Goal: Task Accomplishment & Management: Manage account settings

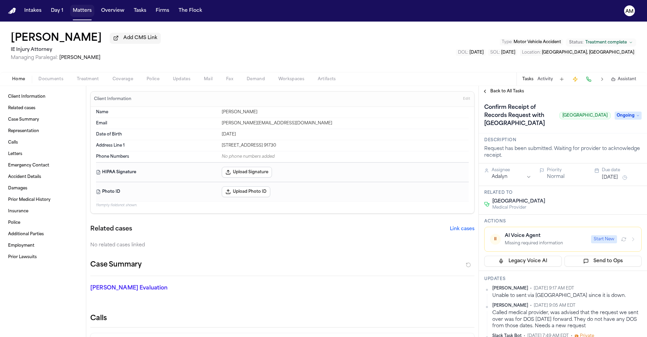
click at [84, 14] on button "Matters" at bounding box center [82, 11] width 24 height 12
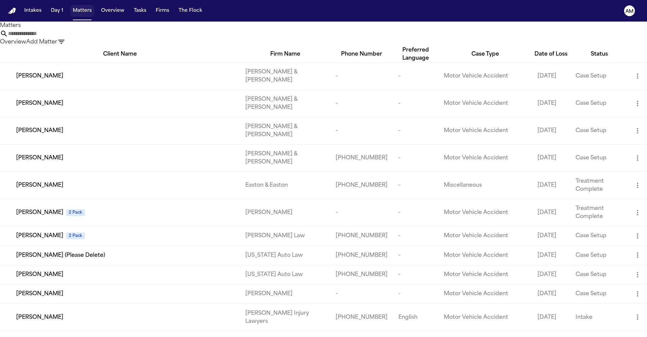
click at [82, 11] on button "Matters" at bounding box center [82, 11] width 24 height 12
click at [88, 14] on button "Matters" at bounding box center [82, 11] width 24 height 12
click at [145, 13] on button "Tasks" at bounding box center [140, 11] width 18 height 12
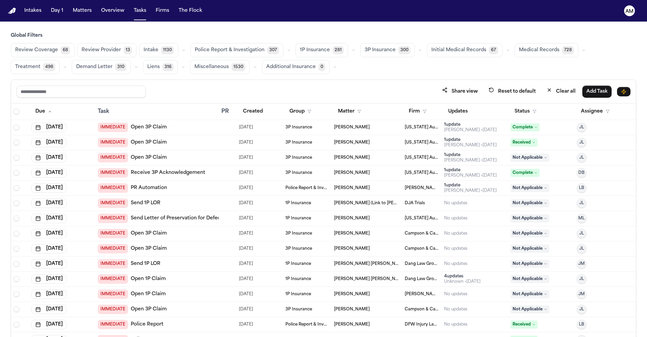
click at [537, 49] on span "Medical Records" at bounding box center [539, 50] width 40 height 7
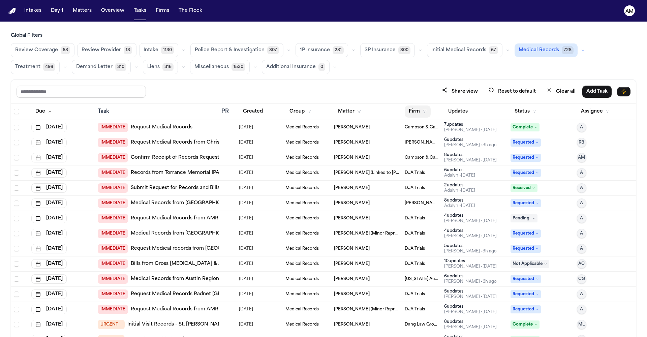
click at [422, 111] on icon "button" at bounding box center [424, 111] width 4 height 4
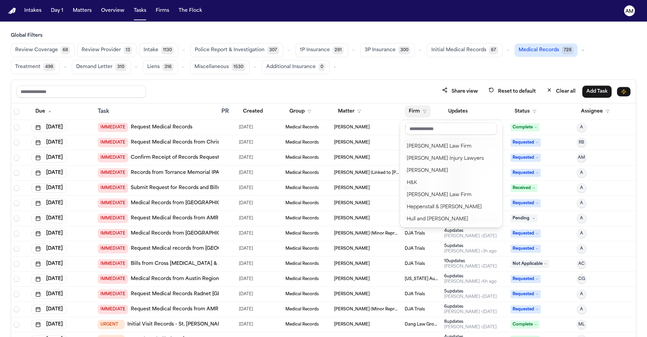
scroll to position [364, 0]
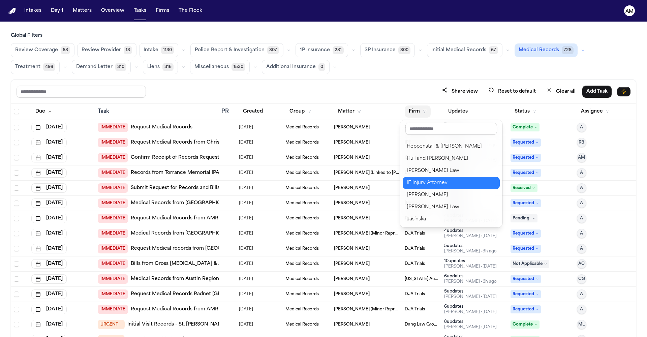
click at [430, 182] on div "IE Injury Attorney" at bounding box center [451, 183] width 89 height 8
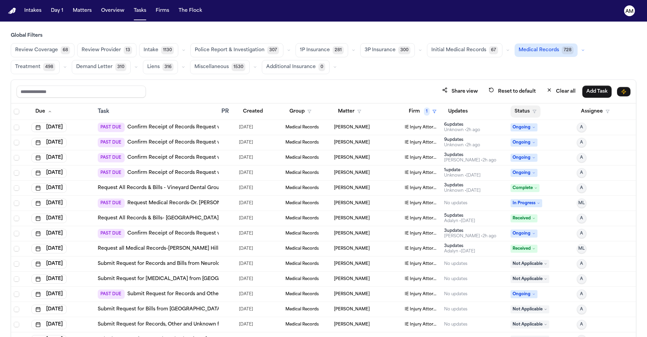
click at [517, 111] on button "Status" at bounding box center [525, 111] width 30 height 12
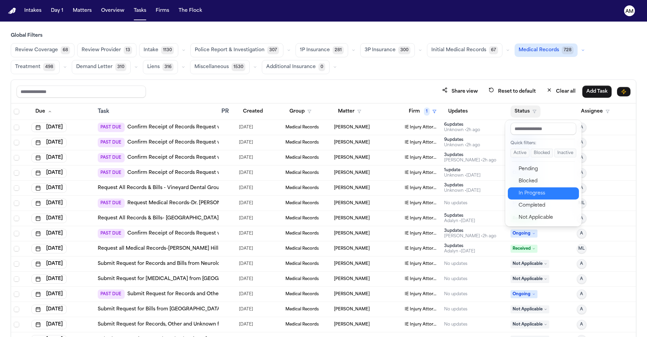
click at [525, 193] on div "In Progress" at bounding box center [546, 193] width 56 height 8
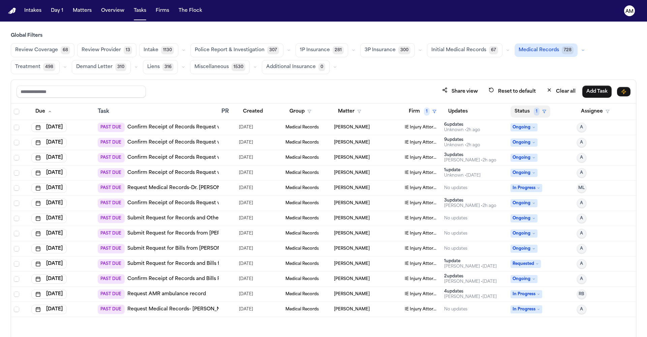
click at [524, 109] on button "Status 1" at bounding box center [530, 111] width 40 height 12
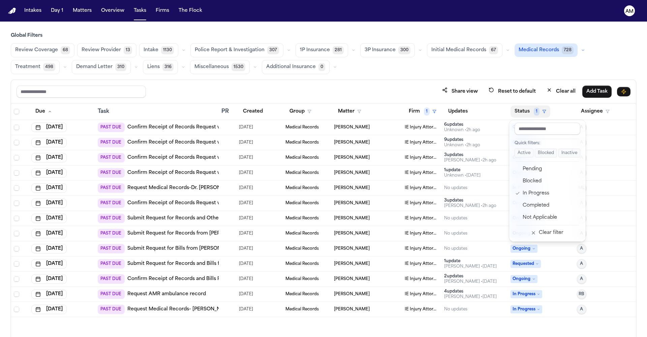
click at [410, 90] on div "Share view Reset to default Clear all Add Task Due Task PR Created Group Matter…" at bounding box center [323, 222] width 625 height 287
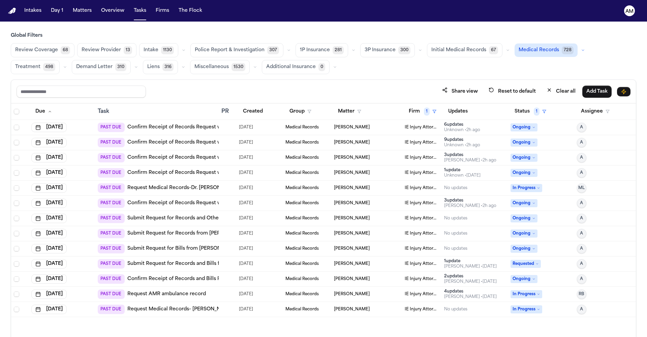
click at [189, 172] on link "Confirm Receipt of Records Request with Haven Orthopedics & Spine Institute" at bounding box center [222, 172] width 190 height 7
click at [192, 188] on link "Request Medical Records-Dr. Pouriya Elyasi, Chiro" at bounding box center [183, 188] width 112 height 7
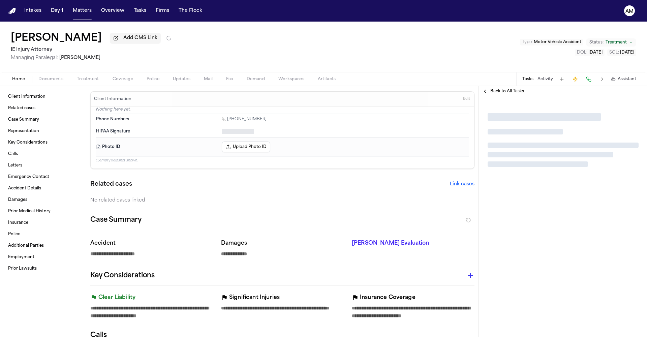
type textarea "*"
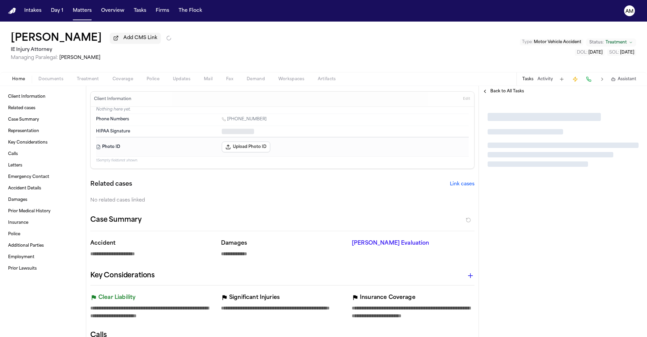
type textarea "*"
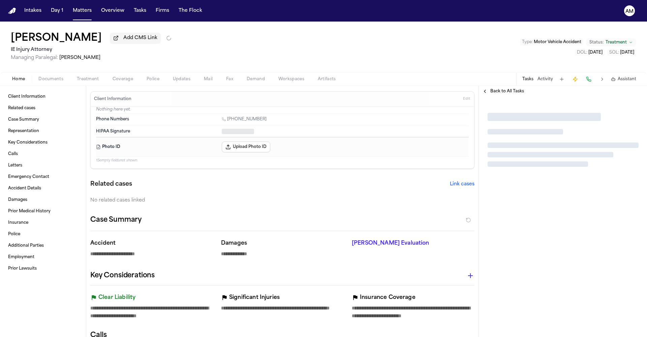
type textarea "*"
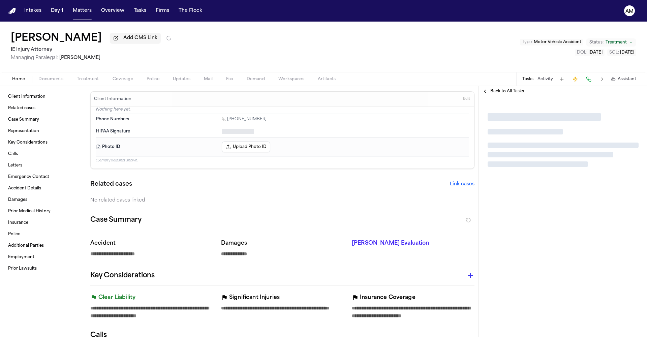
type textarea "*"
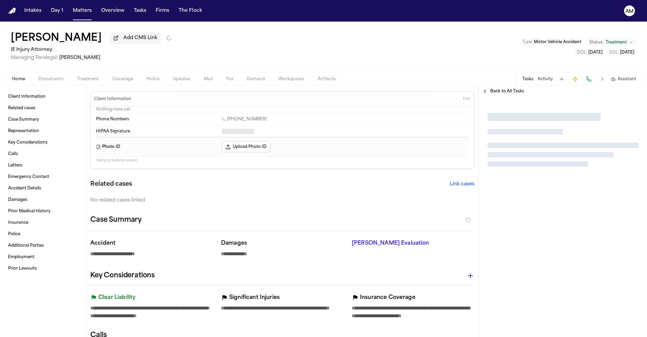
type textarea "*"
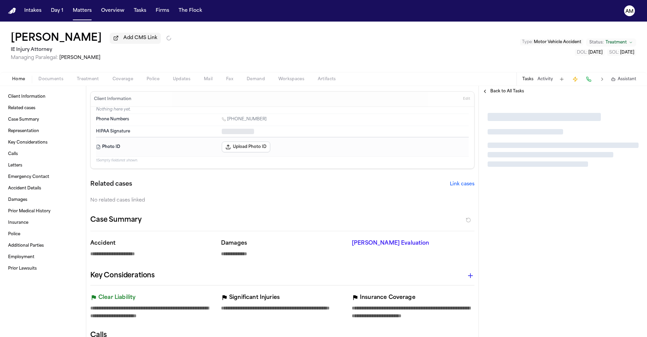
type textarea "*"
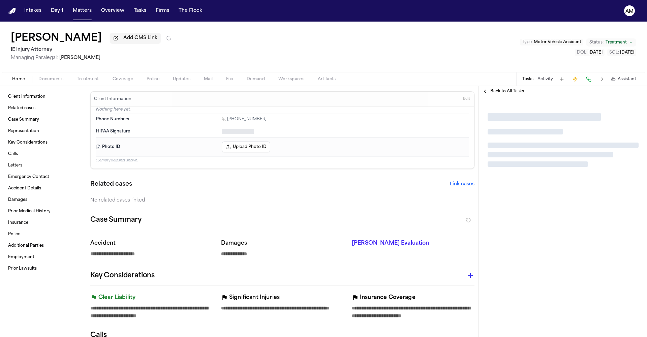
type textarea "*"
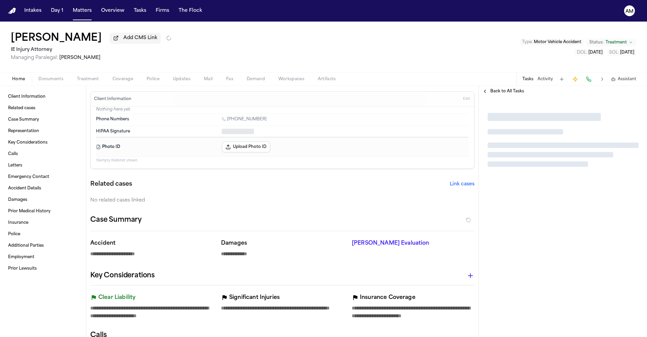
type textarea "*"
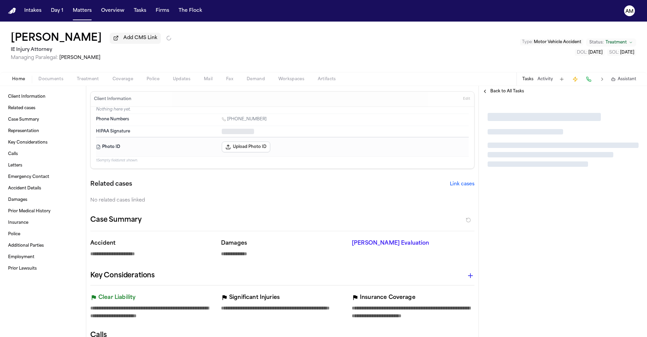
type textarea "*"
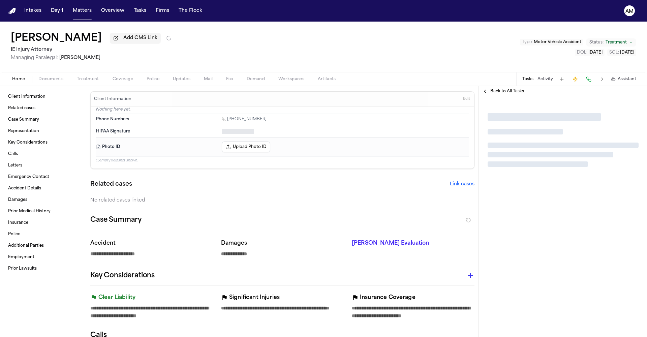
type textarea "*"
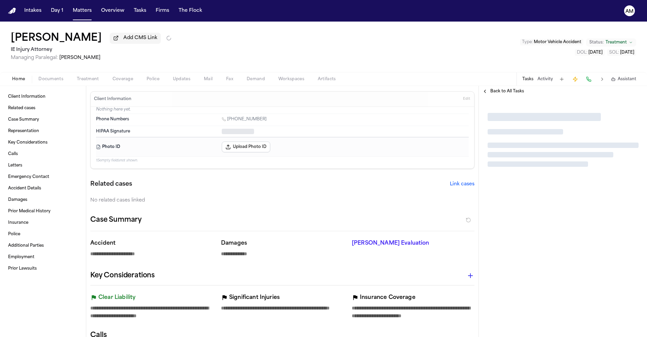
type textarea "*"
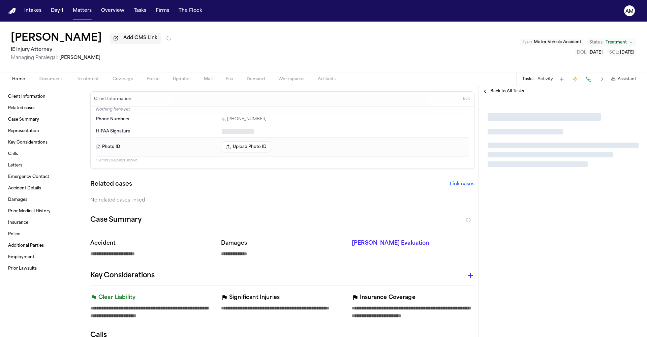
type textarea "*"
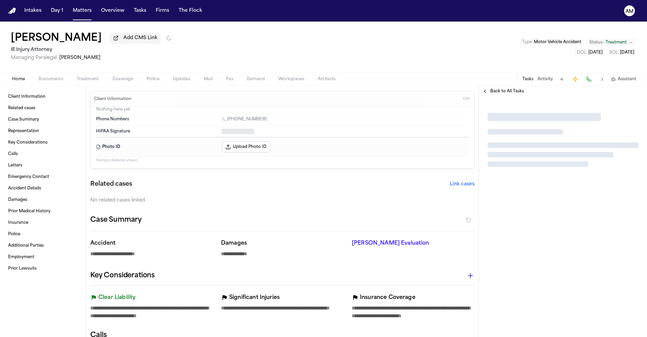
type textarea "*"
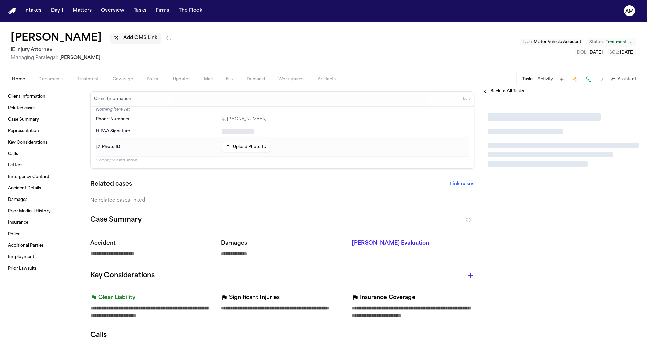
type textarea "*"
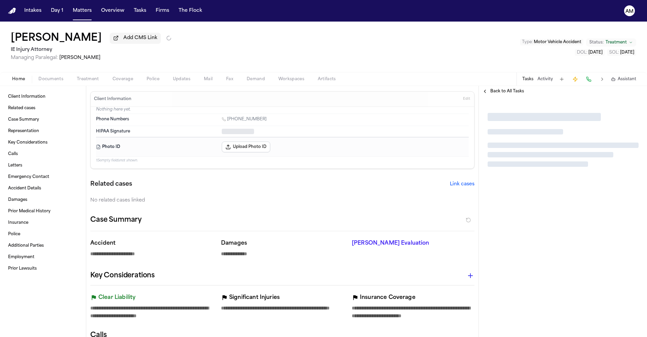
type textarea "*"
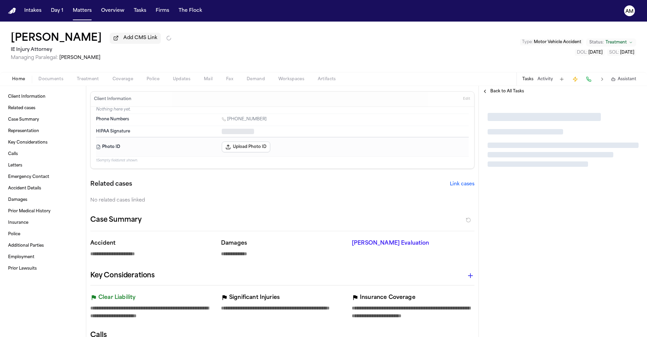
type textarea "*"
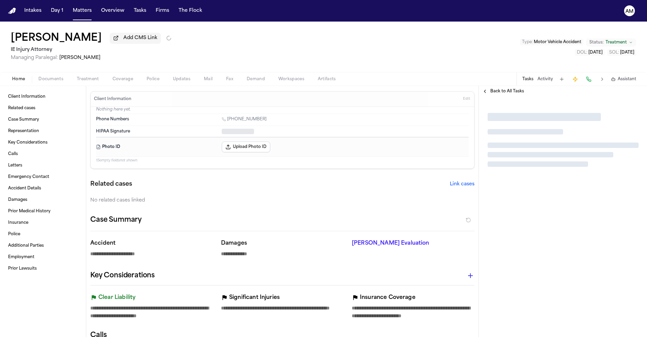
type textarea "*"
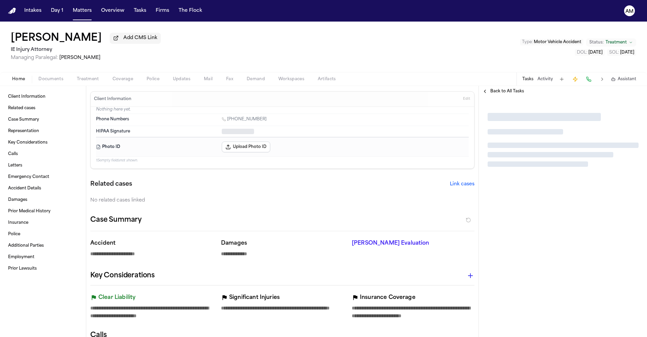
type textarea "*"
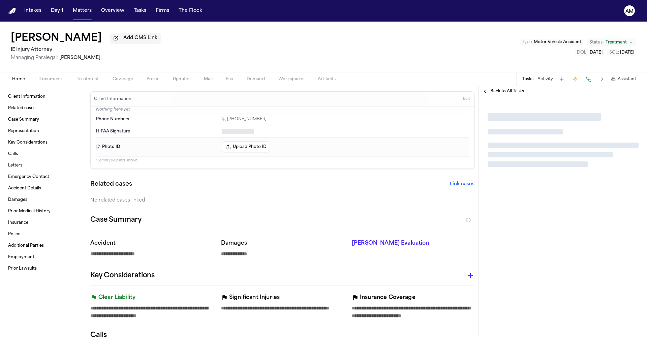
type textarea "*"
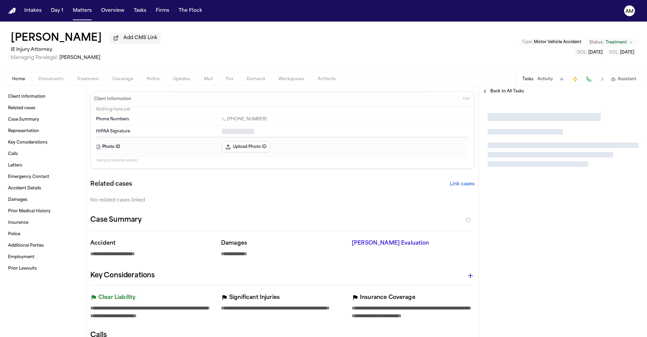
type textarea "*"
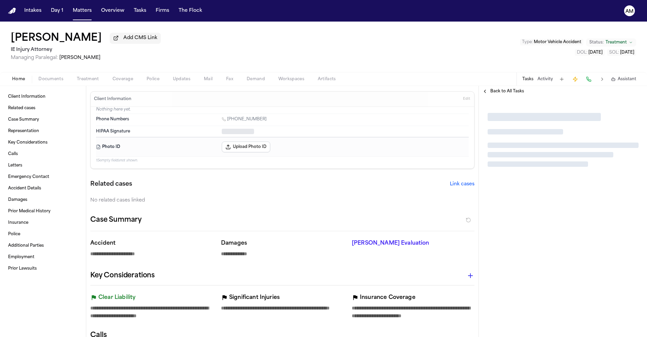
type textarea "*"
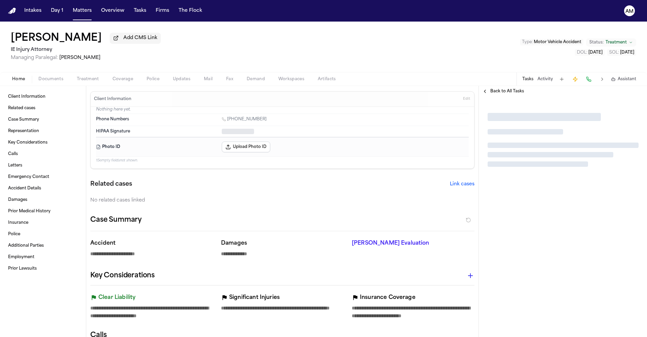
type textarea "*"
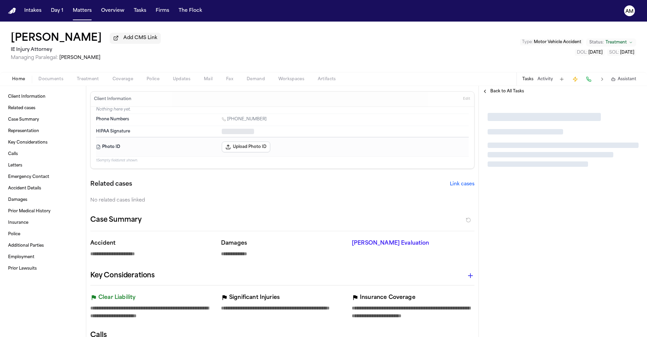
type textarea "*"
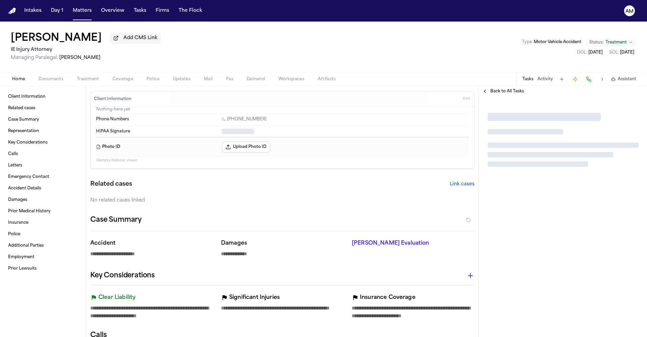
type textarea "*"
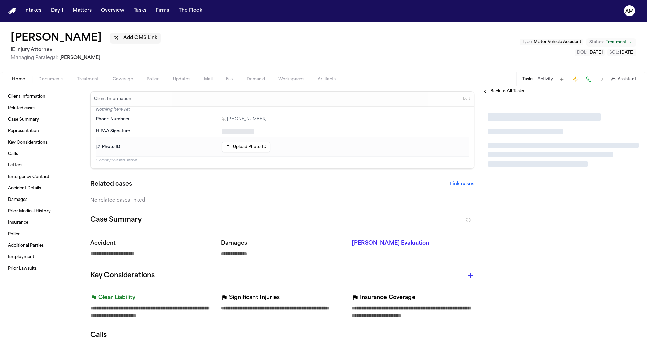
type textarea "*"
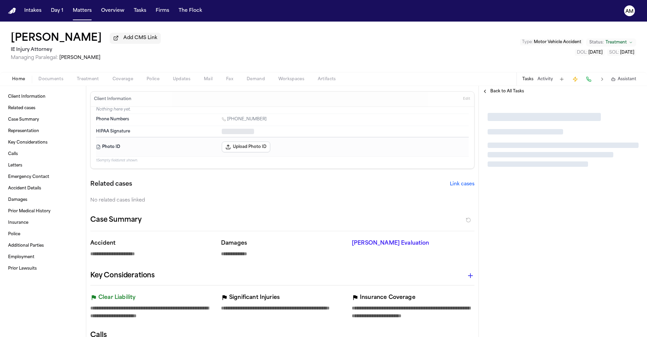
type textarea "*"
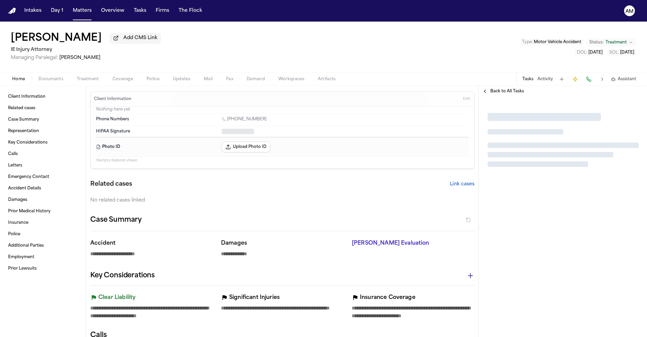
type textarea "*"
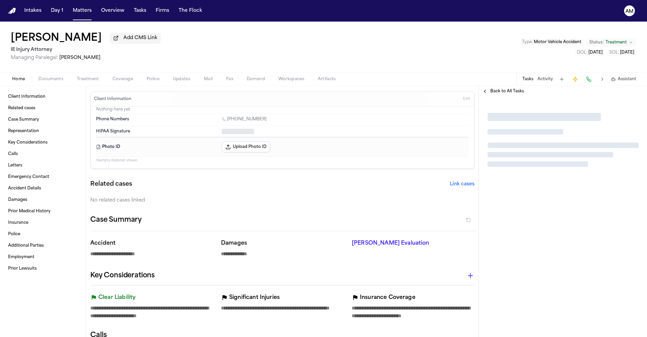
type textarea "*"
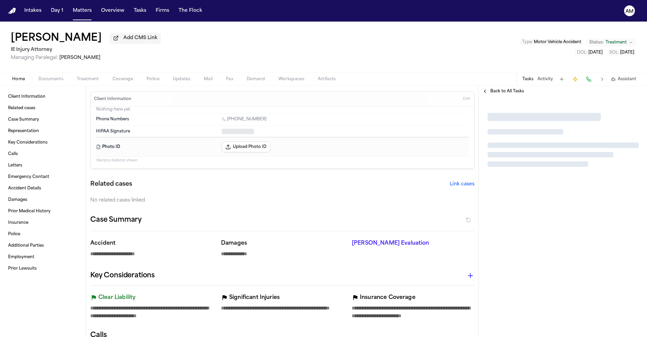
type textarea "*"
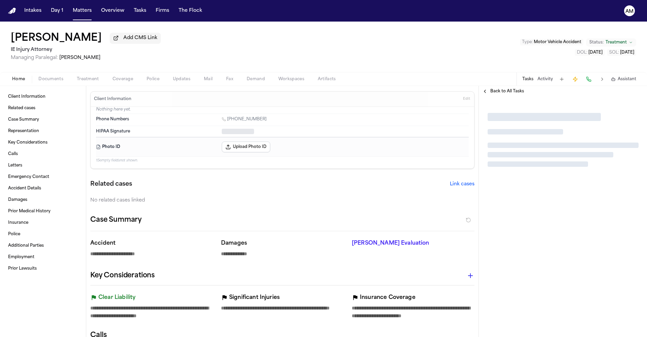
type textarea "*"
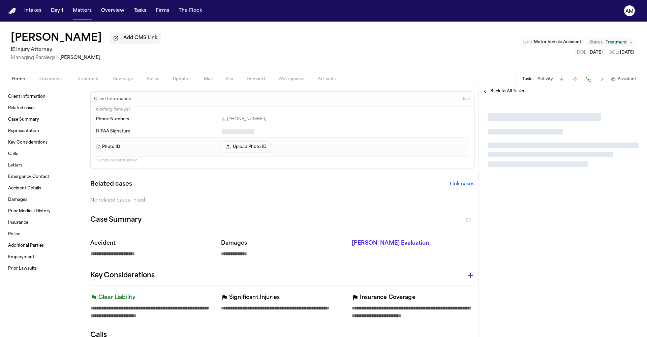
type textarea "*"
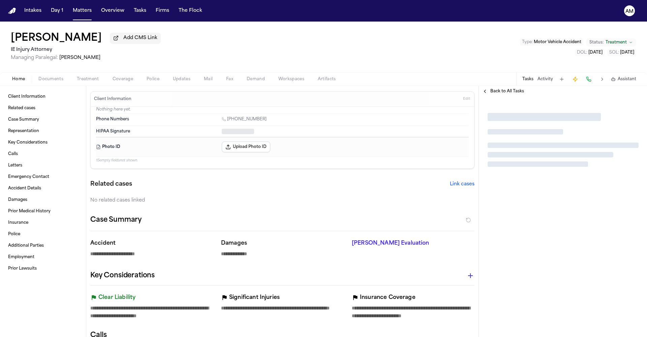
type textarea "*"
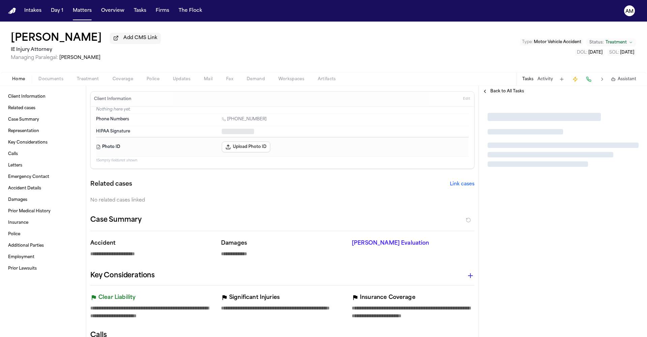
type textarea "*"
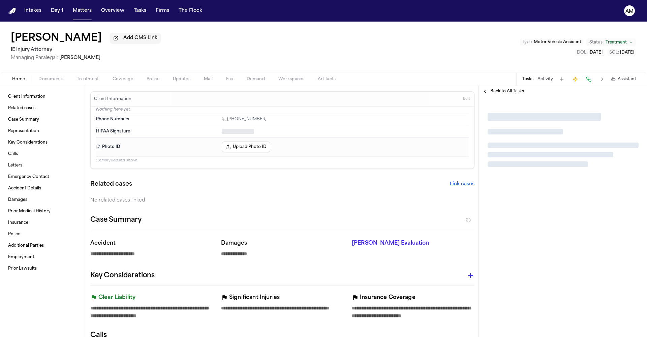
type textarea "*"
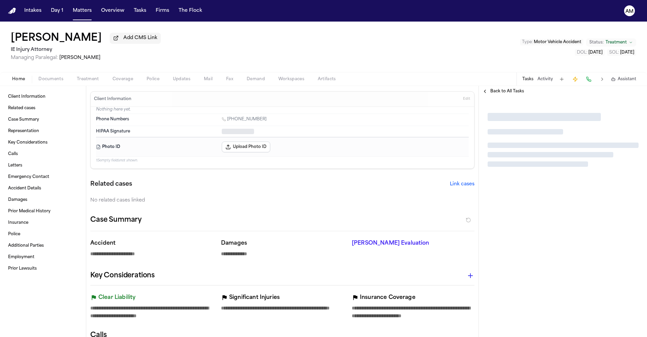
type textarea "*"
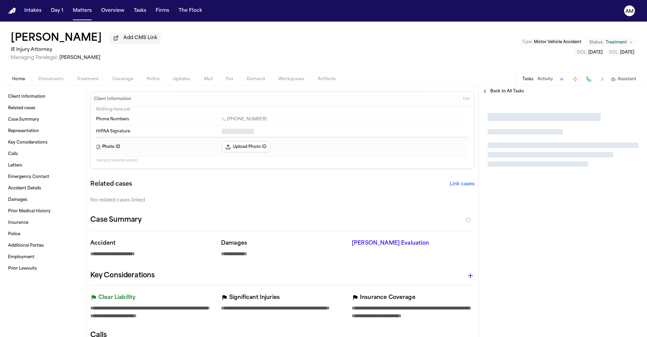
type textarea "*"
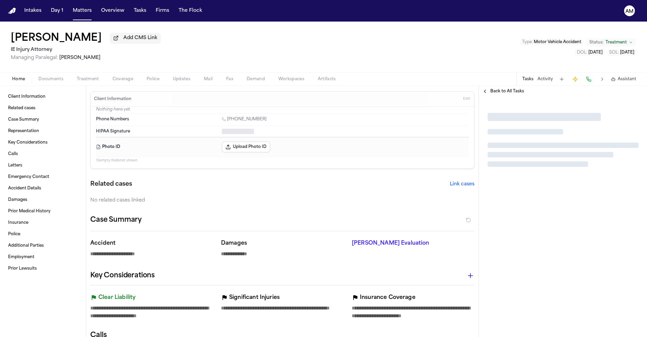
type textarea "*"
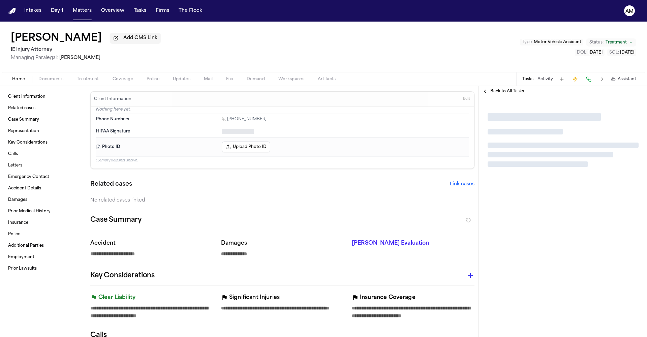
type textarea "*"
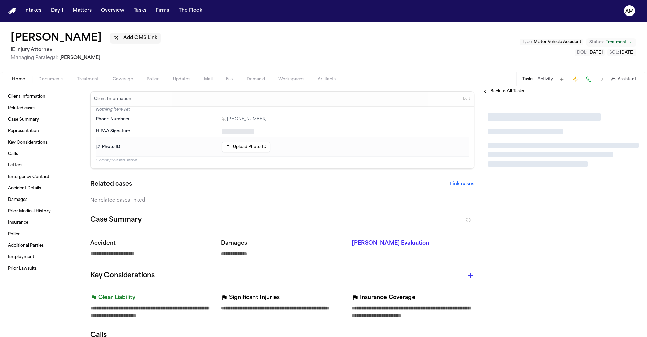
type textarea "*"
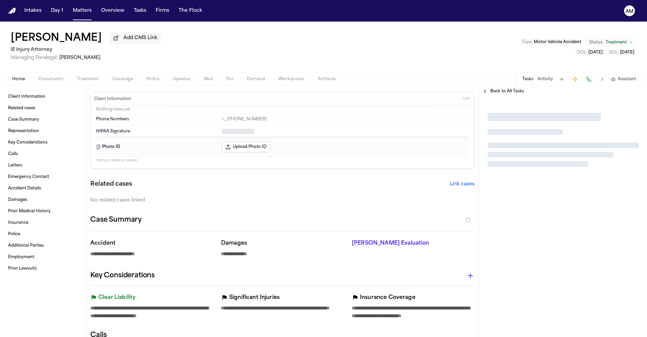
type textarea "*"
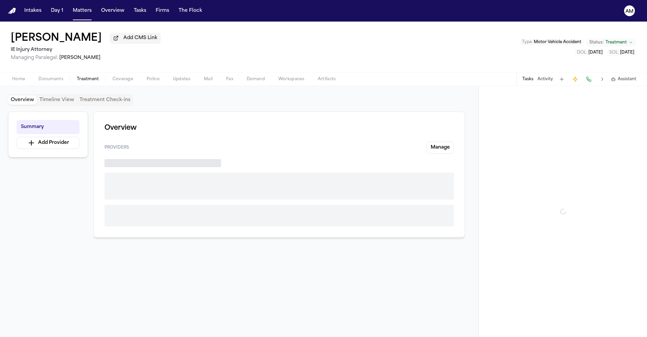
click at [84, 79] on span "Treatment" at bounding box center [88, 78] width 22 height 5
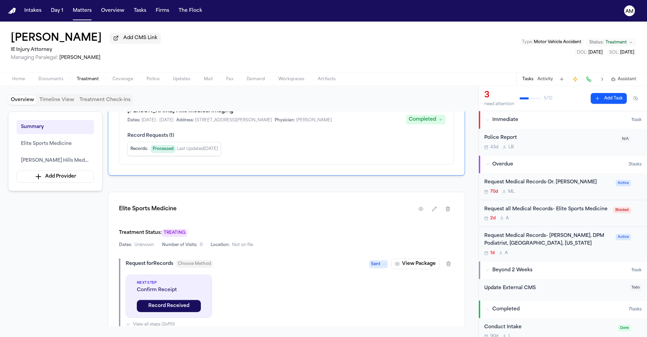
scroll to position [173, 0]
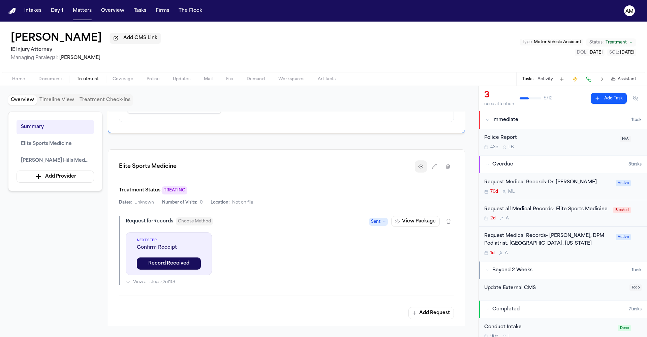
click at [424, 166] on button "button" at bounding box center [421, 166] width 12 height 12
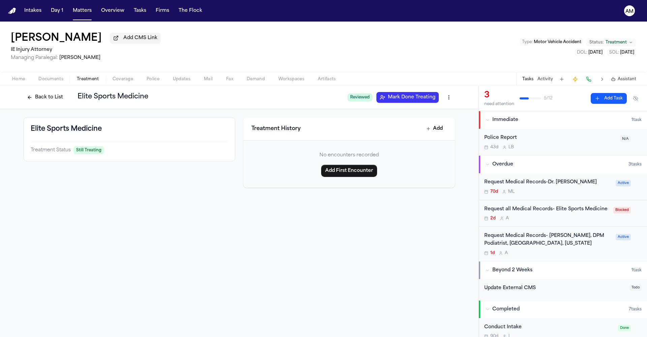
click at [54, 99] on button "Back to List" at bounding box center [45, 97] width 43 height 11
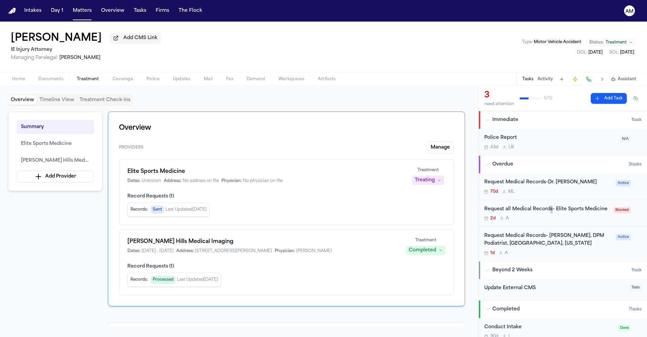
click at [549, 211] on div "Request all Medical Records- Elite Sports Medicine" at bounding box center [546, 209] width 125 height 8
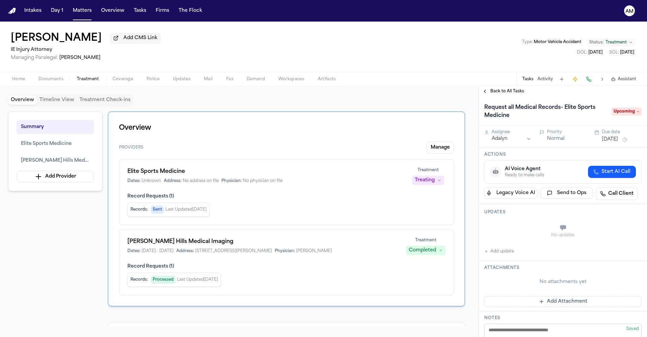
click at [608, 172] on span "Start AI Call" at bounding box center [615, 171] width 29 height 7
click at [506, 256] on button "Add update" at bounding box center [499, 253] width 30 height 8
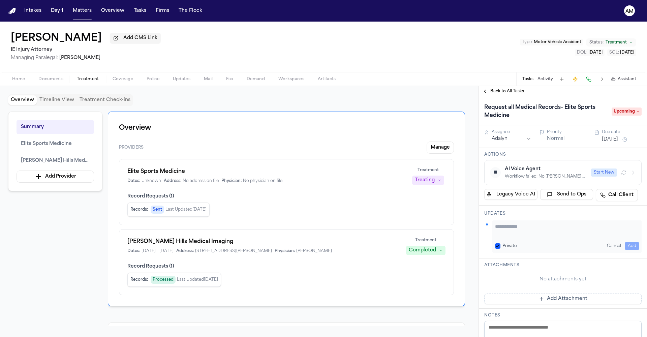
click at [497, 248] on button "Private" at bounding box center [497, 245] width 5 height 5
click at [509, 232] on textarea "Add your update" at bounding box center [567, 229] width 144 height 13
click at [629, 243] on button "Add" at bounding box center [632, 246] width 14 height 8
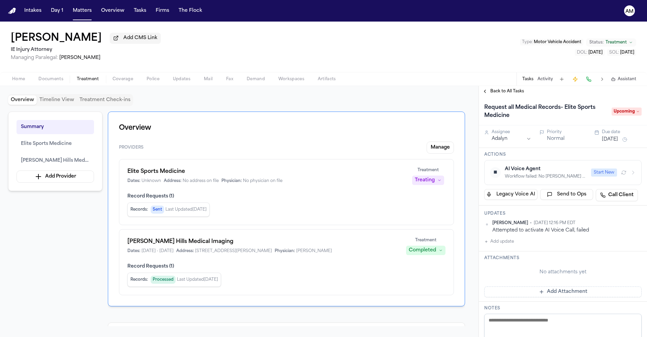
click at [505, 244] on button "Add update" at bounding box center [499, 241] width 30 height 8
click at [495, 263] on button "Private" at bounding box center [497, 262] width 5 height 5
click at [512, 247] on textarea "Add your update" at bounding box center [567, 246] width 144 height 13
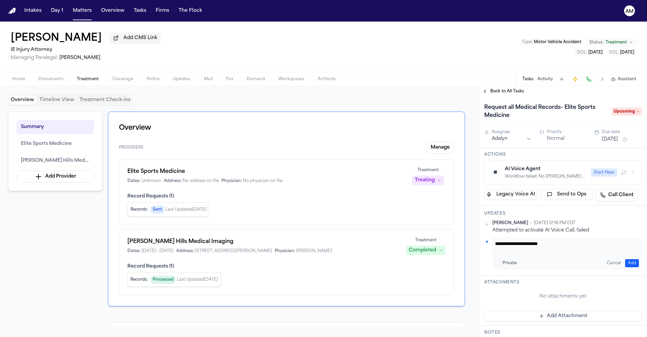
click at [628, 263] on button "Add" at bounding box center [632, 263] width 14 height 8
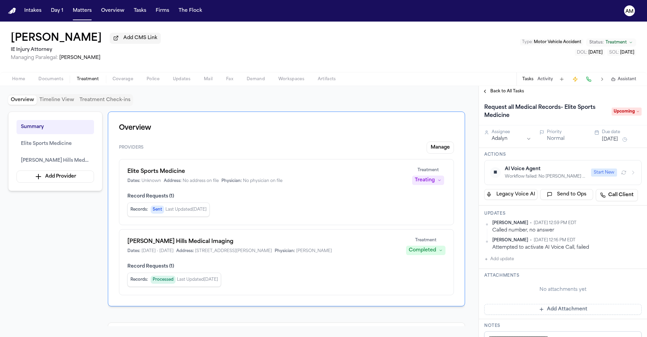
click at [508, 261] on button "Add update" at bounding box center [499, 259] width 30 height 8
click at [508, 261] on textarea "Add your update" at bounding box center [567, 264] width 144 height 13
click at [496, 279] on button "Private" at bounding box center [497, 280] width 5 height 5
click at [510, 265] on textarea "Add your update" at bounding box center [567, 264] width 144 height 13
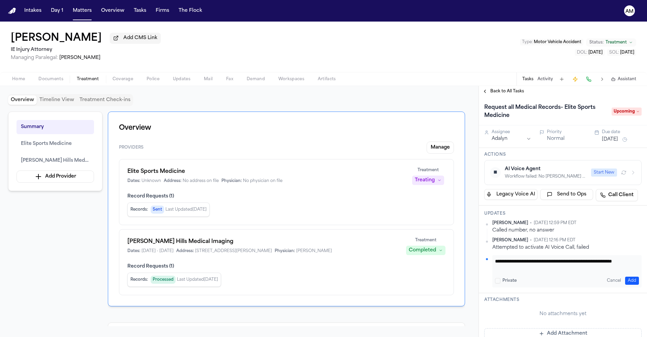
click at [528, 269] on textarea "**********" at bounding box center [564, 264] width 139 height 13
click at [628, 277] on button "Add" at bounding box center [632, 281] width 14 height 8
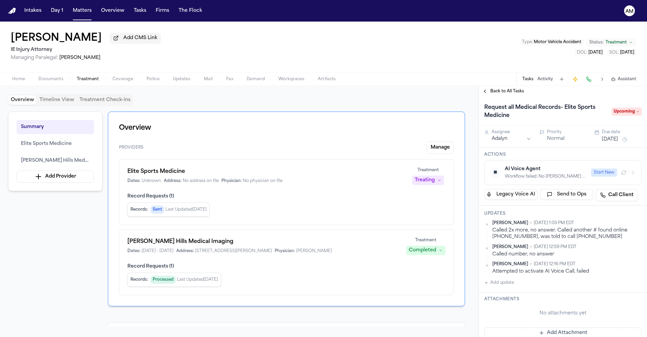
click at [48, 88] on div "Overview Timeline View Treatment Check-ins Summary Elite Sports Medicine Beverl…" at bounding box center [239, 211] width 478 height 251
click at [47, 82] on span "Documents" at bounding box center [50, 78] width 25 height 5
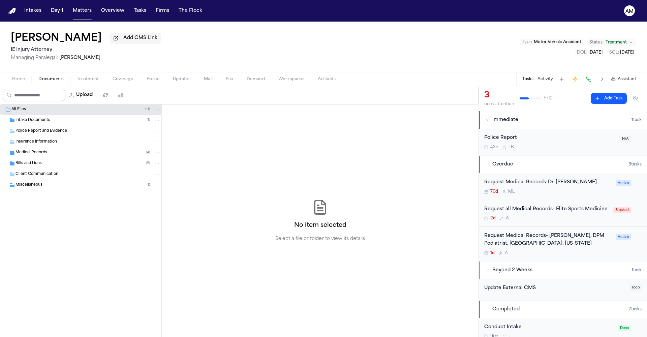
click at [21, 82] on span "Home" at bounding box center [18, 78] width 13 height 5
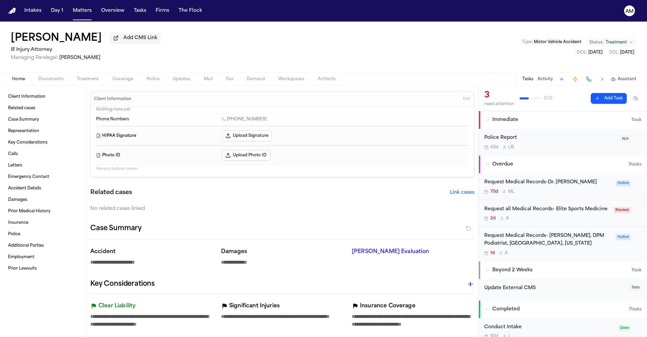
click at [60, 81] on span "Documents" at bounding box center [50, 78] width 25 height 5
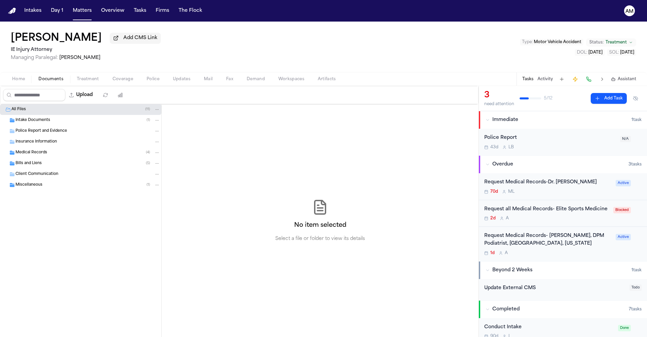
click at [50, 123] on div "Intake Documents ( 1 )" at bounding box center [87, 120] width 144 height 6
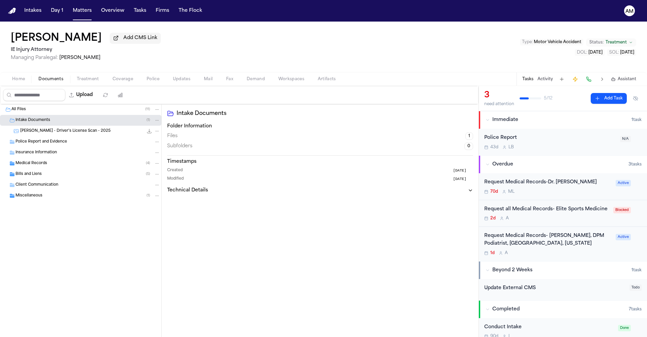
click at [50, 133] on span "S. Golian - Driver's License Scan - 2025" at bounding box center [65, 131] width 90 height 6
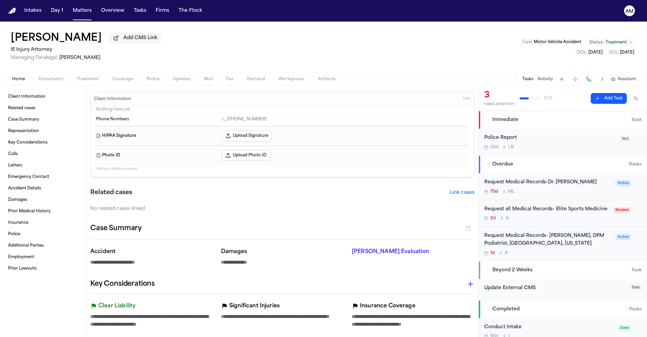
click at [17, 82] on span "Home" at bounding box center [18, 78] width 13 height 5
click at [463, 100] on span "Edit" at bounding box center [466, 99] width 7 height 5
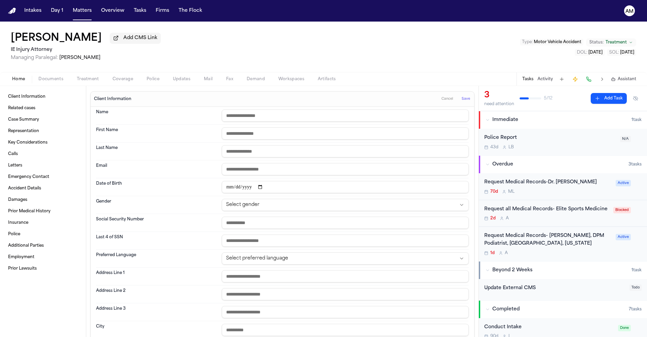
click at [226, 188] on input "date" at bounding box center [345, 187] width 247 height 12
click at [463, 101] on span "Save" at bounding box center [465, 99] width 8 height 5
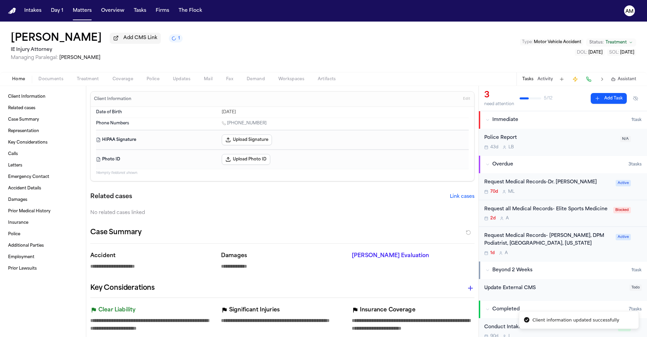
click at [54, 77] on span "Documents" at bounding box center [50, 78] width 25 height 5
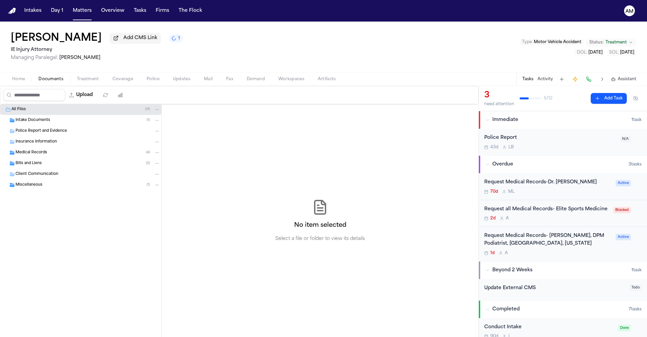
click at [64, 123] on div "Intake Documents ( 1 )" at bounding box center [87, 120] width 144 height 6
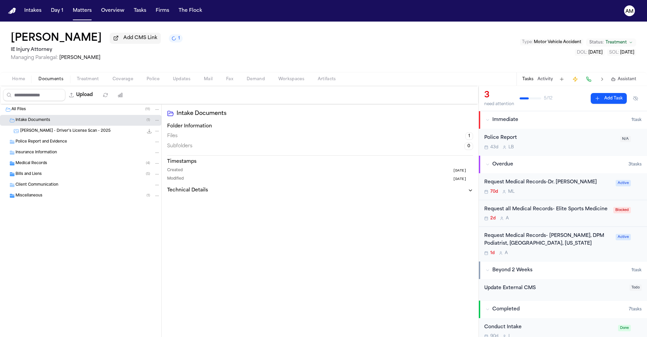
click at [99, 130] on div "S. Golian - Driver's License Scan - 2025 667.0 KB • JPG" at bounding box center [90, 131] width 140 height 7
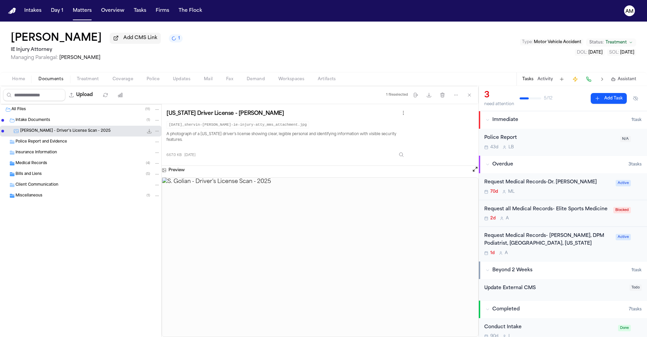
click at [539, 221] on div "Request all Medical Records- Elite Sports Medicine 2d A" at bounding box center [546, 213] width 125 height 16
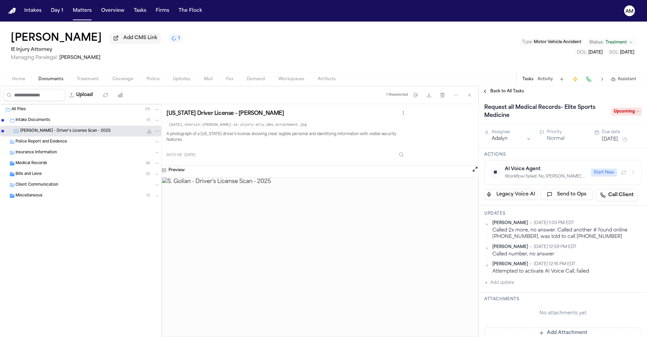
click at [35, 166] on span "Medical Records" at bounding box center [31, 164] width 32 height 6
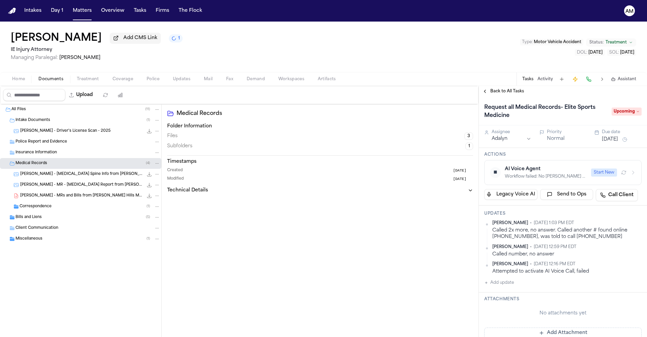
click at [89, 176] on span "S. Golian - MRI Spine Info from Beverly Hills Medical Imaging - Undated" at bounding box center [81, 174] width 123 height 6
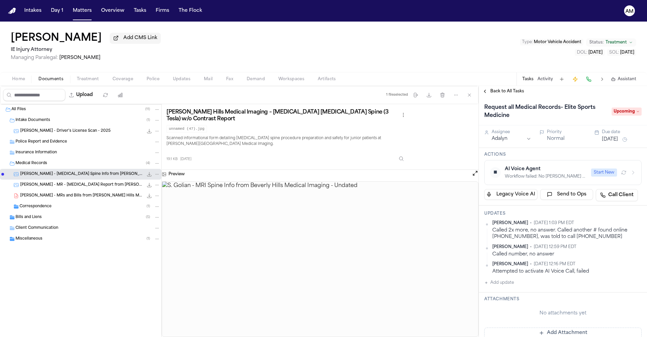
click at [84, 194] on span "S. Golian - MRs and Bills from Beverly Hills Medical Imaging - 7.11.24 to 7.12.…" at bounding box center [81, 196] width 123 height 6
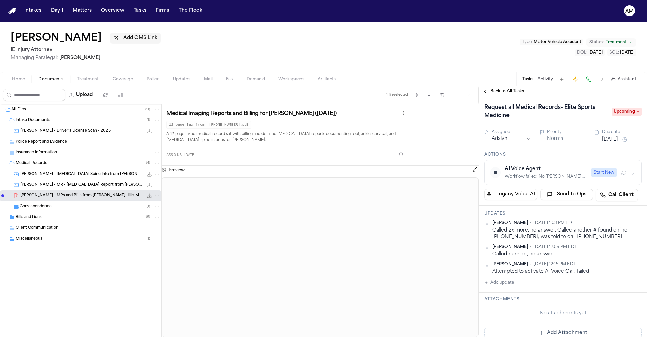
click at [11, 218] on icon "Folder: Bills and Liens" at bounding box center [12, 217] width 5 height 4
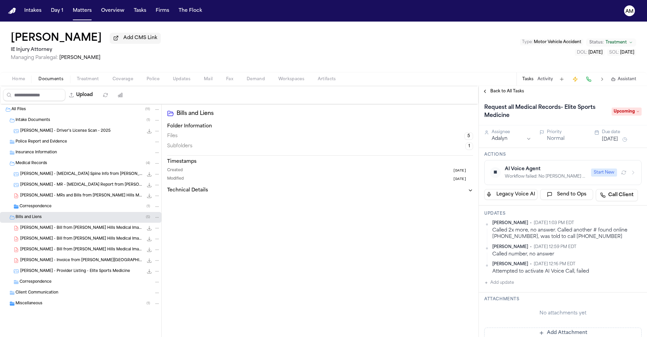
click at [61, 274] on span "S. Golian - Provider Listing - Elite Sports Medicine" at bounding box center [75, 271] width 110 height 6
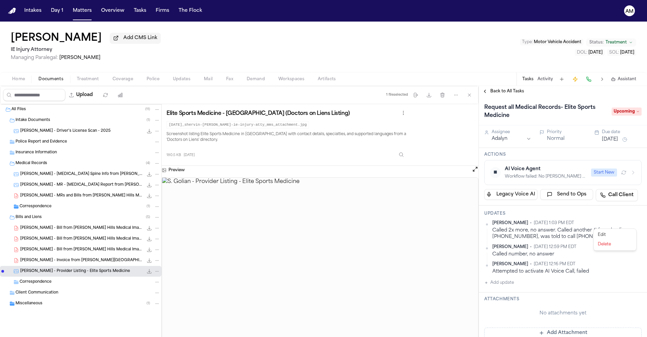
click at [633, 222] on html "Intakes Day 1 Matters Overview Tasks Firms The Flock AM Shervin Golian Add CMS …" at bounding box center [323, 168] width 647 height 337
click at [611, 232] on div "Edit" at bounding box center [615, 234] width 40 height 9
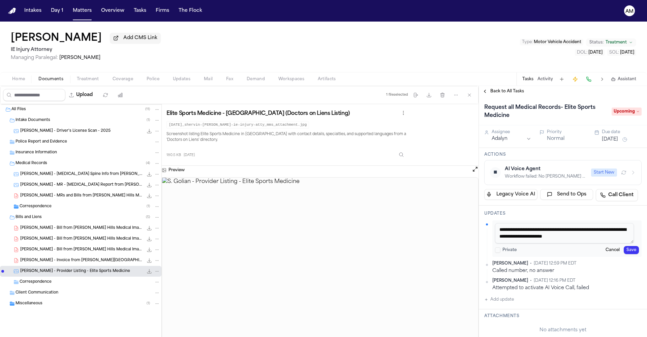
click at [615, 238] on textarea "**********" at bounding box center [564, 233] width 139 height 20
click at [623, 255] on div "**********" at bounding box center [566, 238] width 149 height 36
click at [628, 251] on button "Save" at bounding box center [630, 250] width 15 height 8
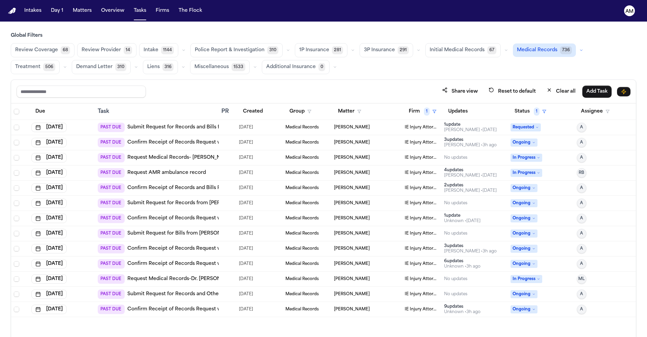
click at [202, 278] on link "Request Medical Records-Dr. [PERSON_NAME]" at bounding box center [183, 279] width 112 height 7
click at [189, 174] on link "Request AMR ambulance record" at bounding box center [166, 172] width 78 height 7
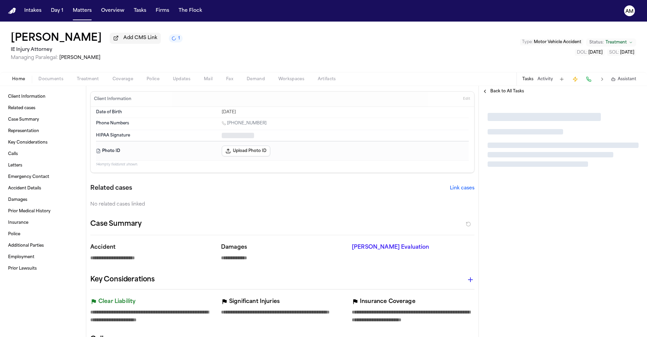
type textarea "*"
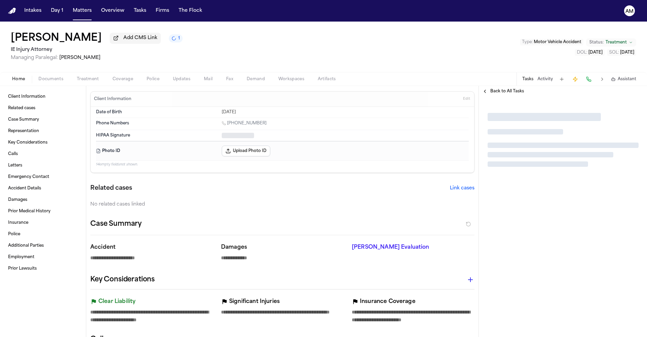
type textarea "*"
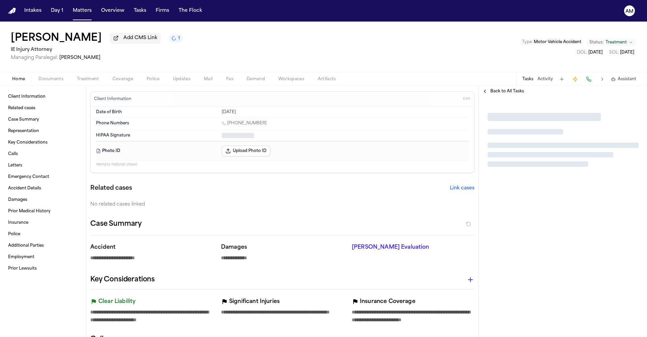
type textarea "*"
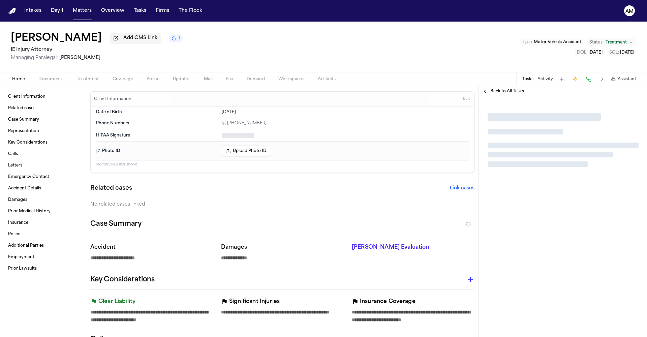
type textarea "*"
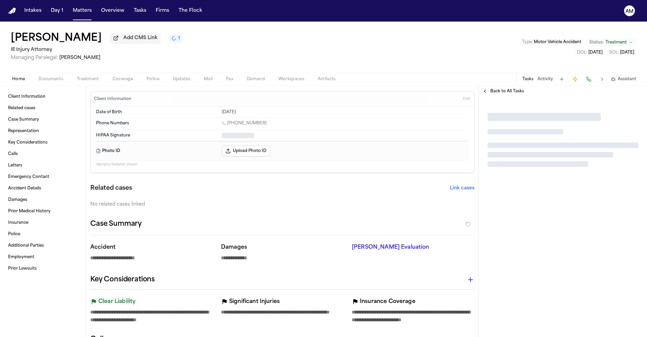
type textarea "*"
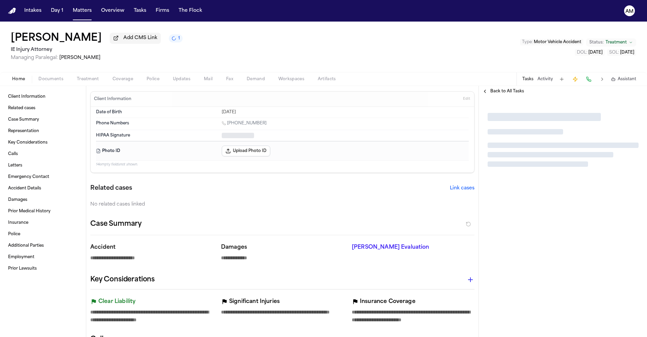
type textarea "*"
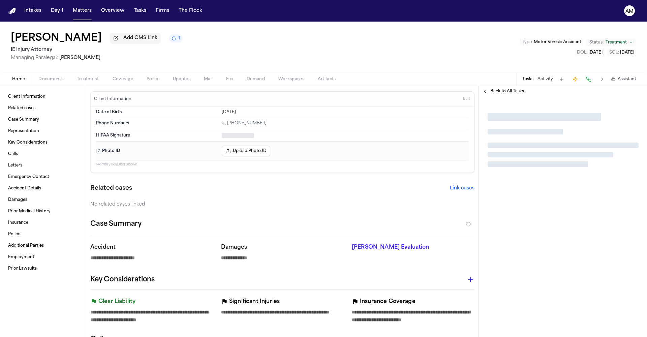
type textarea "*"
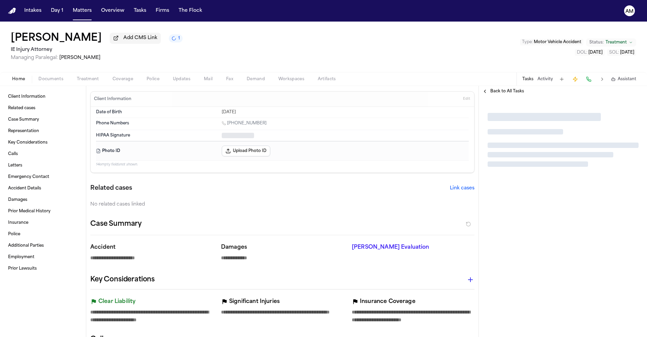
type textarea "*"
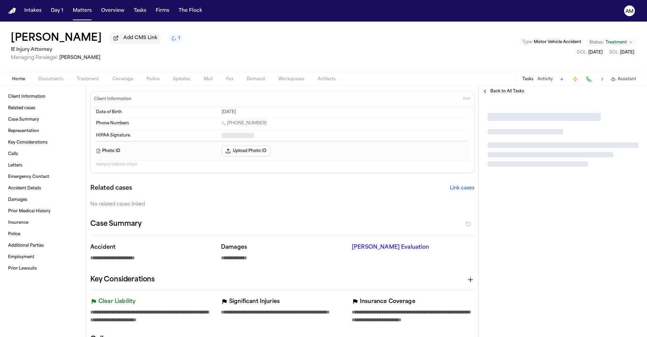
type textarea "*"
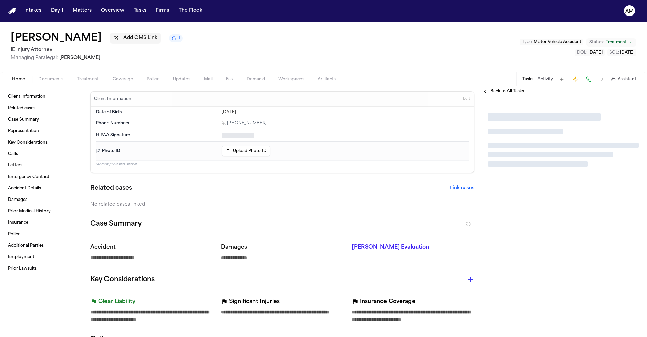
type textarea "*"
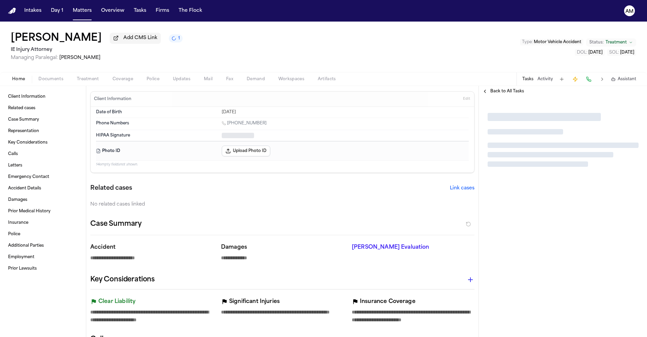
type textarea "*"
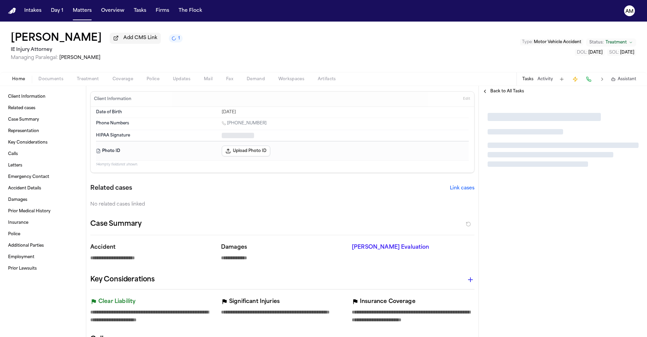
type textarea "*"
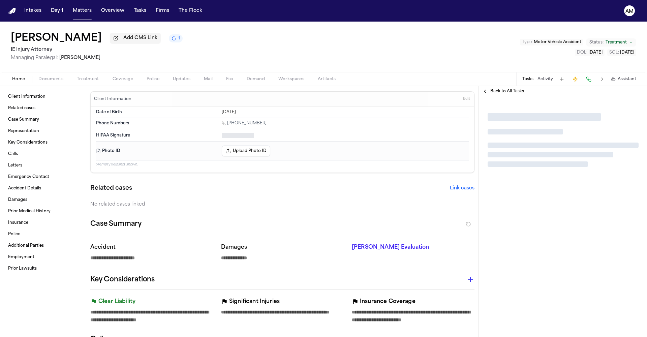
type textarea "*"
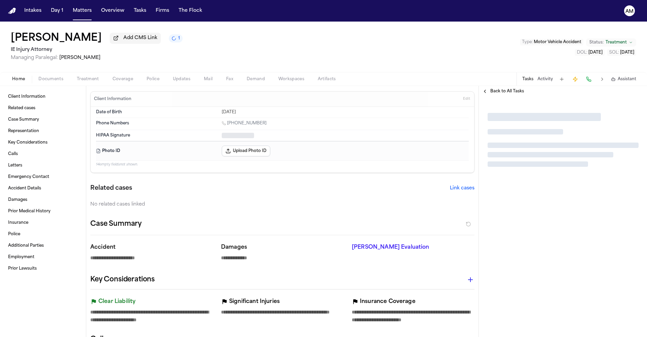
type textarea "*"
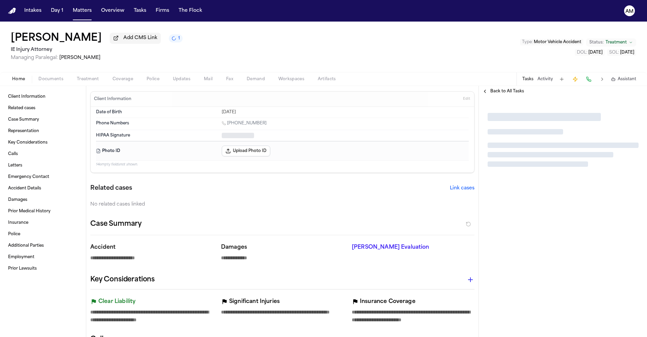
type textarea "*"
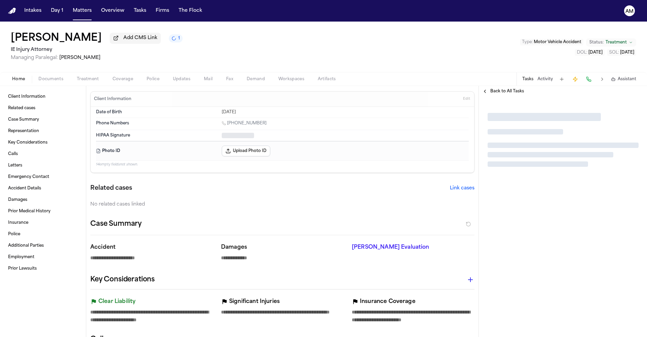
type textarea "*"
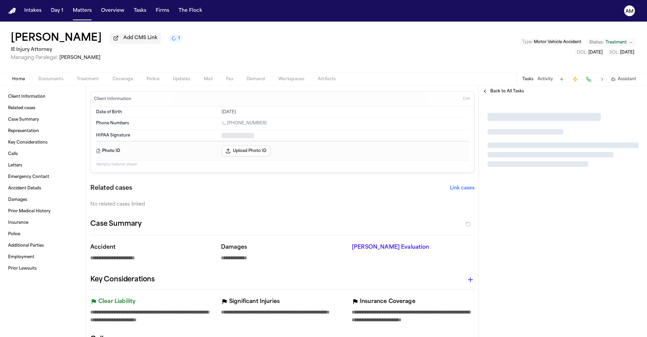
type textarea "*"
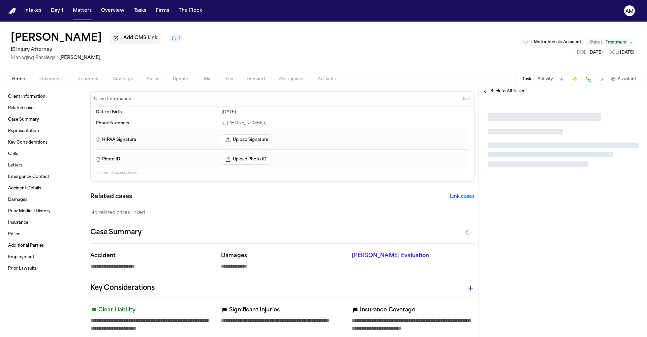
type textarea "*"
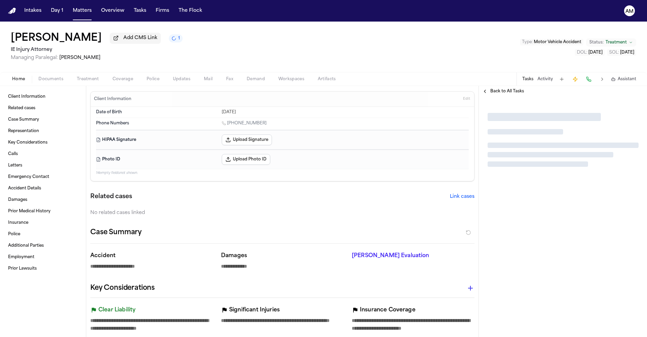
type textarea "*"
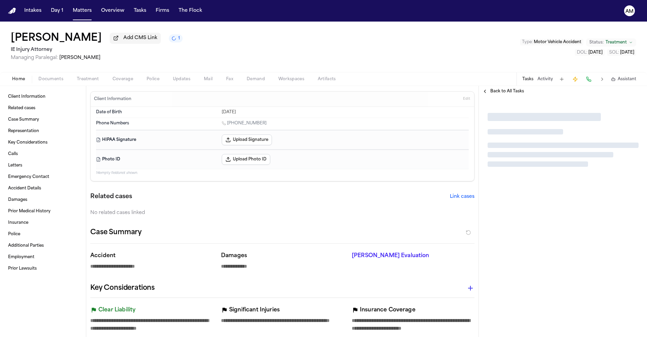
type textarea "*"
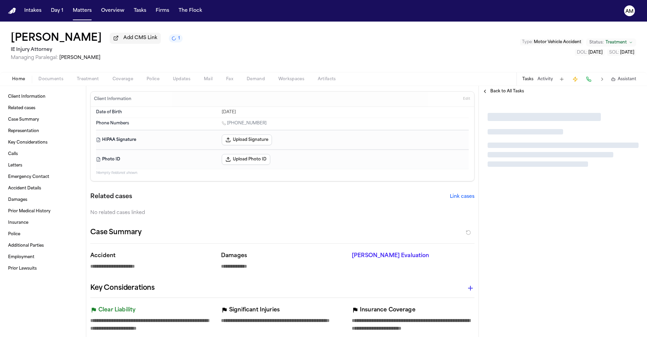
type textarea "*"
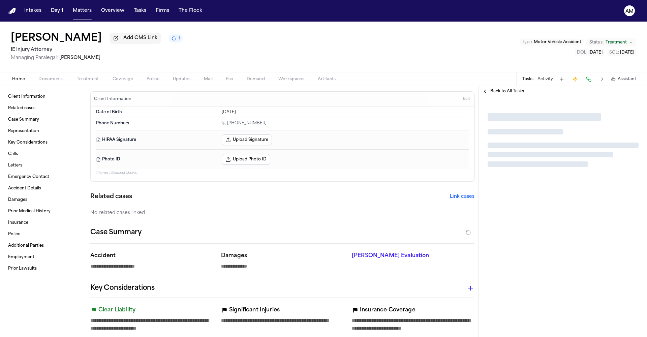
type textarea "*"
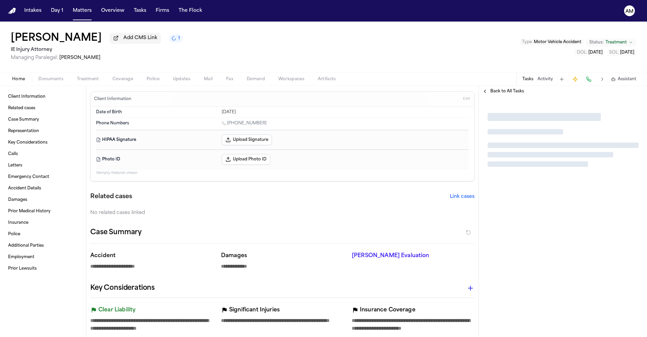
type textarea "*"
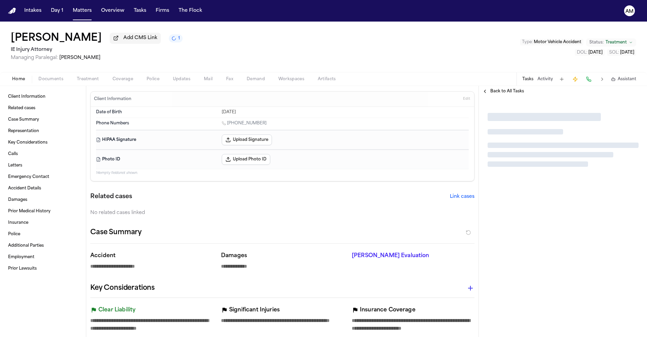
type textarea "*"
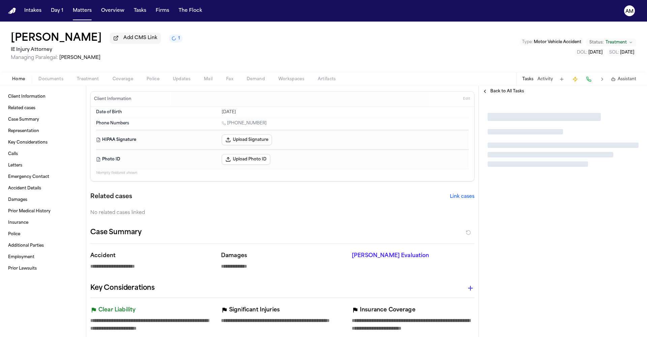
type textarea "*"
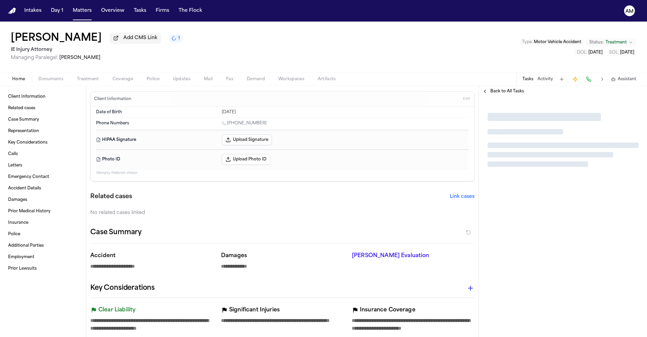
type textarea "*"
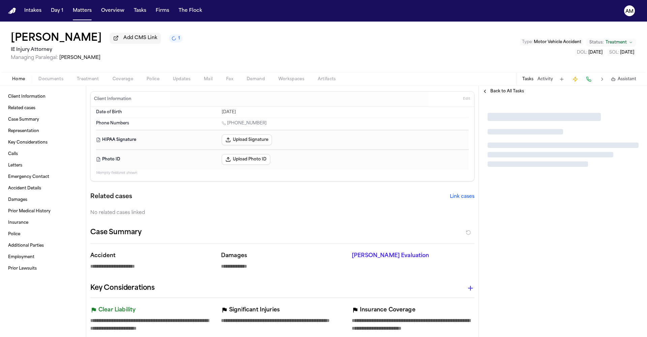
type textarea "*"
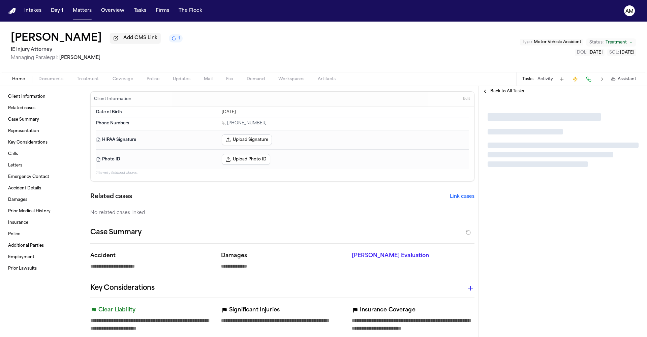
type textarea "*"
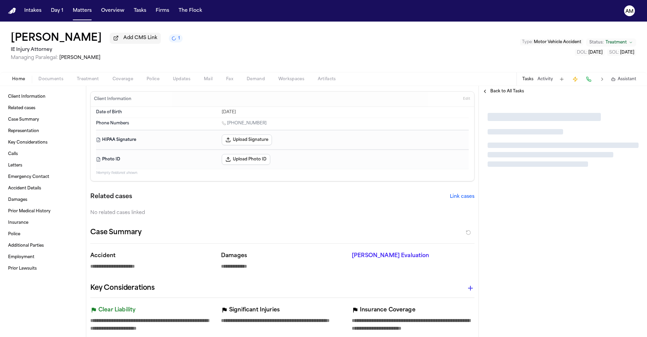
type textarea "*"
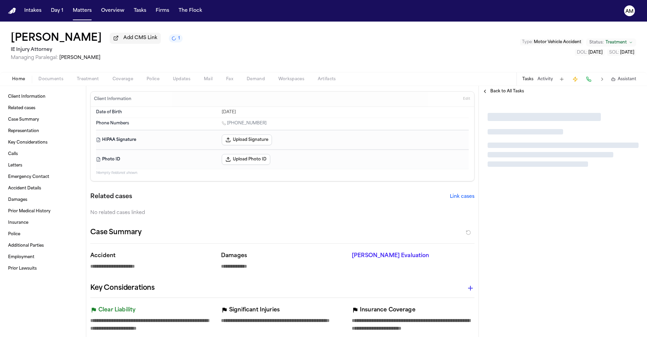
type textarea "*"
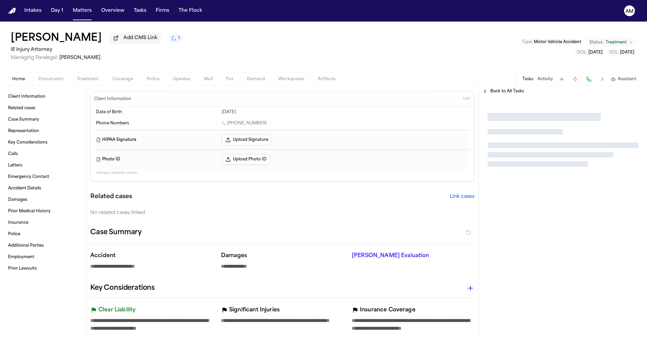
type textarea "*"
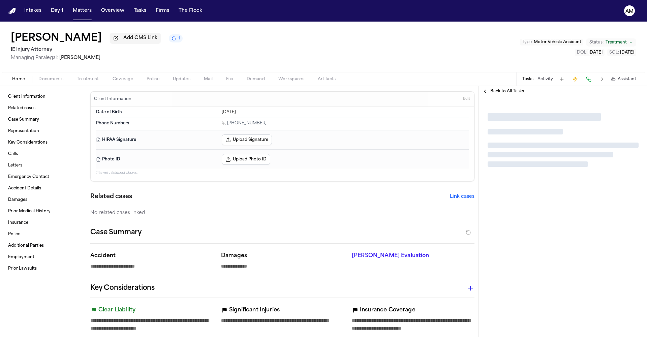
type textarea "*"
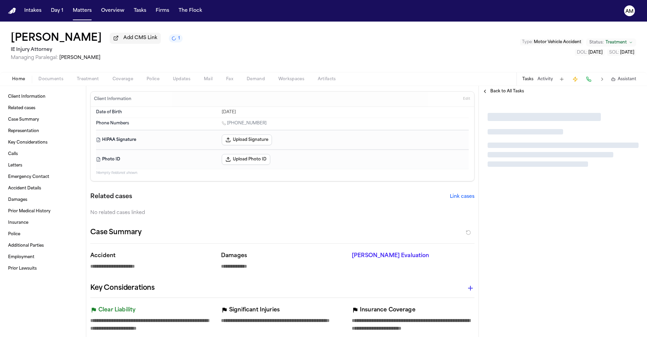
type textarea "*"
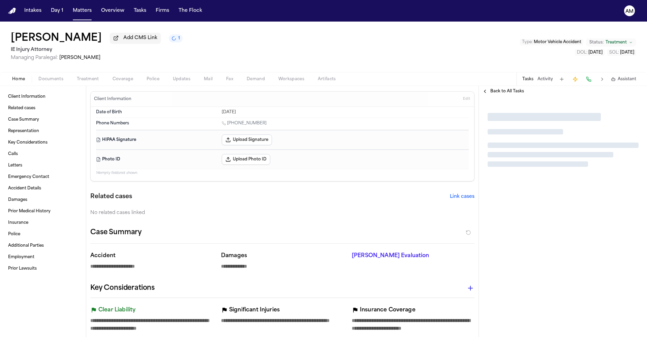
type textarea "*"
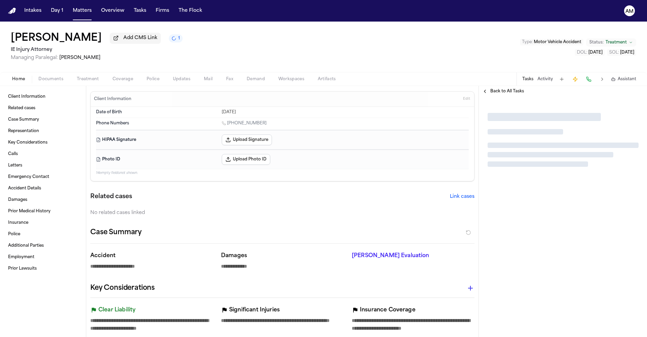
type textarea "*"
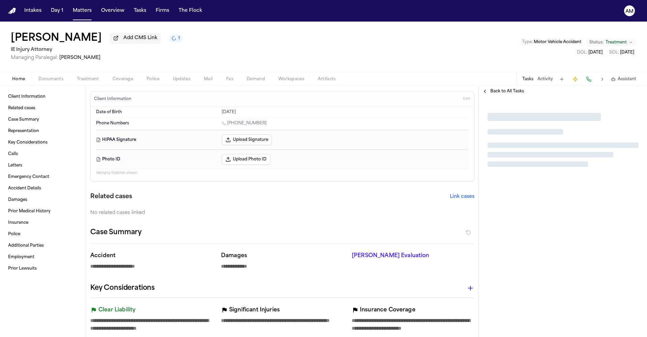
type textarea "*"
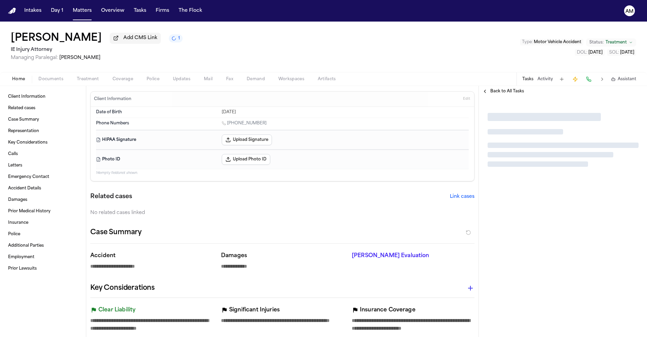
type textarea "*"
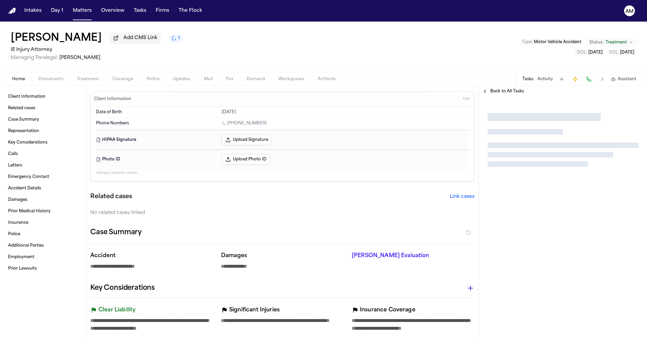
type textarea "*"
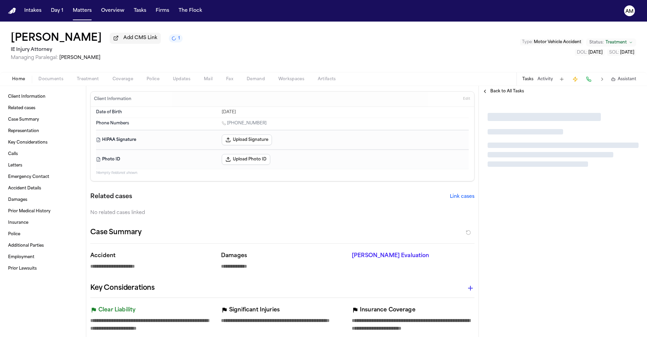
type textarea "*"
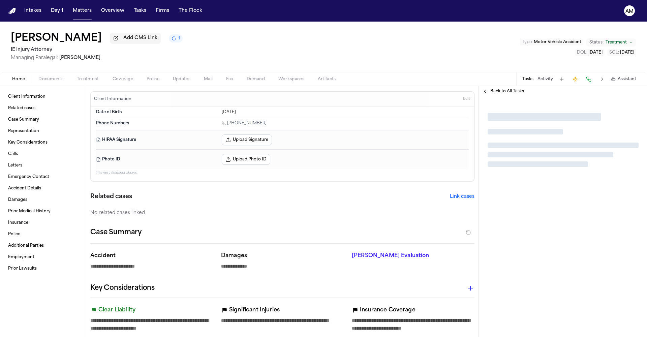
type textarea "*"
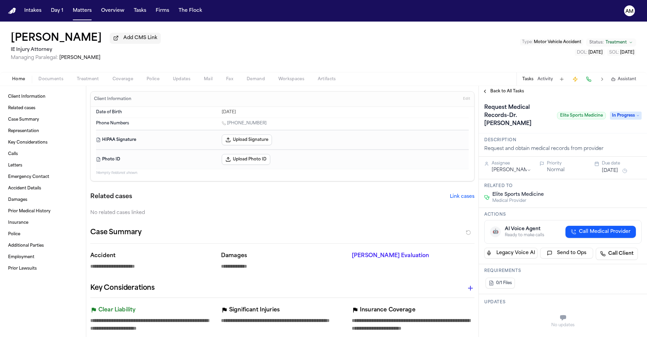
click at [83, 80] on span "Treatment" at bounding box center [88, 78] width 22 height 5
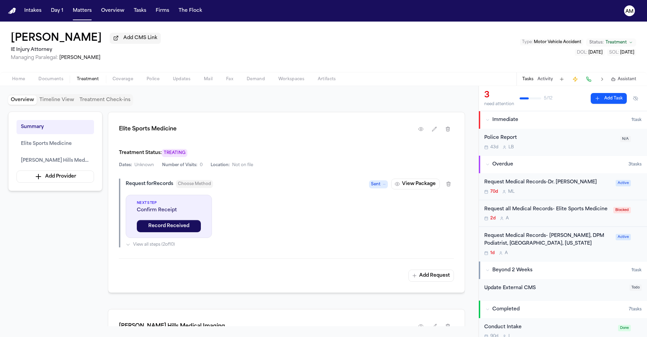
scroll to position [296, 0]
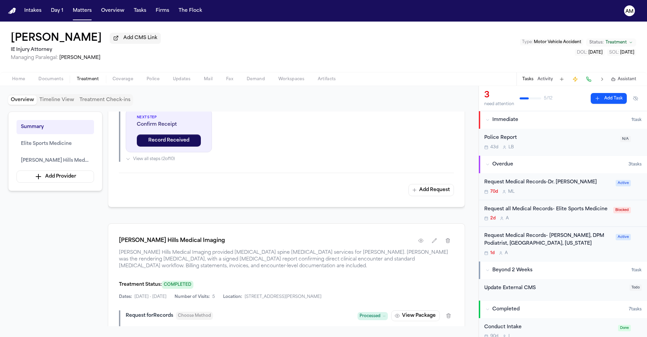
click at [597, 197] on div "Request Medical Records-Dr. Pouriya Elyasi, Chiro 70d M L Active" at bounding box center [563, 186] width 168 height 27
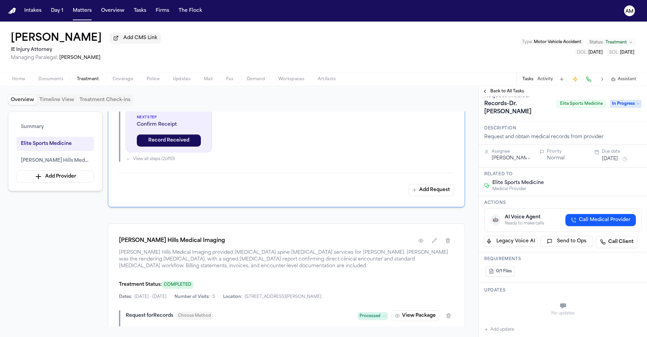
scroll to position [13, 0]
click at [500, 333] on div "Updates No updates Add update" at bounding box center [563, 309] width 168 height 57
click at [501, 330] on button "Add update" at bounding box center [499, 328] width 30 height 8
click at [500, 323] on button "Private" at bounding box center [497, 321] width 5 height 5
click at [509, 312] on textarea "Add your update" at bounding box center [567, 304] width 144 height 13
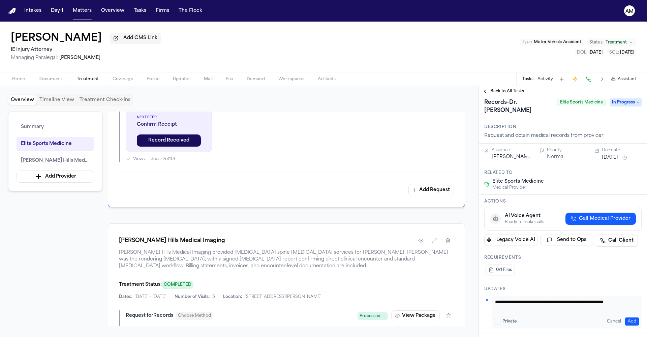
click at [628, 322] on button "Add" at bounding box center [632, 321] width 14 height 8
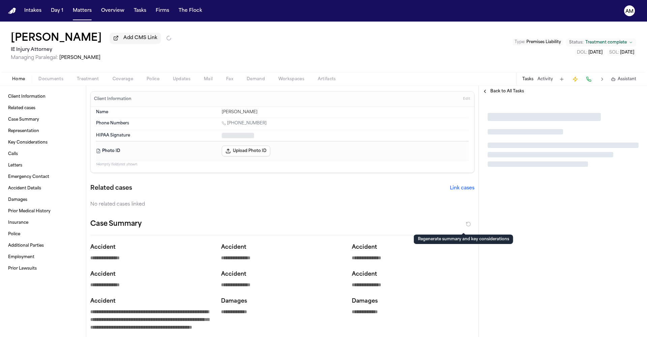
type textarea "*"
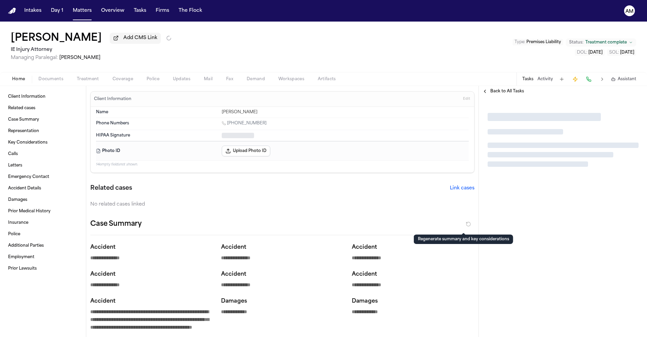
type textarea "*"
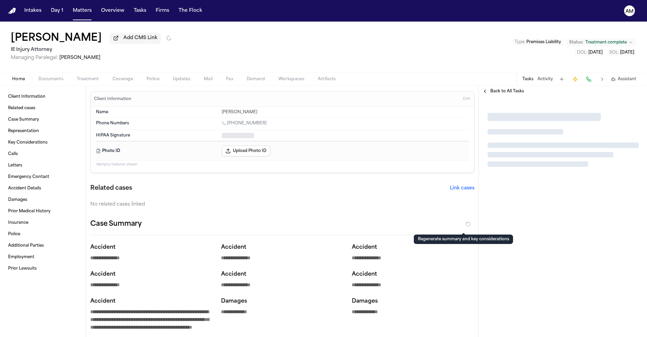
type textarea "*"
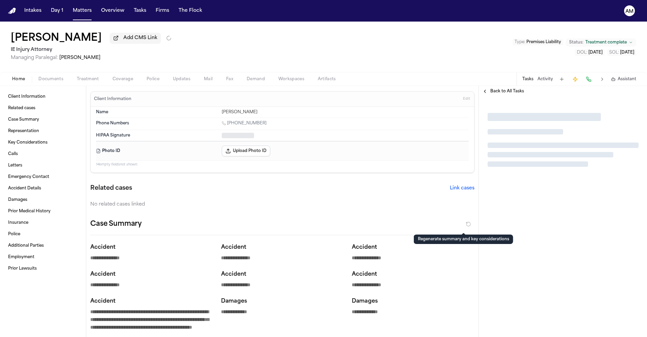
type textarea "*"
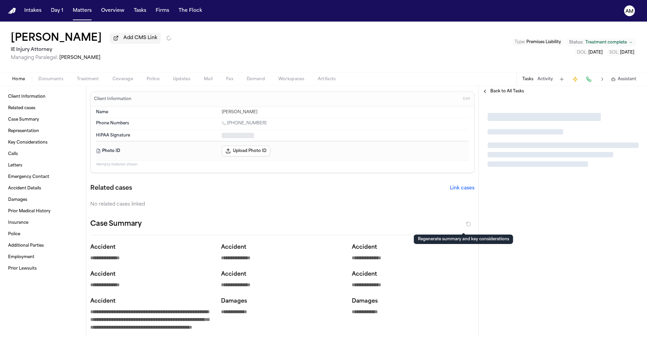
type textarea "*"
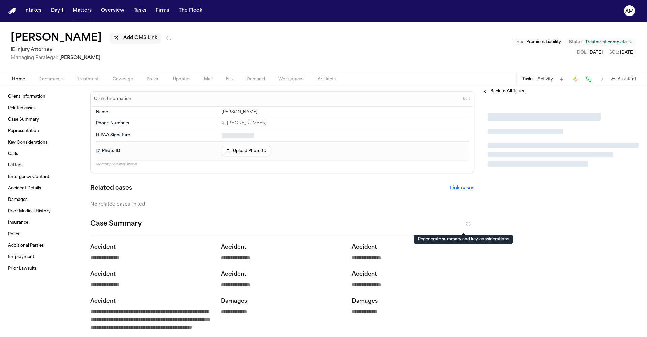
type textarea "*"
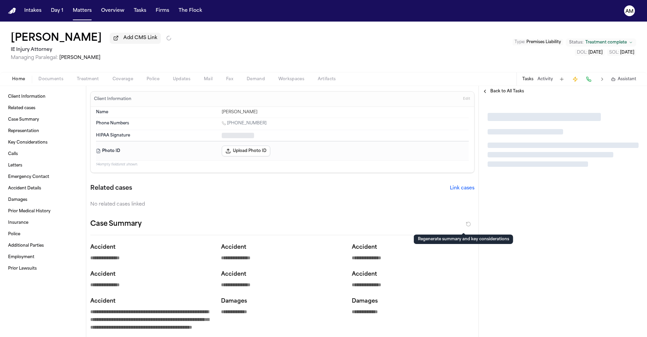
type textarea "*"
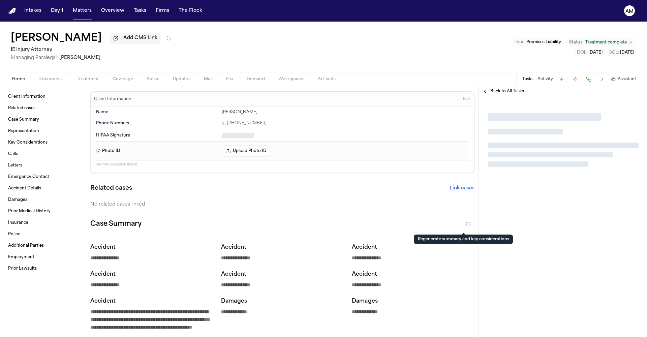
type textarea "*"
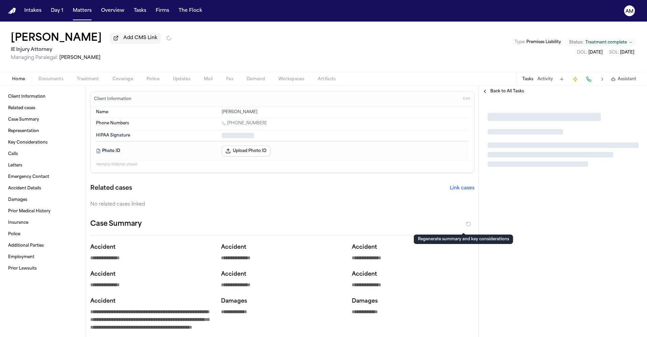
type textarea "*"
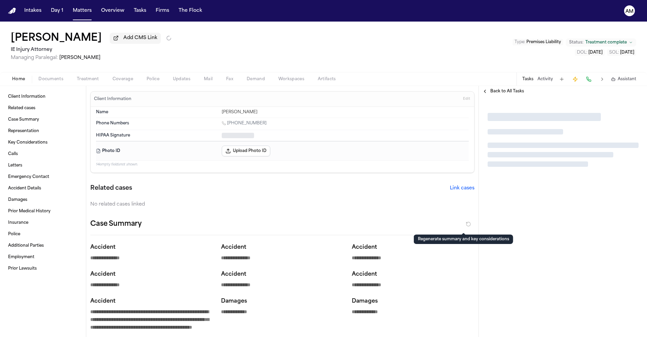
type textarea "*"
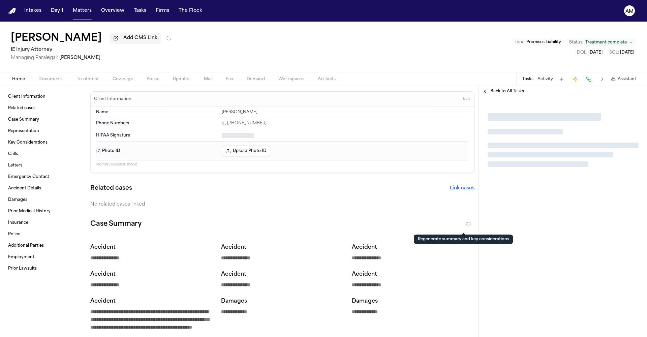
type textarea "*"
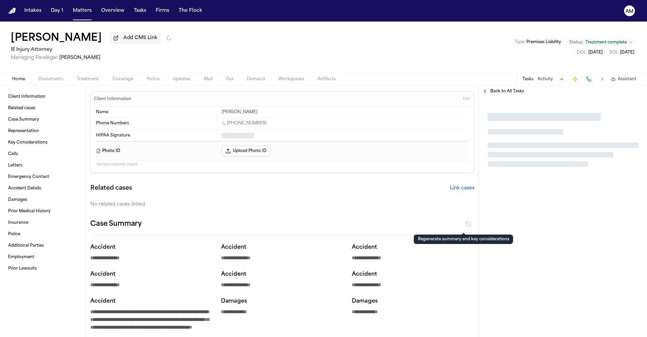
type textarea "*"
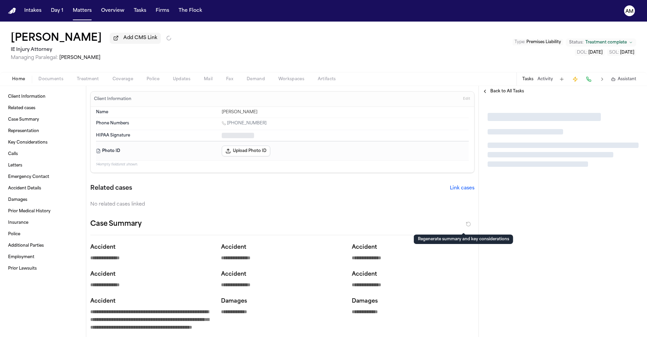
type textarea "*"
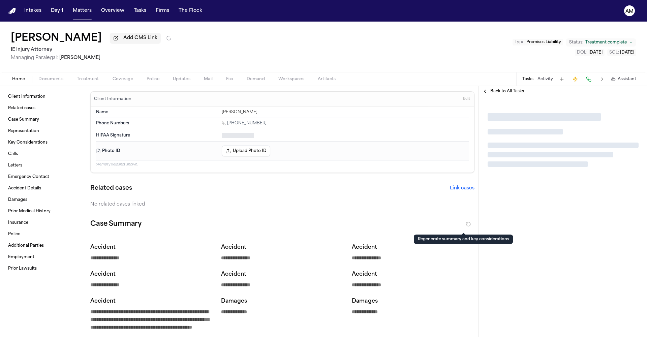
type textarea "*"
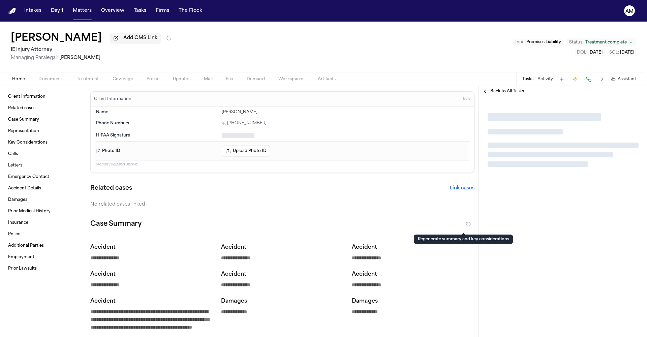
type textarea "*"
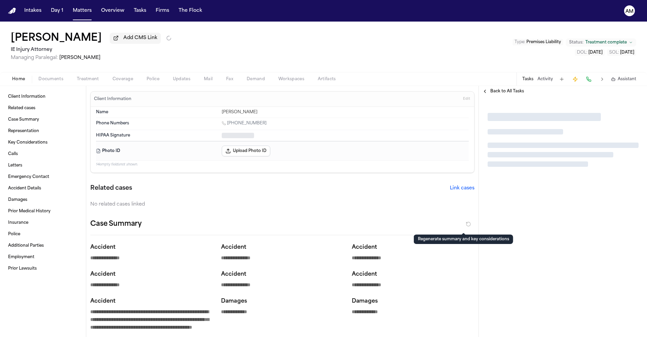
type textarea "*"
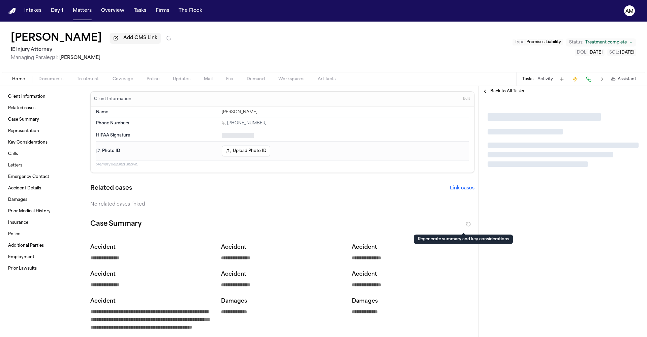
type textarea "*"
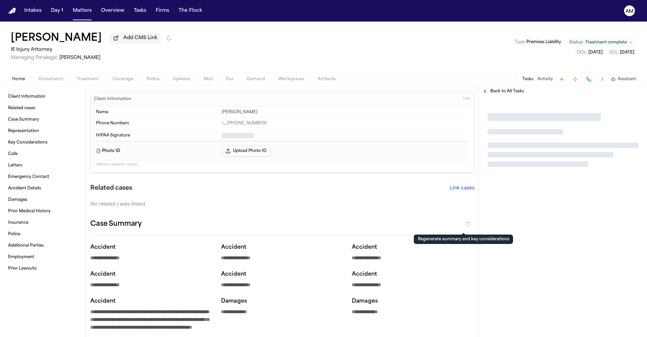
type textarea "*"
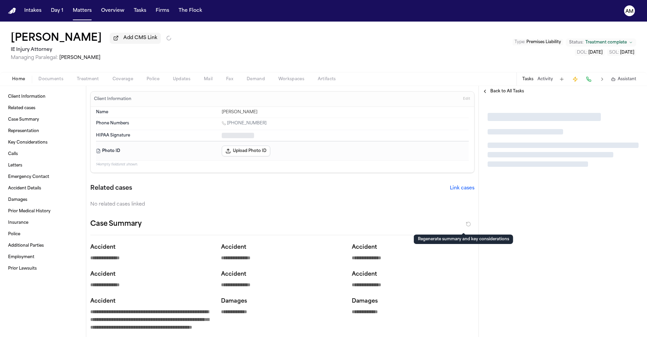
type textarea "*"
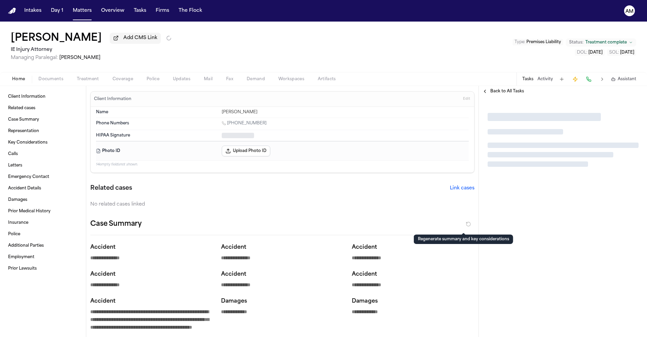
type textarea "*"
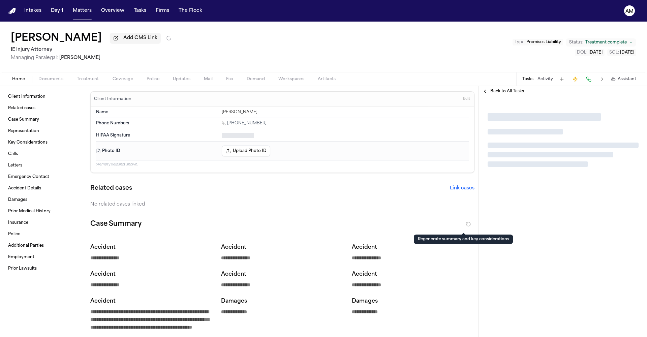
type textarea "*"
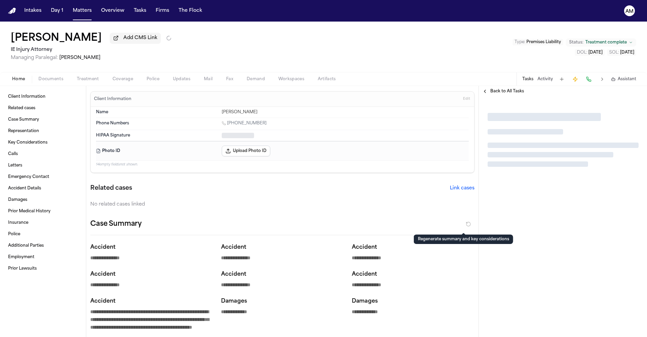
type textarea "*"
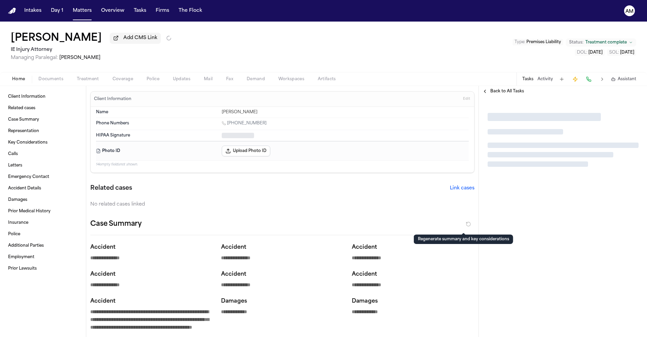
type textarea "*"
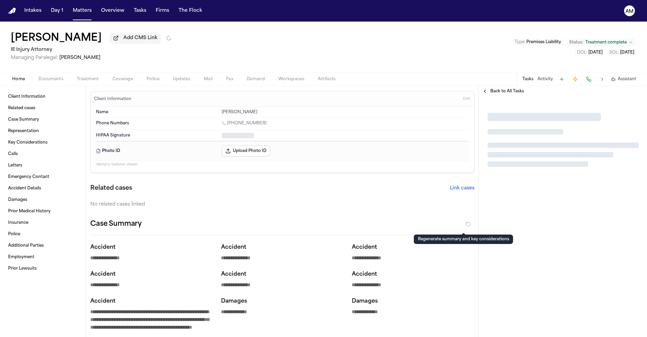
type textarea "*"
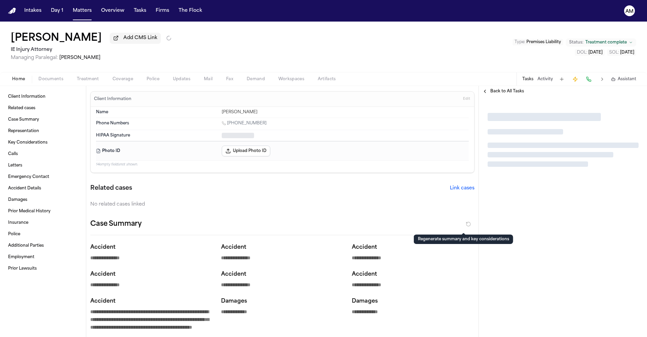
type textarea "*"
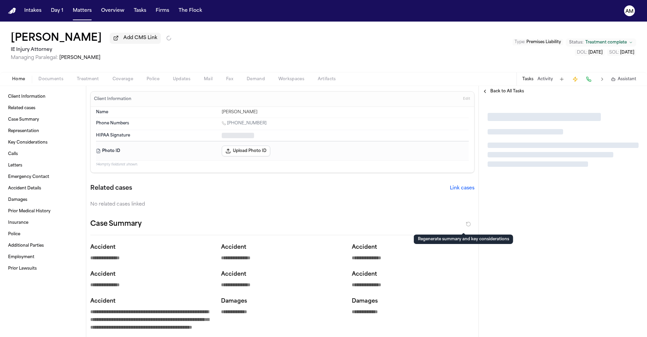
type textarea "*"
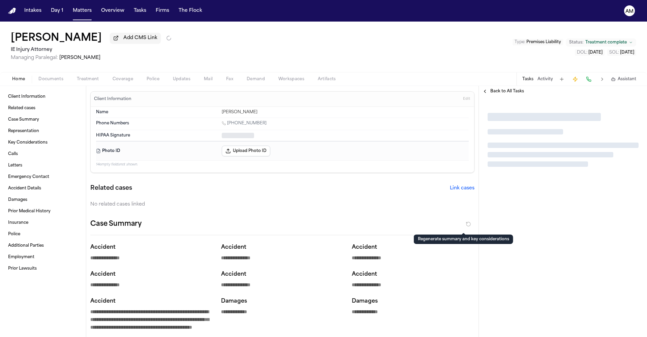
type textarea "*"
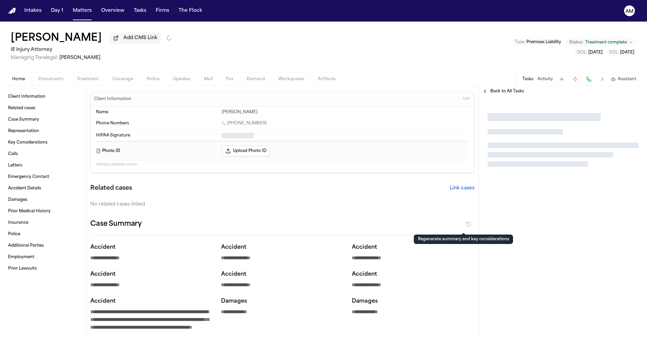
type textarea "*"
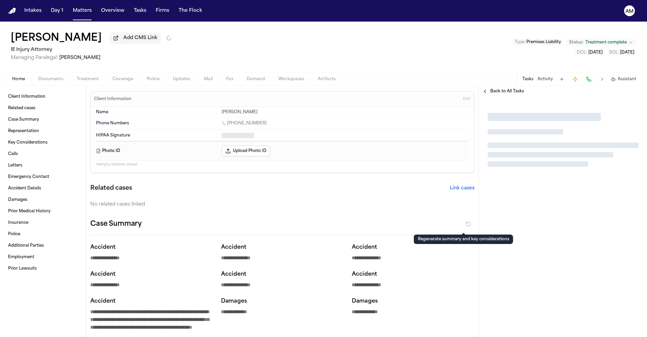
type textarea "*"
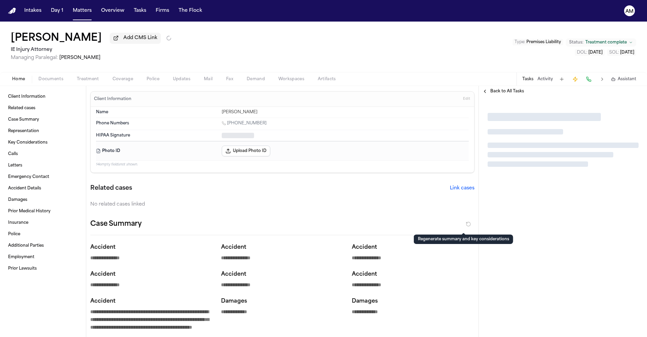
type textarea "*"
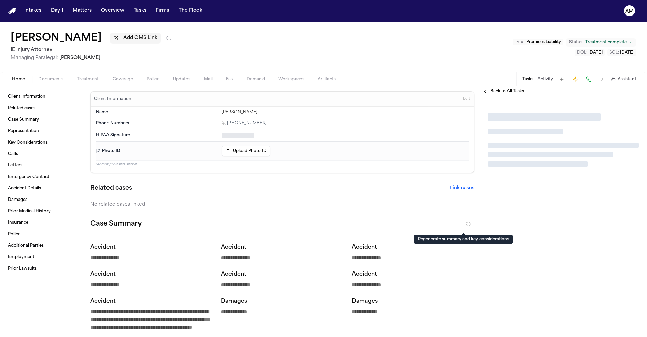
type textarea "*"
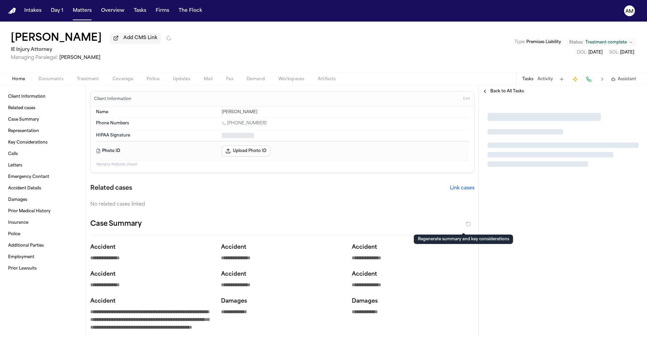
type textarea "*"
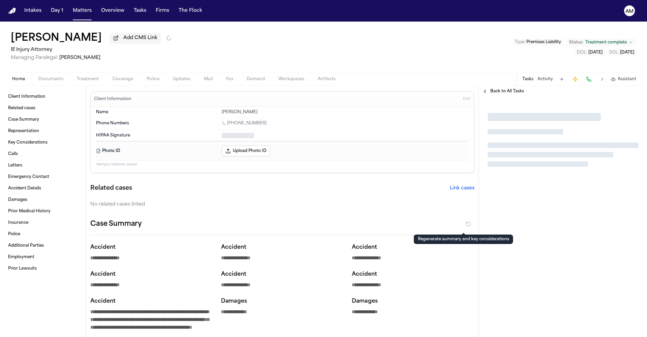
type textarea "*"
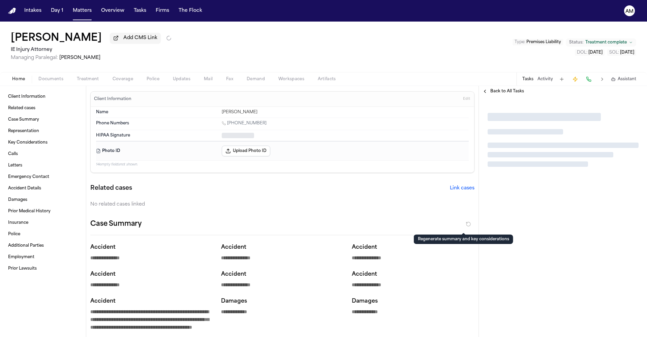
type textarea "*"
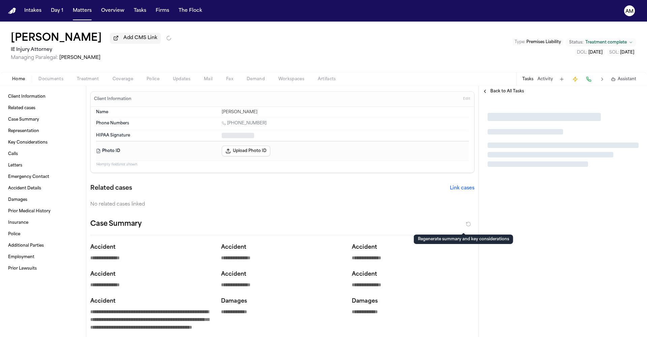
type textarea "*"
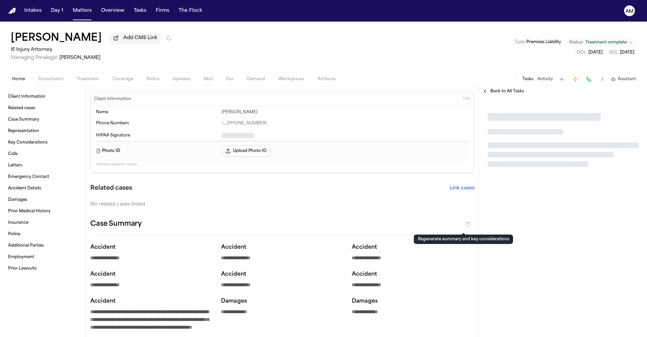
type textarea "*"
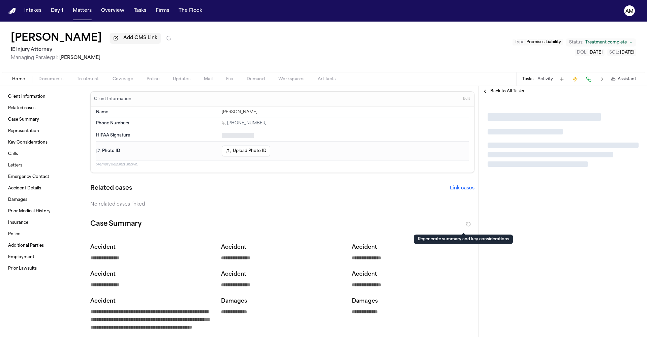
type textarea "*"
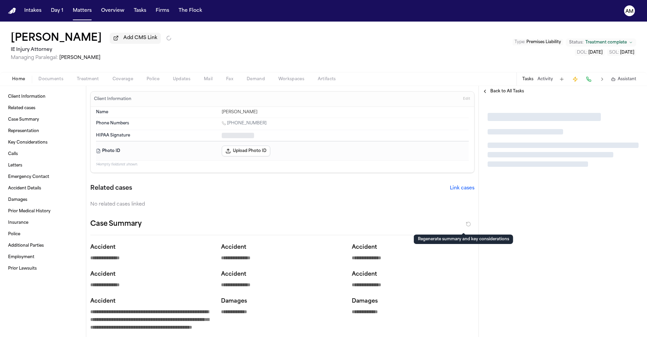
type textarea "*"
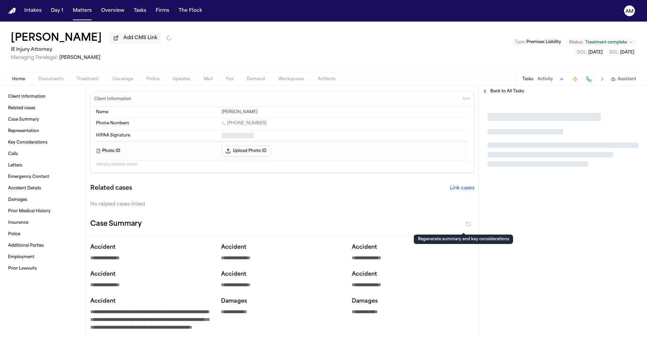
type textarea "*"
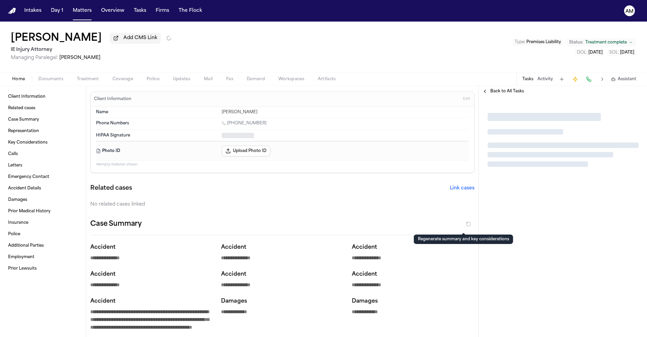
type textarea "*"
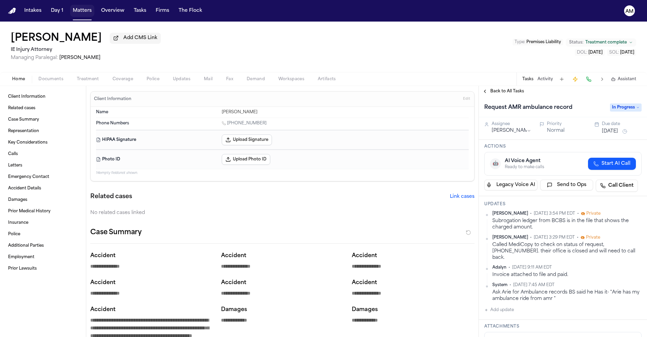
click at [86, 10] on button "Matters" at bounding box center [82, 11] width 24 height 12
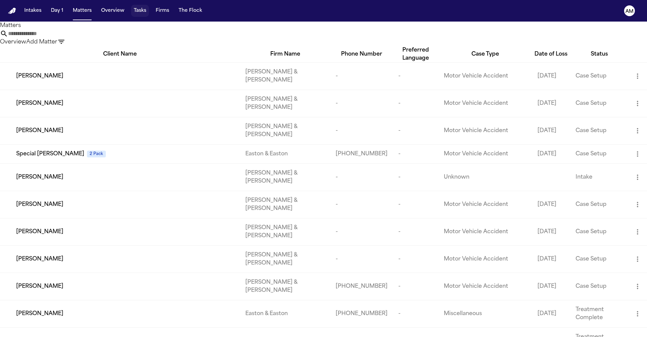
click at [140, 15] on button "Tasks" at bounding box center [140, 11] width 18 height 12
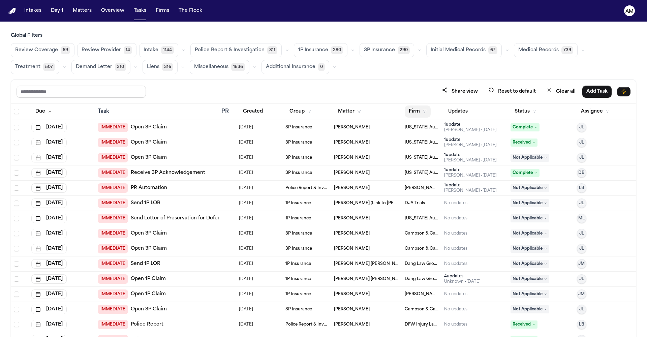
click at [417, 110] on button "Firm" at bounding box center [418, 111] width 26 height 12
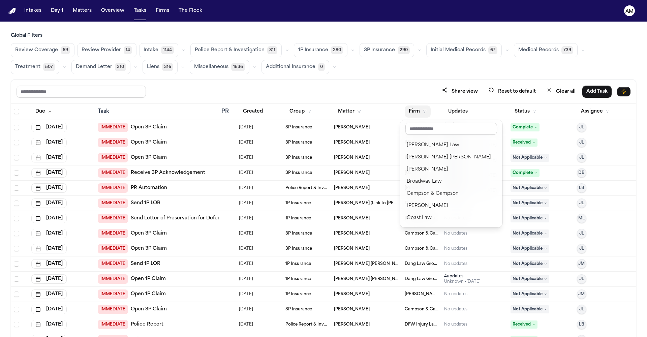
scroll to position [75, 0]
click at [430, 204] on div "[PERSON_NAME]" at bounding box center [451, 204] width 89 height 8
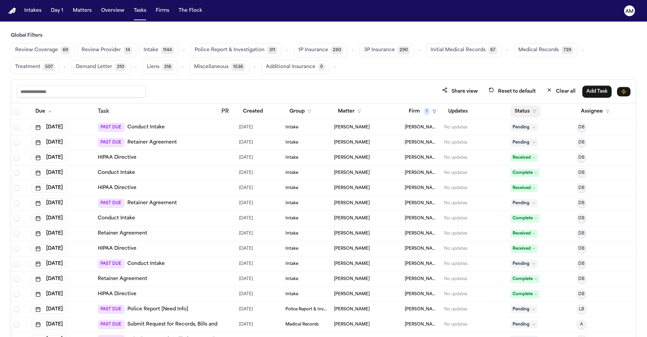
click at [524, 115] on button "Status" at bounding box center [525, 111] width 30 height 12
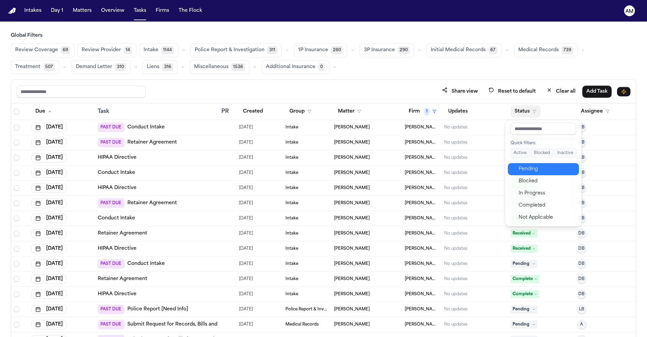
click at [530, 171] on div "Pending" at bounding box center [546, 169] width 56 height 8
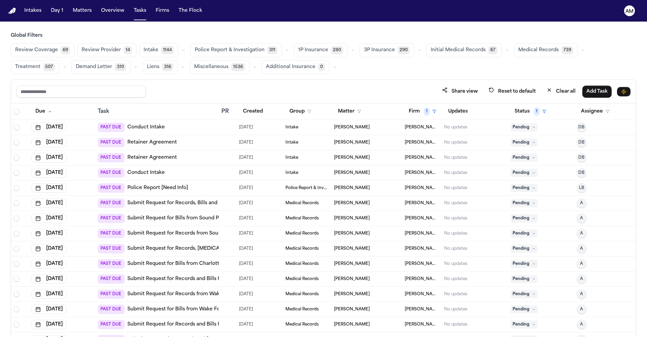
click at [537, 53] on span "Medical Records" at bounding box center [538, 50] width 40 height 7
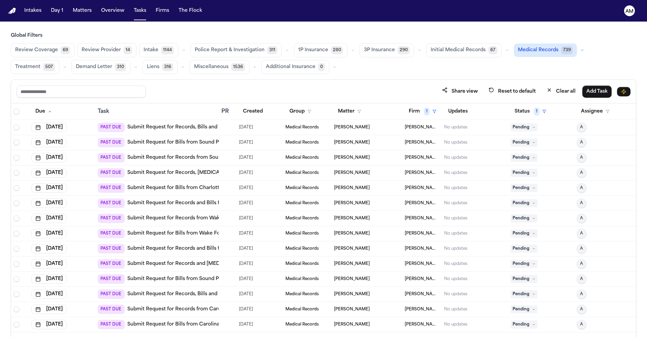
scroll to position [40, 0]
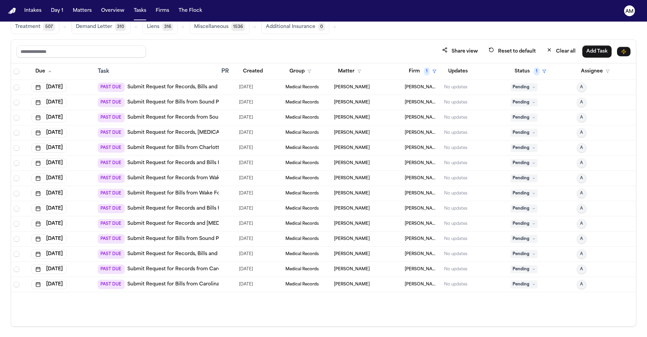
click at [161, 284] on link "Submit Request for Bills from Carolina [MEDICAL_DATA] Associates" at bounding box center [208, 284] width 163 height 7
click at [195, 286] on link "Submit Request for Bills from Carolina [MEDICAL_DATA] Associates" at bounding box center [208, 284] width 163 height 7
click at [201, 105] on div "PAST DUE Submit Request for Bills from Sound Physicians Emergency Medicine" at bounding box center [196, 102] width 196 height 9
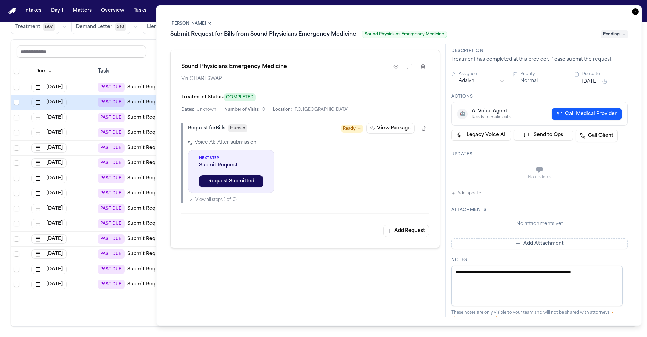
click at [461, 81] on html "Intakes Day 1 Matters Overview Tasks Firms The Flock AM Global Filters Review C…" at bounding box center [323, 168] width 647 height 337
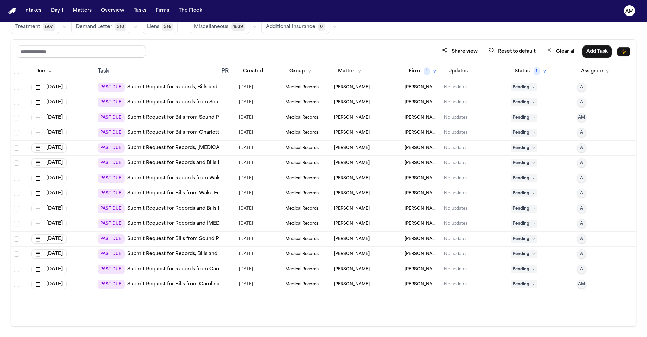
click at [153, 56] on div "Share view Reset to default Clear all Add Task" at bounding box center [324, 51] width 614 height 12
click at [203, 133] on link "Submit Request for Bills from Charlotte [MEDICAL_DATA], P.A." at bounding box center [201, 132] width 149 height 7
click at [208, 82] on td "PAST DUE Submit Request for Records, Bills and Radiology from MUSC Medical Cent…" at bounding box center [157, 87] width 124 height 15
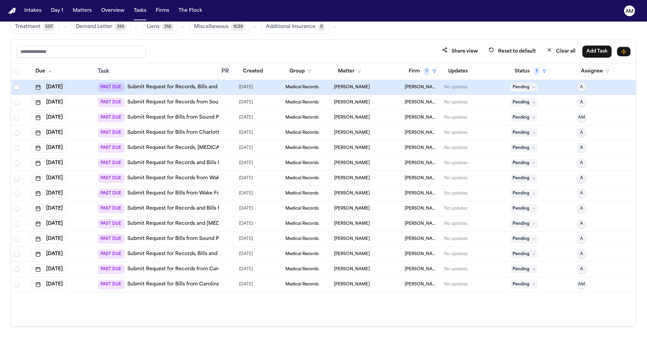
click at [208, 86] on link "Submit Request for Records, Bills and Radiology from MUSC Medical Center -Orang…" at bounding box center [255, 87] width 257 height 7
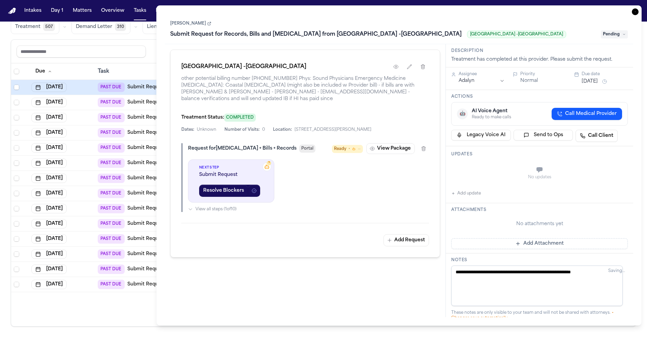
click at [635, 11] on icon "button" at bounding box center [635, 11] width 7 height 7
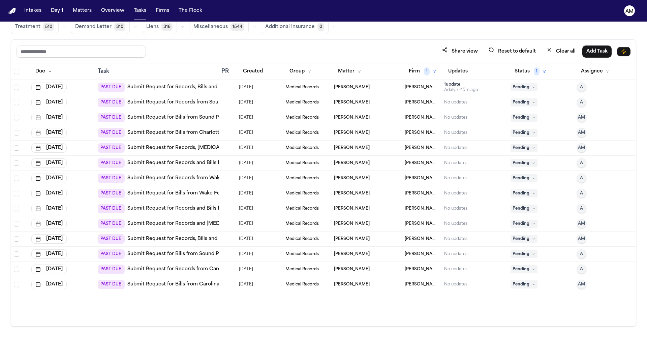
click at [187, 221] on link "Submit Request for Records and Radiology from Aiken Regional Medical Center - E…" at bounding box center [258, 223] width 263 height 7
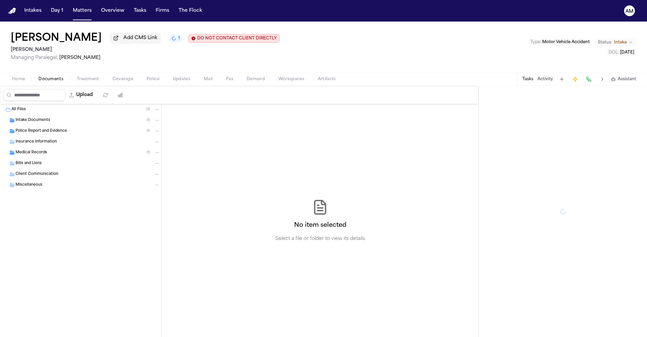
click at [55, 82] on span "Documents" at bounding box center [50, 78] width 25 height 5
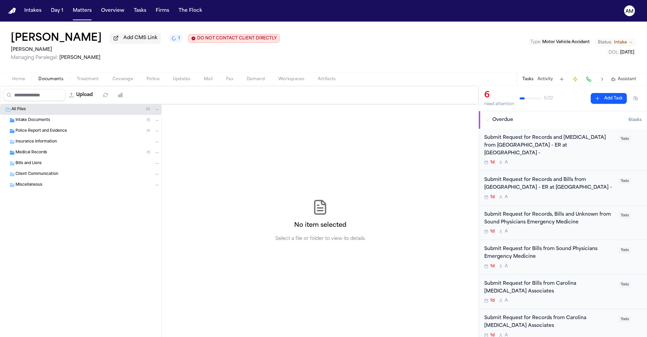
click at [49, 154] on div "Medical Records ( 1 )" at bounding box center [87, 153] width 144 height 6
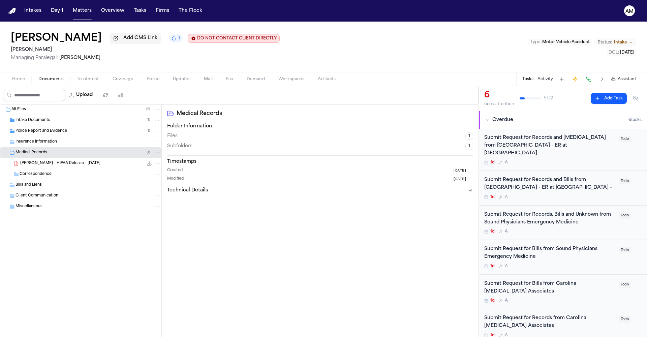
click at [53, 163] on span "D. Simmons - HIPAA Release - 9.18.25" at bounding box center [60, 164] width 80 height 6
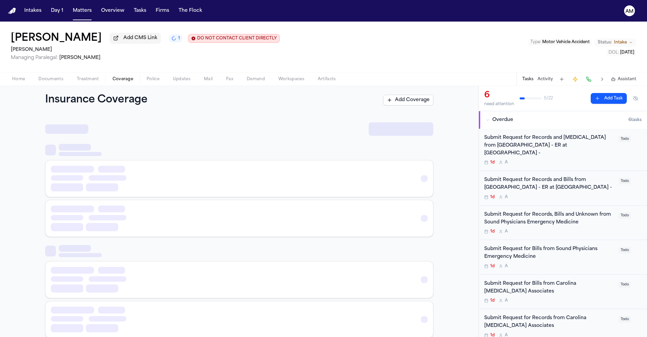
click at [130, 80] on span "Coverage" at bounding box center [122, 78] width 21 height 5
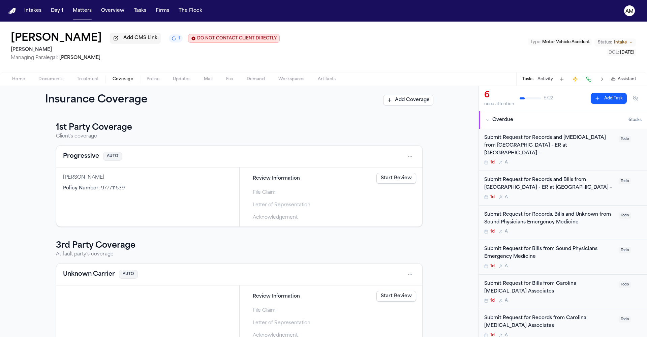
click at [93, 82] on span "Treatment" at bounding box center [88, 78] width 22 height 5
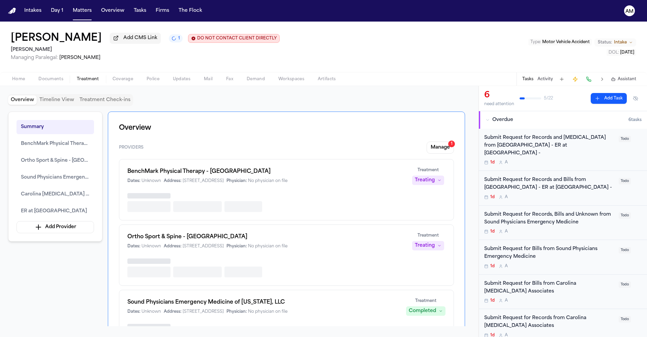
click at [48, 76] on button "Documents" at bounding box center [51, 79] width 38 height 8
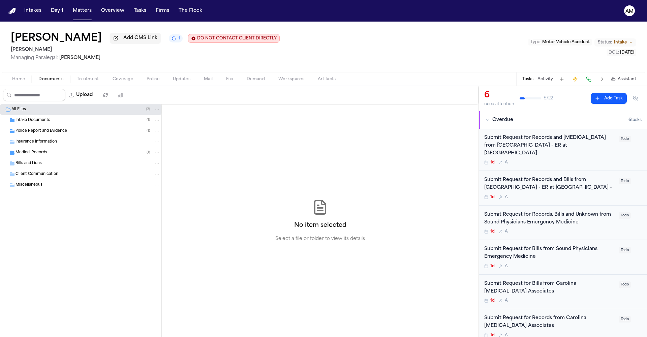
click at [47, 154] on div "Medical Records ( 1 )" at bounding box center [87, 153] width 144 height 6
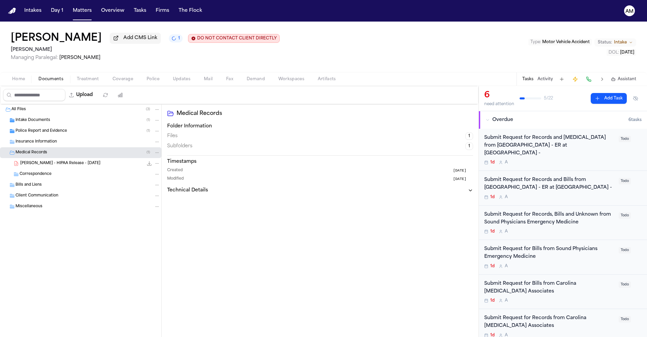
click at [62, 167] on div "D. Simmons - HIPAA Release - 9.18.25 173.3 KB • PDF" at bounding box center [90, 163] width 140 height 7
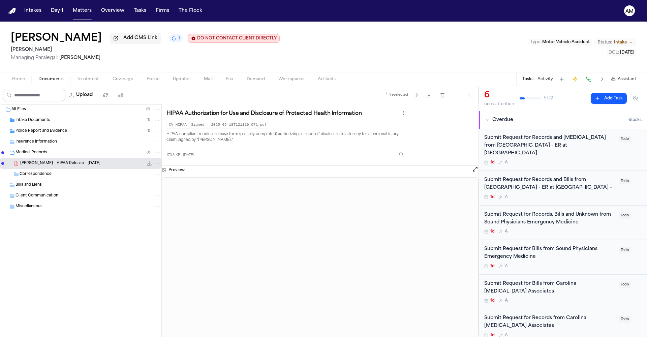
click at [471, 173] on div "Preview" at bounding box center [320, 170] width 317 height 9
click at [472, 172] on button "Open preview" at bounding box center [475, 169] width 7 height 7
click at [87, 81] on span "Treatment" at bounding box center [88, 78] width 22 height 5
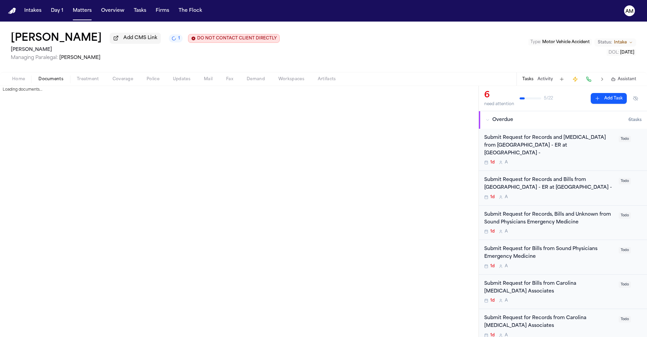
click at [56, 81] on span "Documents" at bounding box center [50, 78] width 25 height 5
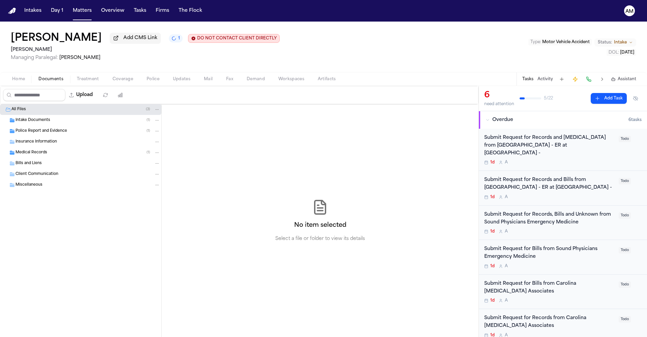
click at [47, 122] on span "Intake Documents" at bounding box center [32, 121] width 35 height 6
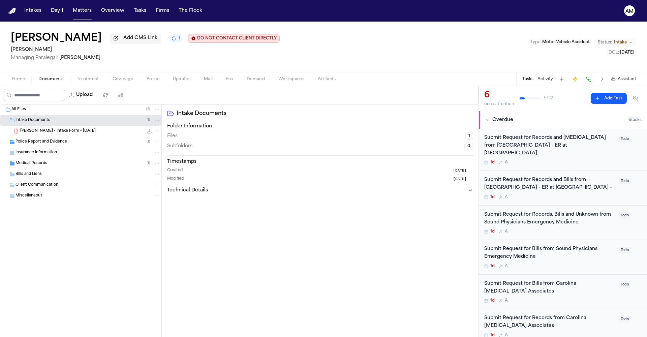
click at [47, 133] on span "D. Simmons - Intake Form - 10.13.25" at bounding box center [57, 131] width 75 height 6
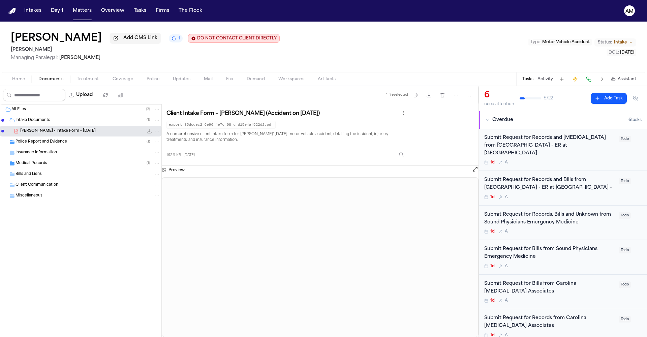
click at [35, 152] on span "Insurance Information" at bounding box center [35, 153] width 41 height 6
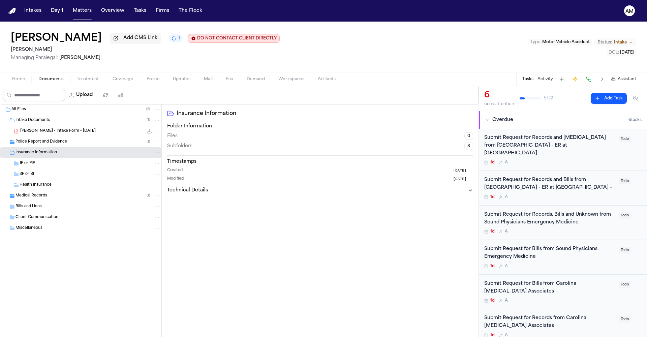
click at [33, 201] on div "Medical Records ( 1 )" at bounding box center [80, 195] width 161 height 11
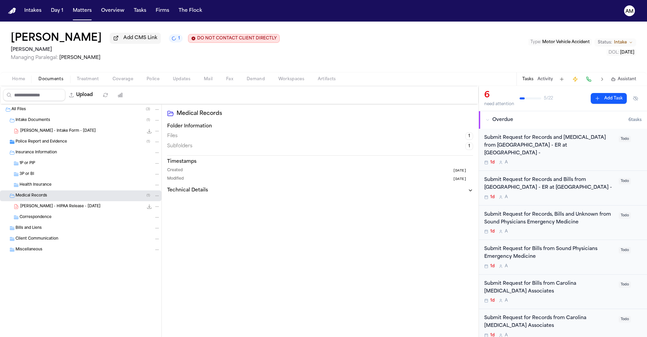
click at [55, 205] on div "D. Simmons - HIPAA Release - 9.18.25 173.3 KB • PDF" at bounding box center [90, 206] width 140 height 7
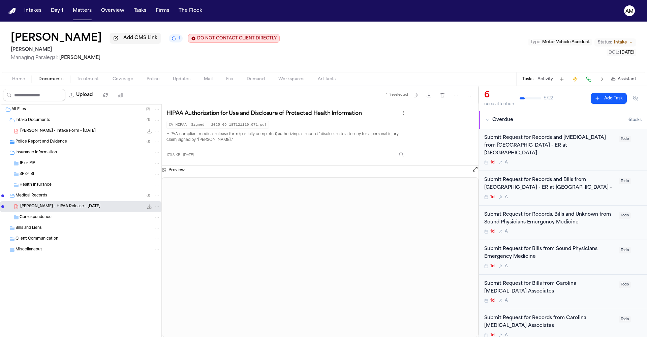
click at [148, 209] on icon "File: D. Simmons - HIPAA Release - 9.18.25" at bounding box center [149, 206] width 5 height 5
click at [12, 78] on span "Home" at bounding box center [18, 78] width 13 height 5
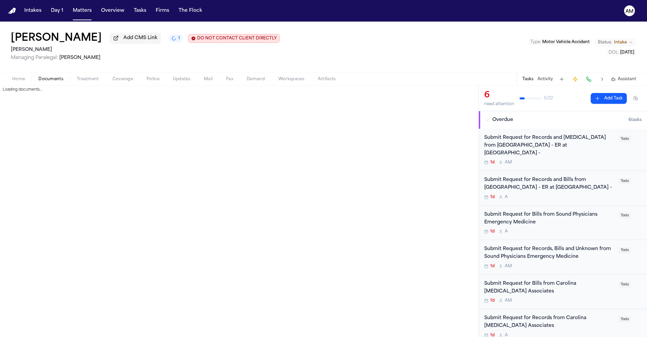
click at [61, 79] on span "Documents" at bounding box center [50, 78] width 25 height 5
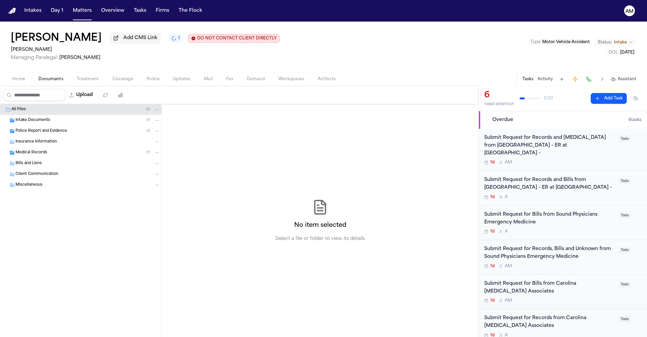
click at [76, 121] on div "Intake Documents ( 1 )" at bounding box center [87, 120] width 144 height 6
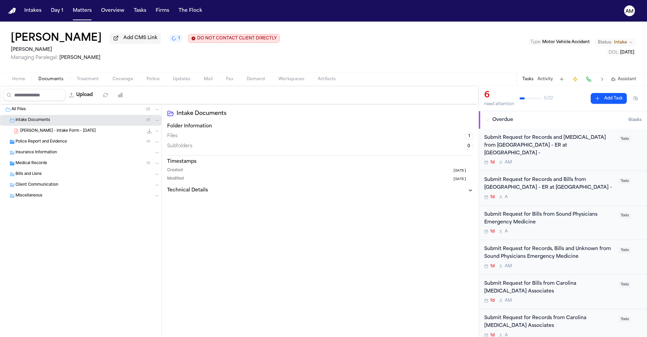
click at [68, 132] on span "[PERSON_NAME] - Intake Form - [DATE]" at bounding box center [57, 131] width 75 height 6
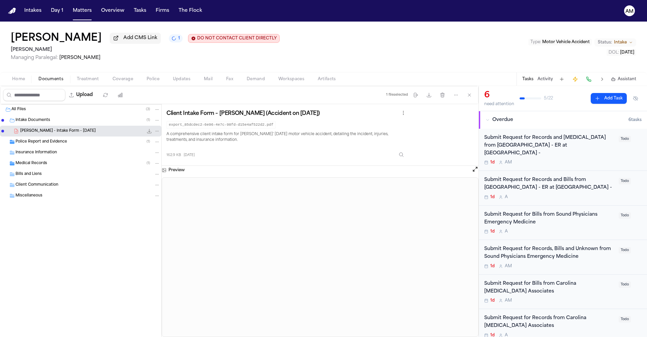
click at [470, 174] on div "Preview" at bounding box center [320, 251] width 317 height 171
click at [474, 170] on button "Open preview" at bounding box center [475, 169] width 7 height 7
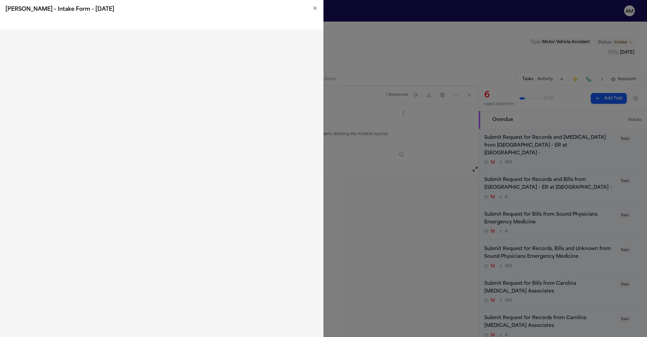
click at [313, 10] on icon "button" at bounding box center [314, 7] width 5 height 5
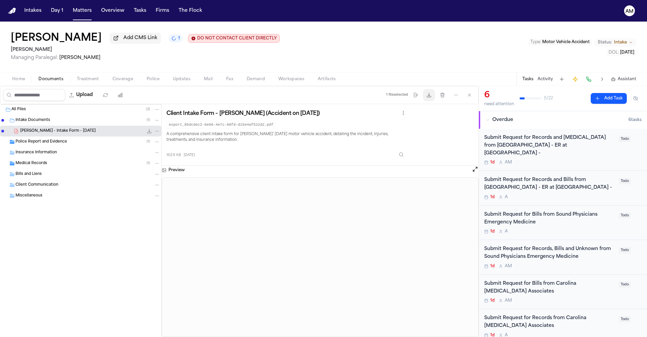
click at [431, 98] on icon "button" at bounding box center [428, 94] width 5 height 5
click at [34, 170] on div "Bills and Liens" at bounding box center [80, 174] width 161 height 11
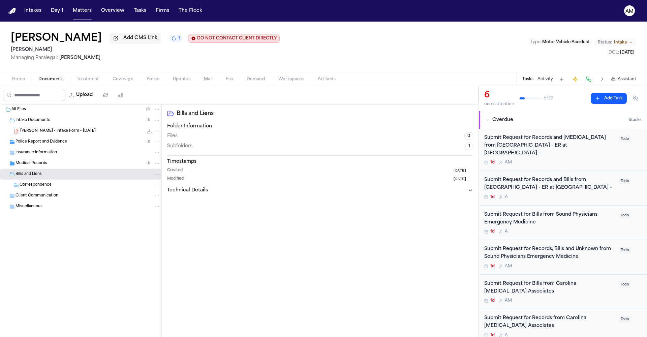
click at [37, 166] on span "Medical Records" at bounding box center [31, 164] width 32 height 6
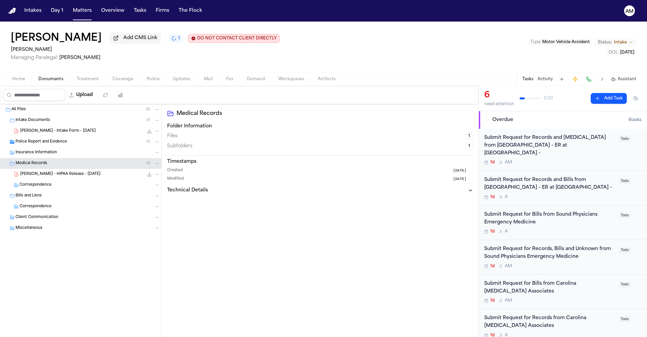
click at [65, 176] on span "D. Simmons - HIPAA Release - 9.18.25" at bounding box center [60, 174] width 80 height 6
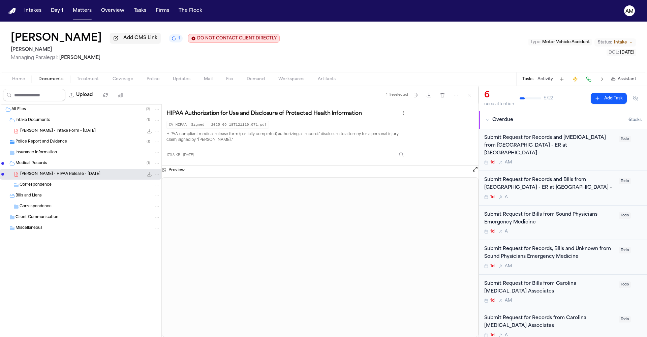
click at [473, 171] on button "Open preview" at bounding box center [475, 169] width 7 height 7
click at [571, 153] on div "Submit Request for Records and Radiology from Aiken Regional Medical Center - E…" at bounding box center [549, 149] width 130 height 31
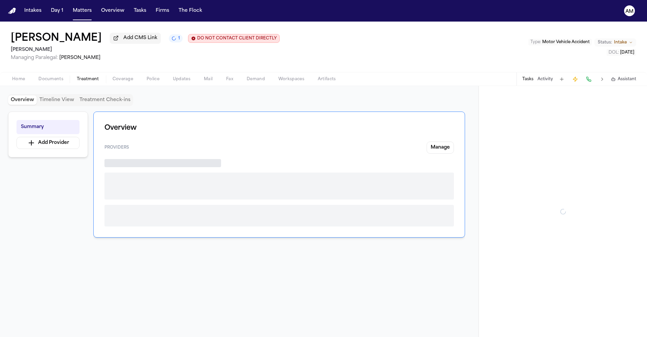
click at [79, 79] on span "Treatment" at bounding box center [88, 78] width 22 height 5
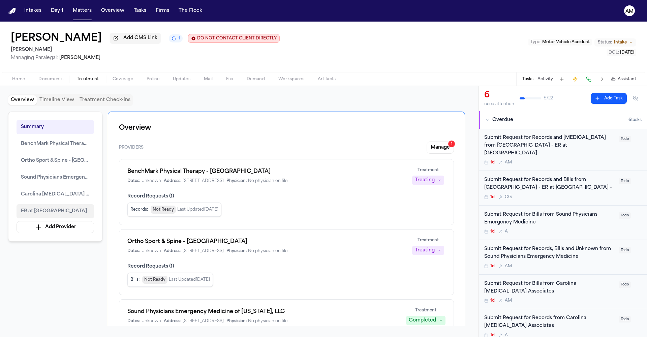
click at [63, 215] on span "ER at [GEOGRAPHIC_DATA]" at bounding box center [54, 211] width 66 height 8
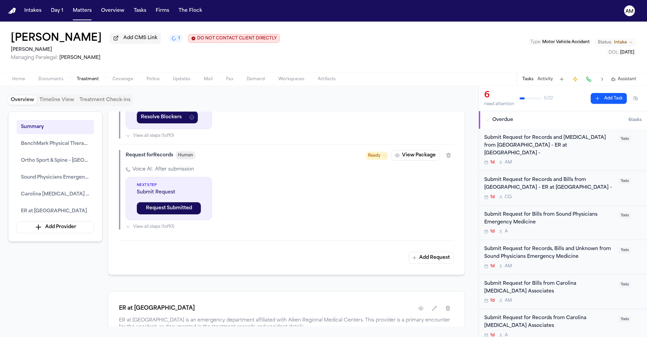
scroll to position [1397, 0]
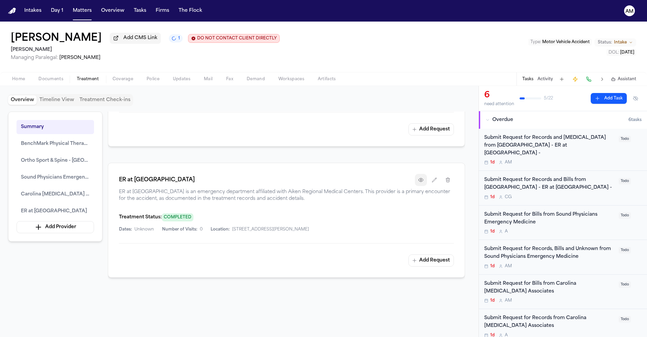
click at [419, 180] on icon "button" at bounding box center [420, 179] width 5 height 5
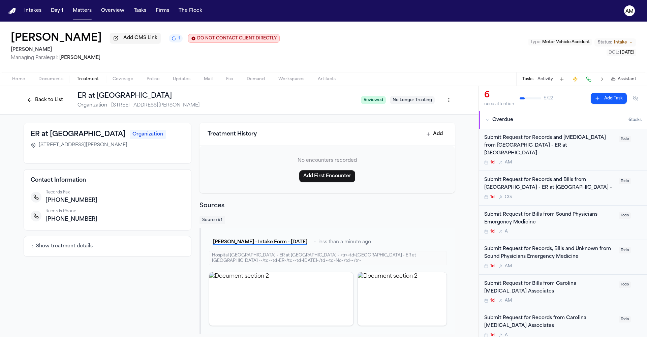
click at [44, 101] on button "Back to List" at bounding box center [45, 100] width 43 height 11
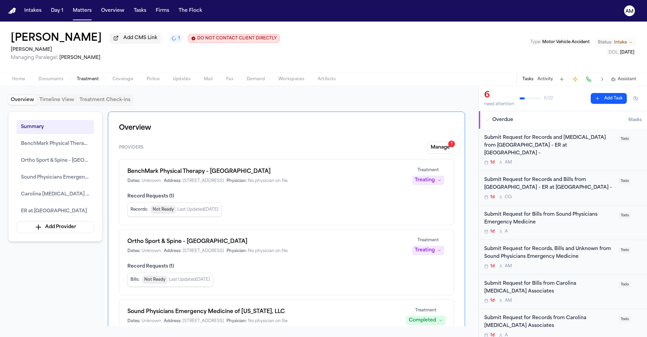
click at [53, 80] on span "Documents" at bounding box center [50, 78] width 25 height 5
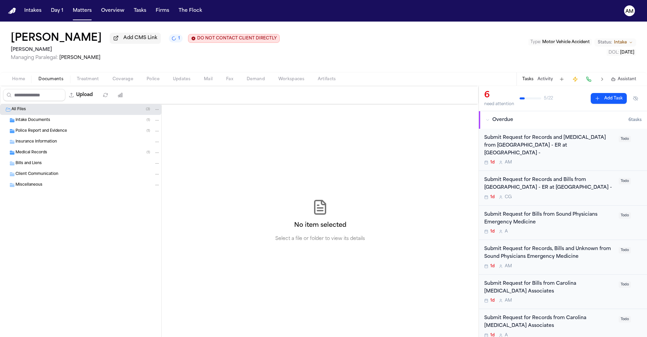
click at [44, 122] on span "Intake Documents" at bounding box center [32, 121] width 35 height 6
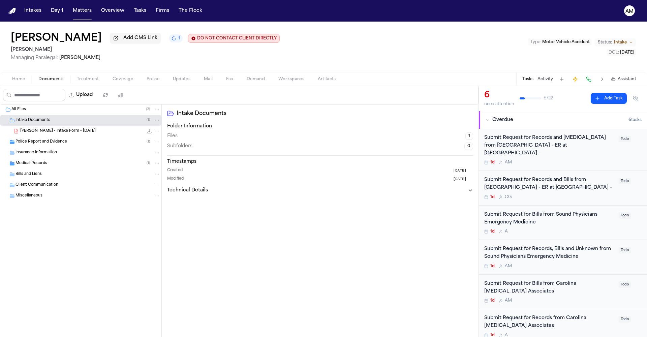
click at [51, 132] on span "[PERSON_NAME] - Intake Form - [DATE]" at bounding box center [57, 131] width 75 height 6
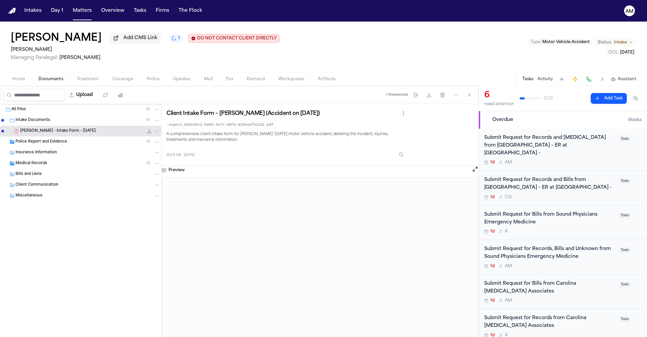
click at [472, 170] on button "Open preview" at bounding box center [475, 169] width 7 height 7
click at [38, 165] on span "Medical Records" at bounding box center [31, 164] width 32 height 6
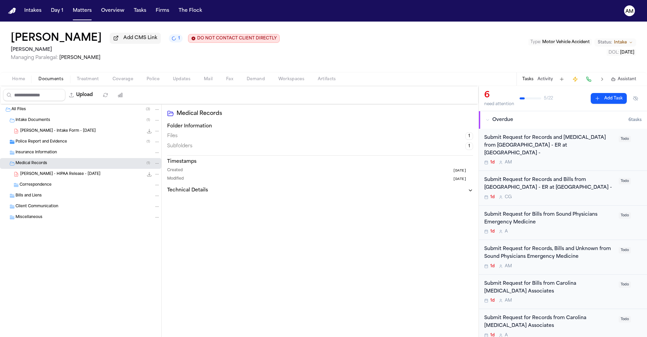
click at [59, 177] on span "D. Simmons - HIPAA Release - 9.18.25" at bounding box center [60, 174] width 80 height 6
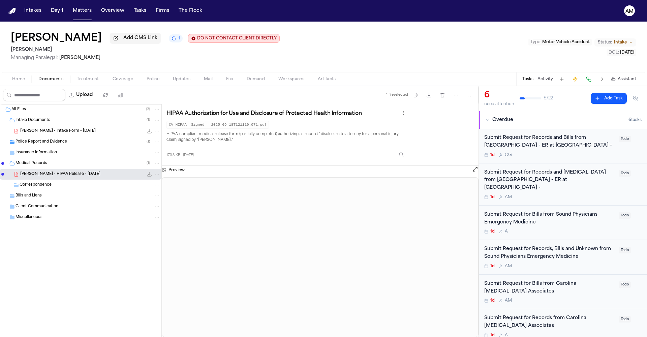
click at [22, 80] on span "Home" at bounding box center [18, 78] width 13 height 5
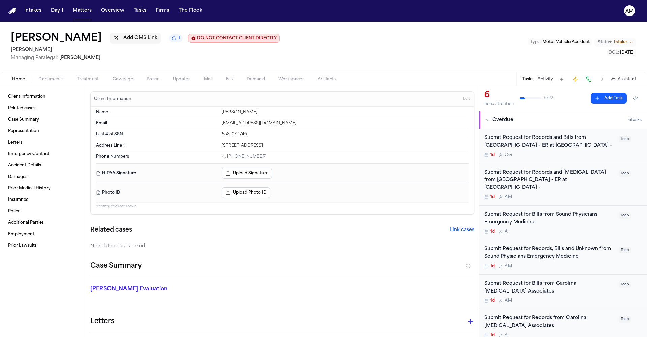
click at [55, 82] on span "Documents" at bounding box center [50, 78] width 25 height 5
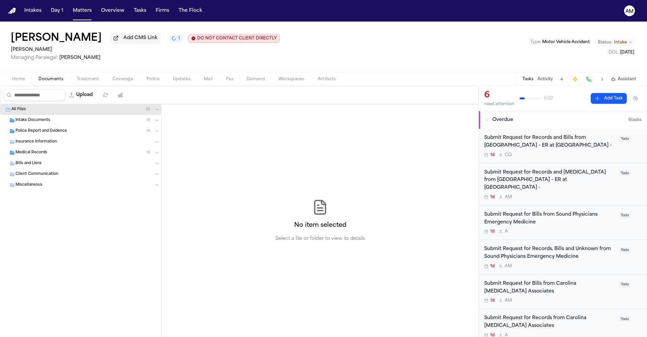
click at [33, 156] on span "Medical Records" at bounding box center [31, 153] width 32 height 6
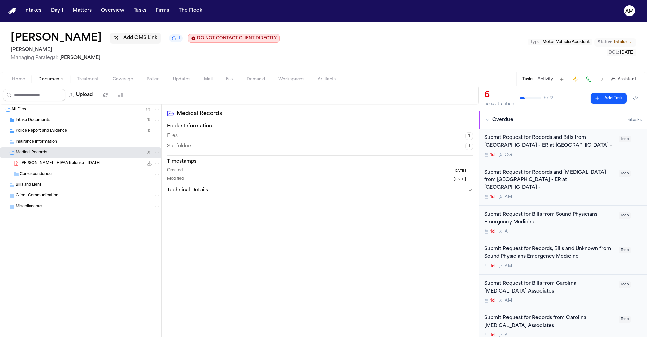
click at [66, 165] on span "D. Simmons - HIPAA Release - 9.18.25" at bounding box center [60, 164] width 80 height 6
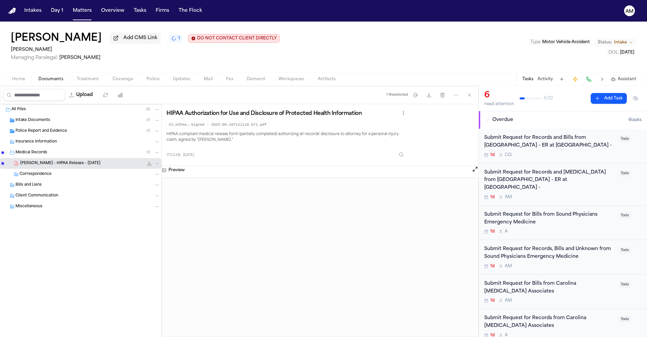
click at [40, 134] on span "Police Report and Evidence" at bounding box center [41, 131] width 52 height 6
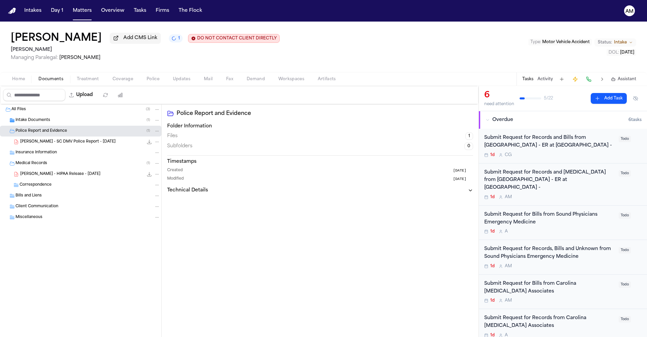
click at [46, 143] on span "D. Simmons - SC DMV Police Report - 9.13.25" at bounding box center [67, 142] width 95 height 6
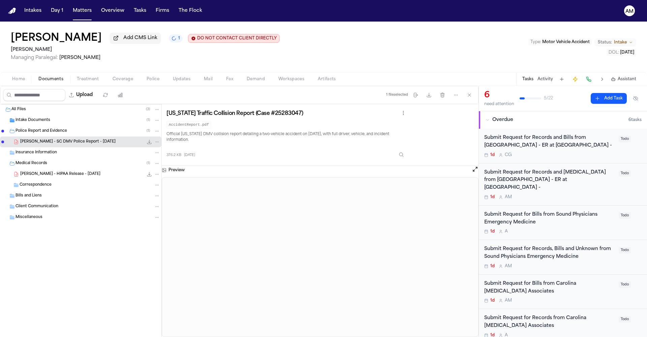
click at [474, 172] on button "Open preview" at bounding box center [475, 169] width 7 height 7
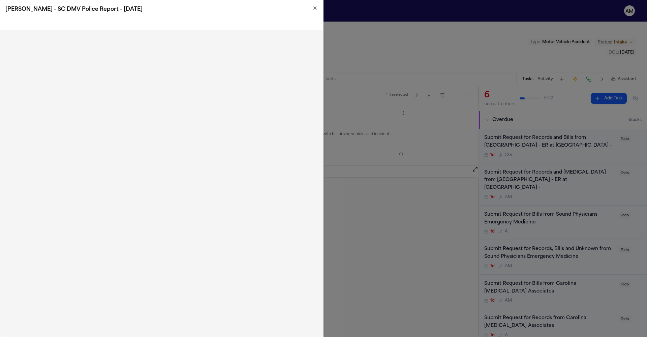
click at [315, 6] on icon "button" at bounding box center [314, 7] width 5 height 5
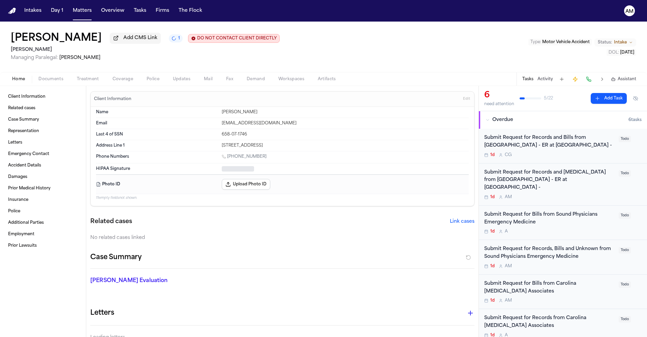
click at [23, 80] on span "Home" at bounding box center [18, 78] width 13 height 5
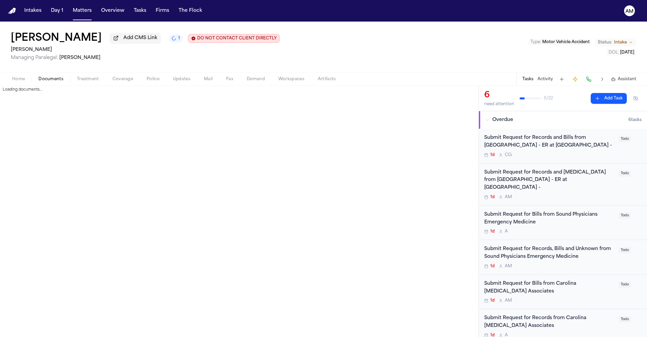
click at [48, 78] on span "Documents" at bounding box center [50, 78] width 25 height 5
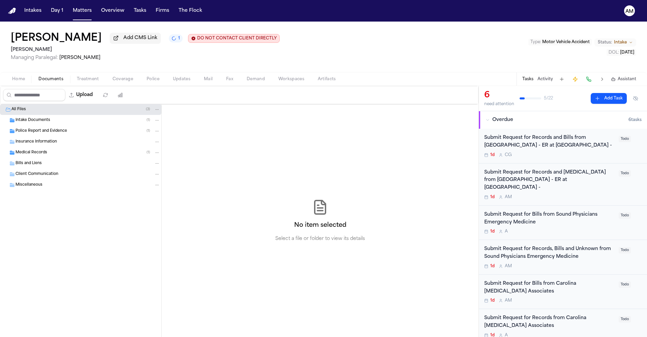
click at [52, 119] on div "Intake Documents ( 1 )" at bounding box center [80, 120] width 161 height 11
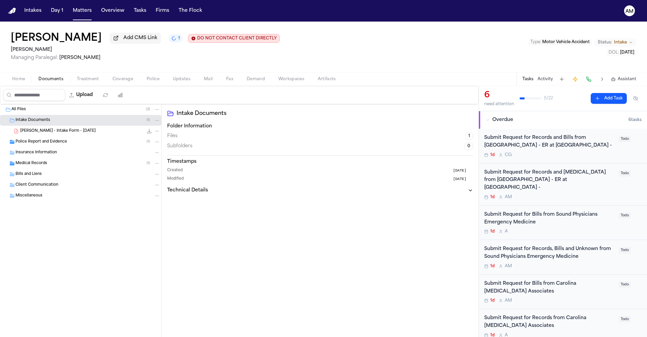
click at [42, 149] on div "Insurance Information" at bounding box center [80, 152] width 161 height 11
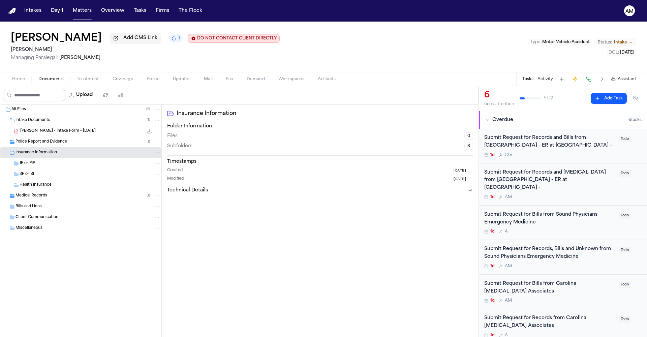
click at [42, 145] on div "Police Report and Evidence ( 1 )" at bounding box center [87, 142] width 144 height 6
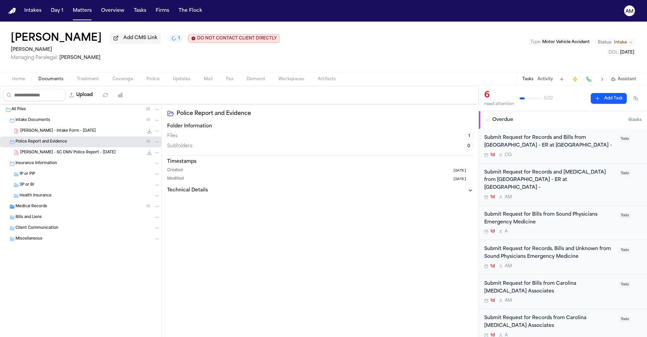
click at [43, 152] on span "D. Simmons - SC DMV Police Report - 9.13.25" at bounding box center [67, 153] width 95 height 6
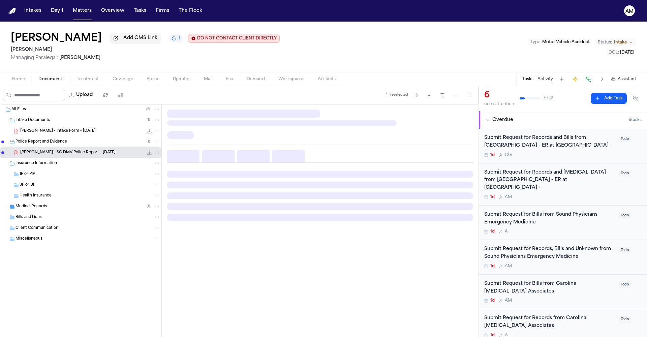
click at [43, 152] on span "D. Simmons - SC DMV Police Report - 9.13.25" at bounding box center [67, 153] width 95 height 6
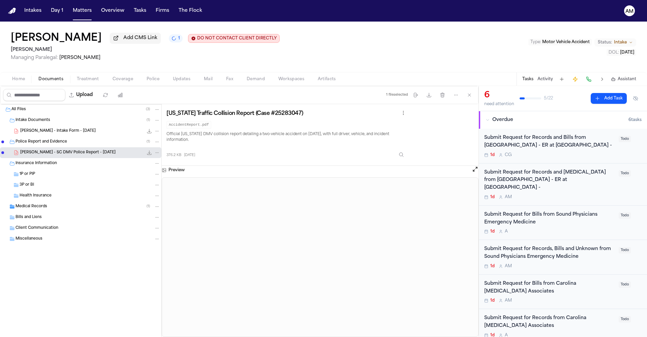
click at [472, 171] on button "Open preview" at bounding box center [475, 169] width 7 height 7
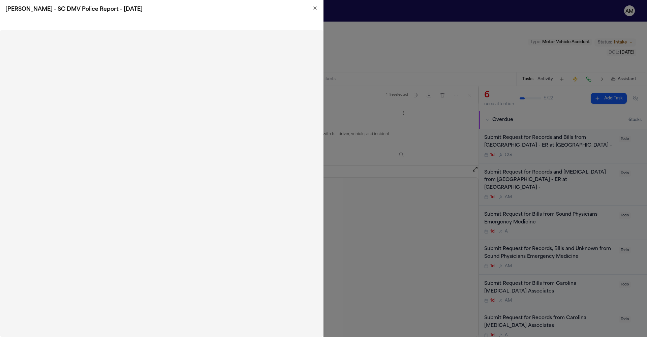
click at [315, 8] on icon "button" at bounding box center [314, 7] width 5 height 5
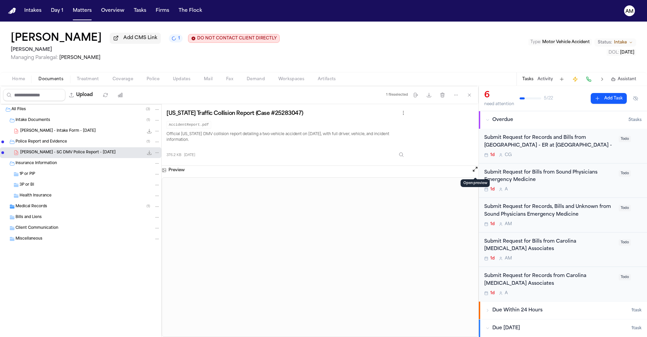
click at [554, 225] on div "1d A M" at bounding box center [549, 223] width 130 height 5
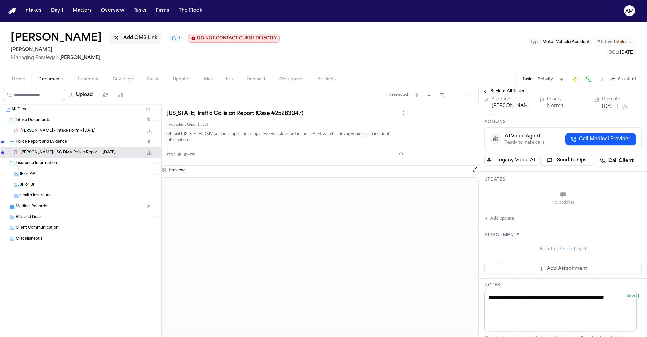
scroll to position [201, 0]
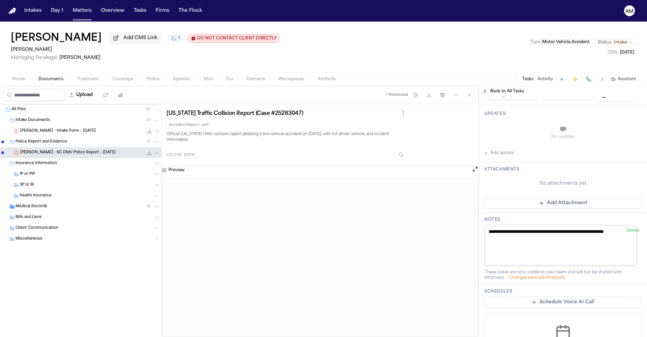
click at [509, 154] on button "Add update" at bounding box center [499, 153] width 30 height 8
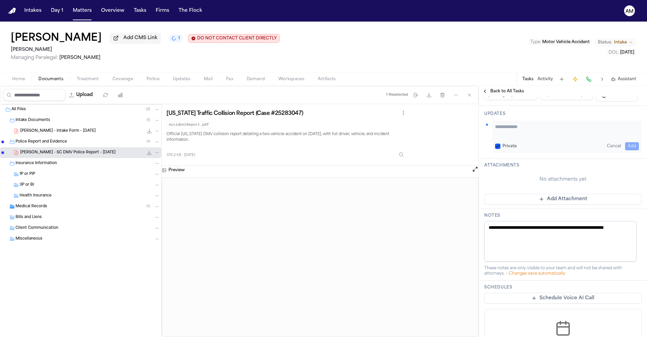
click at [498, 144] on button "Private" at bounding box center [497, 145] width 5 height 5
click at [517, 133] on textarea "Add your update" at bounding box center [567, 129] width 144 height 13
type textarea "**********"
click at [629, 148] on button "Add" at bounding box center [632, 146] width 14 height 8
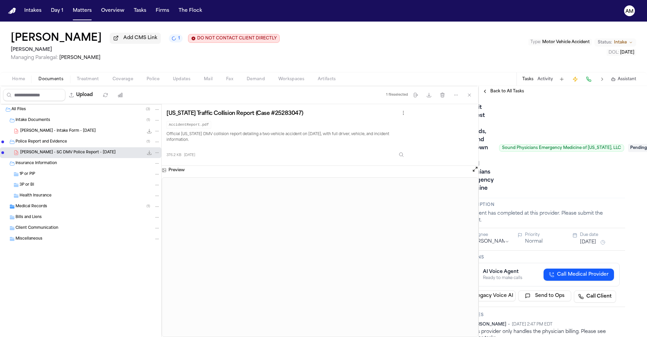
scroll to position [0, 41]
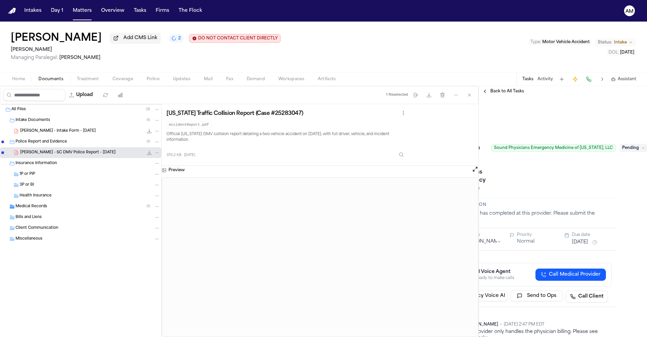
click at [624, 148] on span "Pending" at bounding box center [633, 148] width 27 height 8
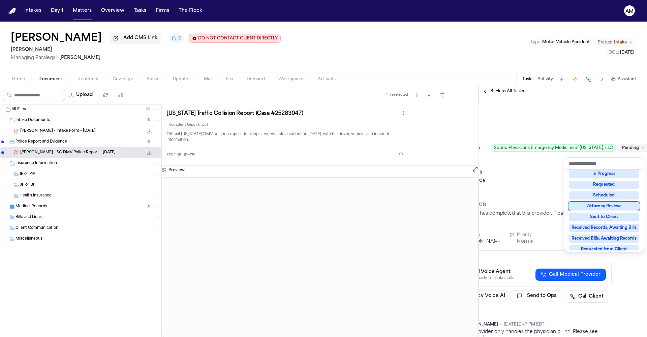
scroll to position [0, 0]
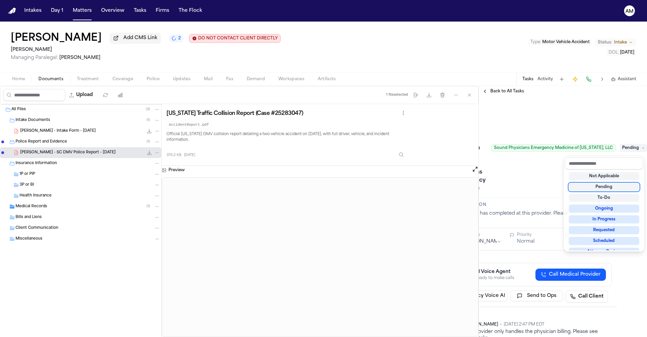
click at [531, 172] on div "Submit Request for Records, Bills and Unknown from Sound Physicians Emergency M…" at bounding box center [532, 148] width 157 height 92
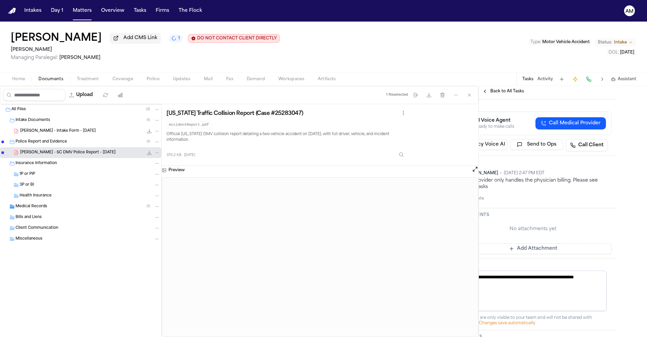
scroll to position [284, 41]
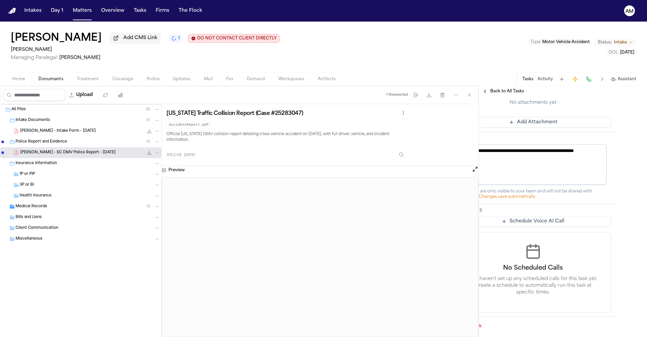
click at [510, 89] on span "Back to All Tasks" at bounding box center [507, 91] width 34 height 5
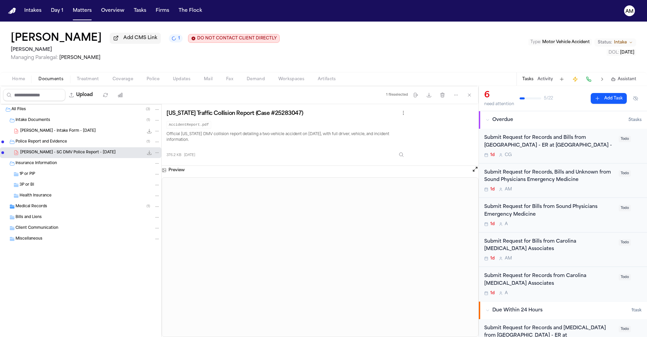
click at [595, 183] on div "Submit Request for Records, Bills and Unknown from Sound Physicians Emergency M…" at bounding box center [549, 176] width 130 height 15
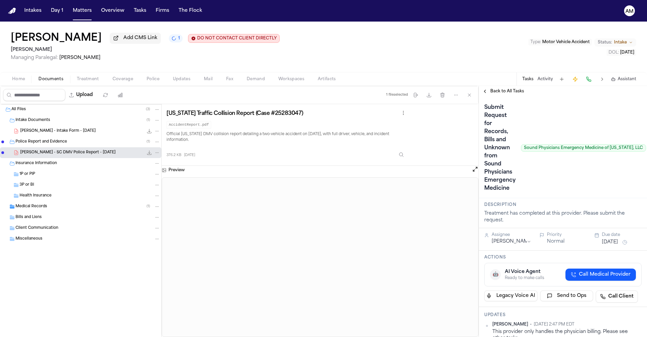
scroll to position [284, 0]
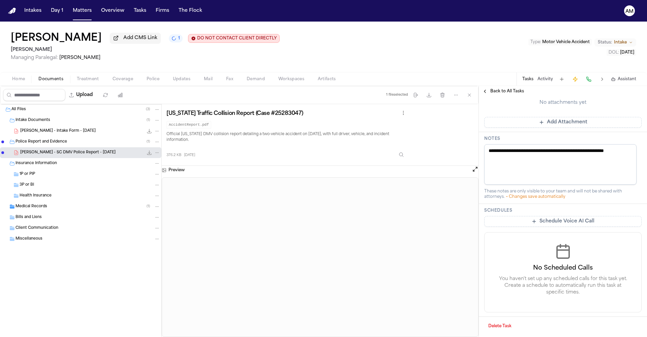
click at [497, 321] on button "Delete Task" at bounding box center [499, 326] width 31 height 11
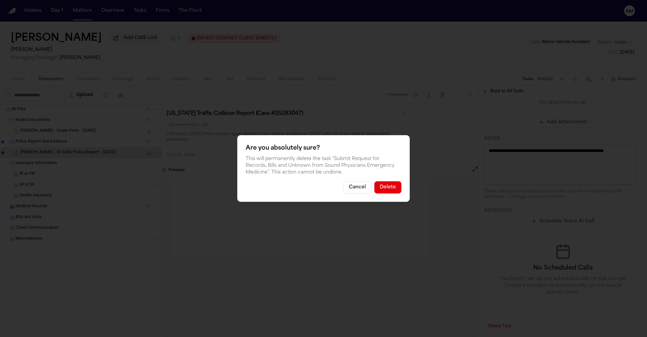
click at [387, 189] on button "Delete" at bounding box center [387, 187] width 27 height 12
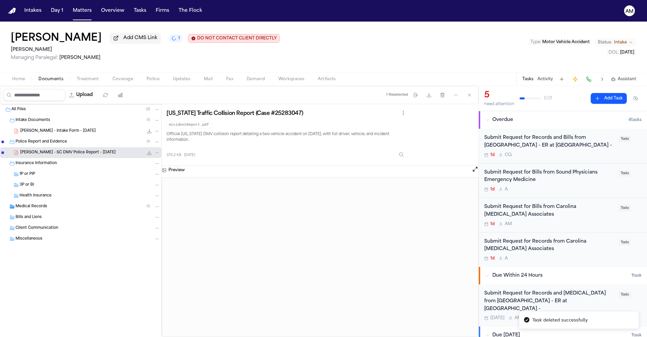
click at [551, 184] on div "Submit Request for Bills from Sound Physicians Emergency Medicine" at bounding box center [549, 176] width 130 height 15
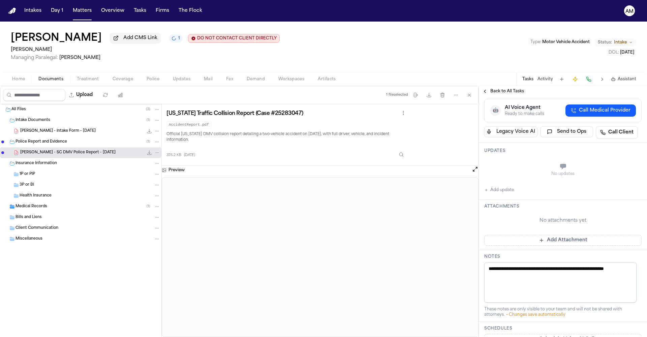
scroll to position [219, 0]
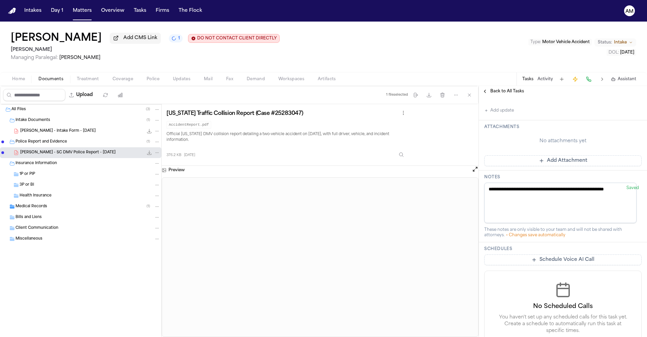
click at [505, 109] on button "Add update" at bounding box center [499, 110] width 30 height 8
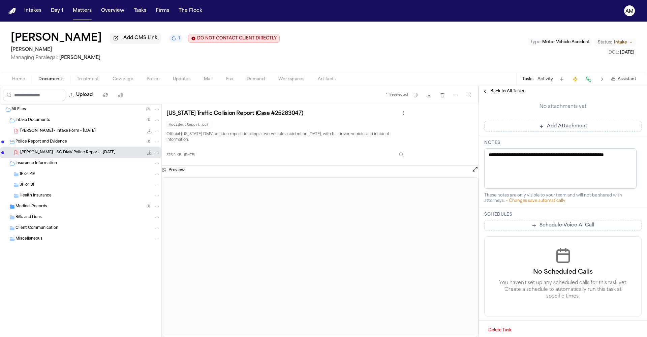
scroll to position [172, 0]
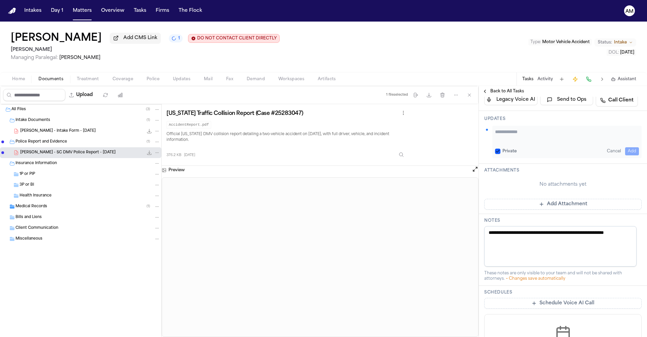
click at [495, 150] on button "Private" at bounding box center [497, 151] width 5 height 5
click at [502, 140] on textarea "Add your update" at bounding box center [567, 134] width 144 height 13
type textarea "**********"
click at [625, 154] on button "Add" at bounding box center [632, 151] width 14 height 8
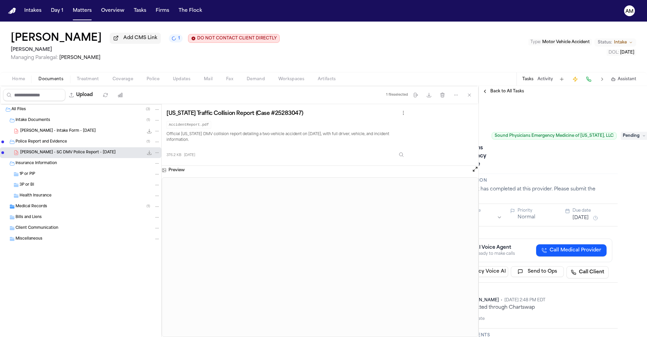
scroll to position [0, 41]
click at [631, 132] on div "**********" at bounding box center [563, 217] width 168 height 240
click at [631, 135] on span "Pending" at bounding box center [633, 136] width 27 height 8
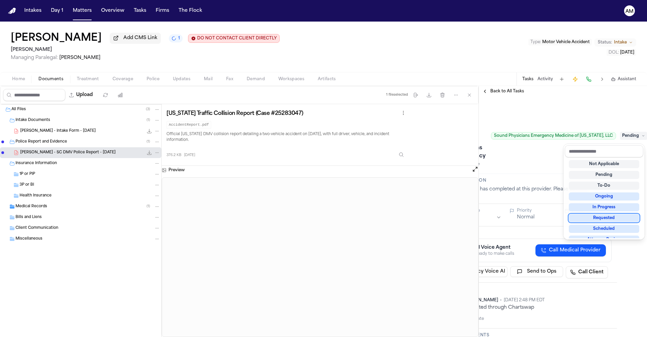
click at [602, 218] on div "Requested" at bounding box center [604, 218] width 70 height 8
click at [535, 159] on div "Submit Request for Bills from Sound Physicians Emergency Medicine Sound Physici…" at bounding box center [532, 135] width 157 height 67
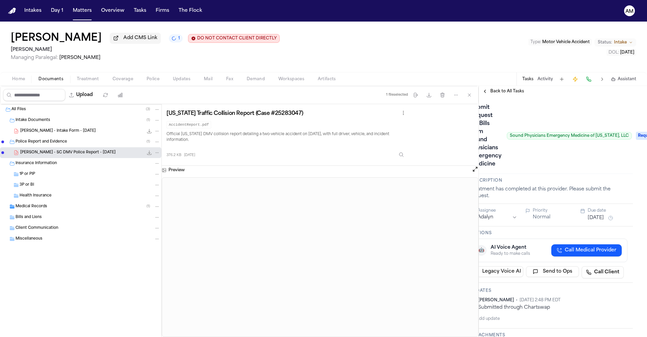
scroll to position [0, 0]
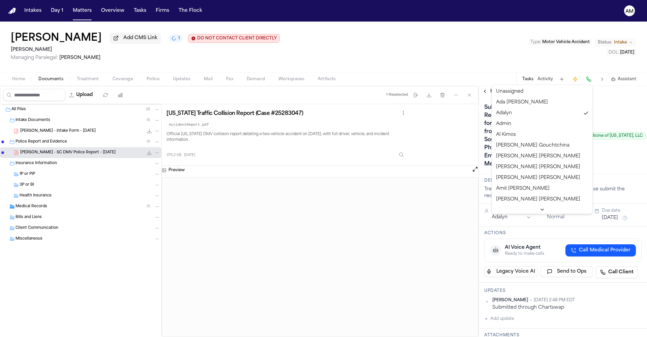
click at [505, 218] on html "Intakes Day 1 Matters Overview Tasks Firms The Flock AM Davon Simmons Add CMS L…" at bounding box center [323, 168] width 647 height 337
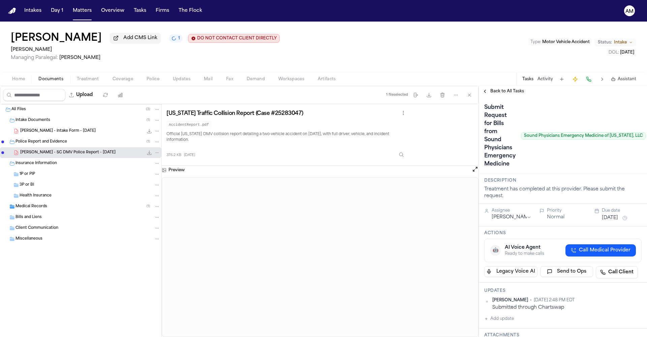
click at [617, 219] on button "[DATE]" at bounding box center [610, 218] width 16 height 7
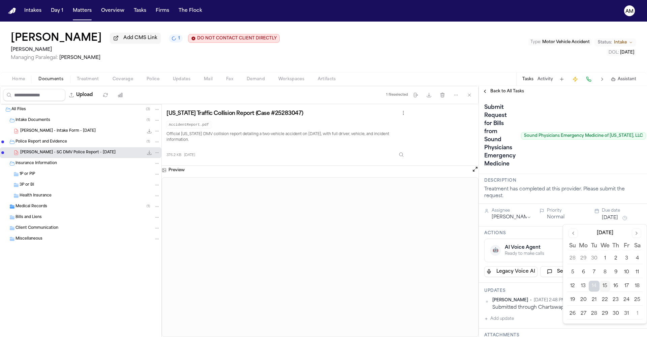
click at [615, 288] on button "16" at bounding box center [615, 286] width 11 height 11
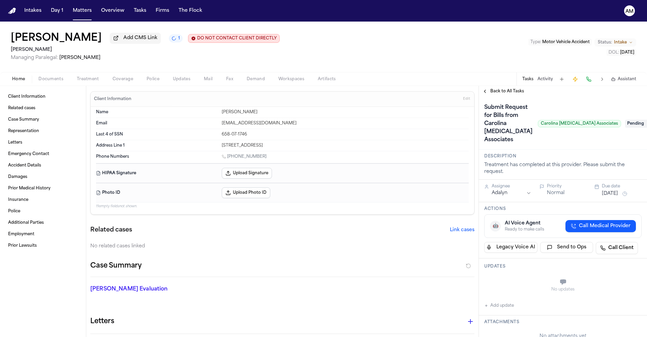
click at [501, 195] on html "Intakes Day 1 Matters Overview Tasks Firms The Flock AM [PERSON_NAME] Add CMS L…" at bounding box center [323, 168] width 647 height 337
click at [144, 11] on button "Tasks" at bounding box center [140, 11] width 18 height 12
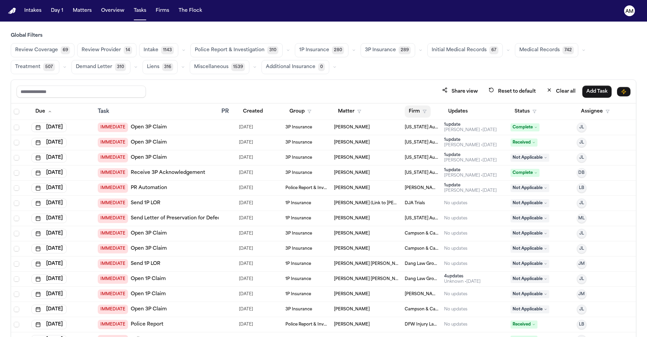
click at [412, 112] on button "Firm" at bounding box center [418, 111] width 26 height 12
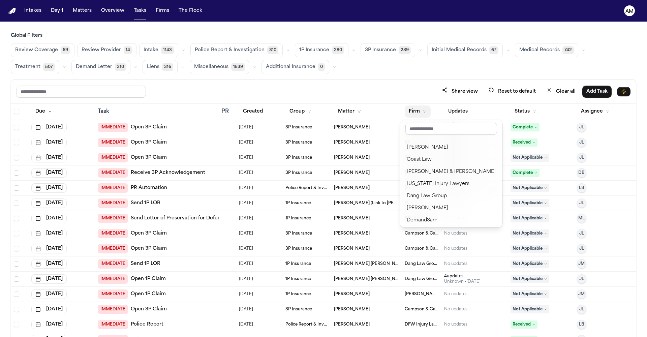
scroll to position [80, 0]
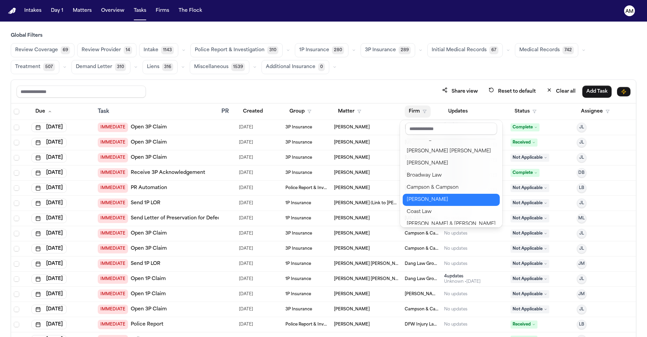
click at [439, 203] on div "[PERSON_NAME]" at bounding box center [451, 200] width 89 height 8
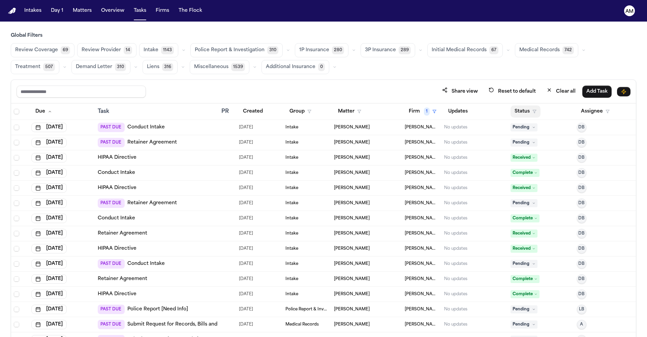
click at [523, 113] on button "Status" at bounding box center [525, 111] width 30 height 12
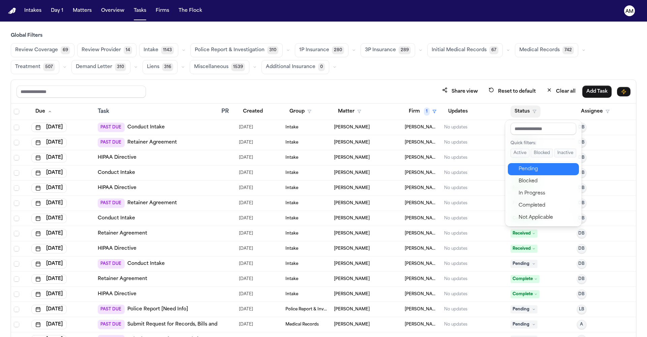
click at [551, 173] on button "Pending" at bounding box center [543, 169] width 71 height 12
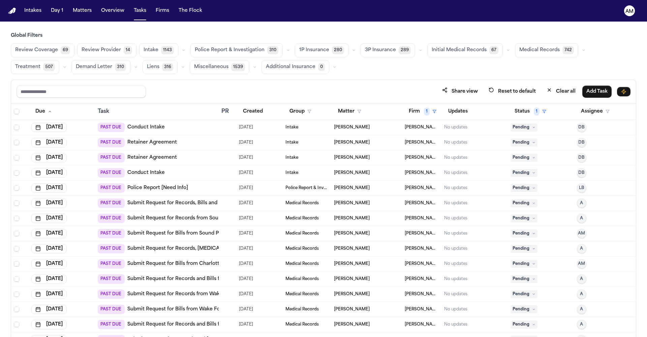
click at [539, 54] on span "Medical Records" at bounding box center [539, 50] width 40 height 7
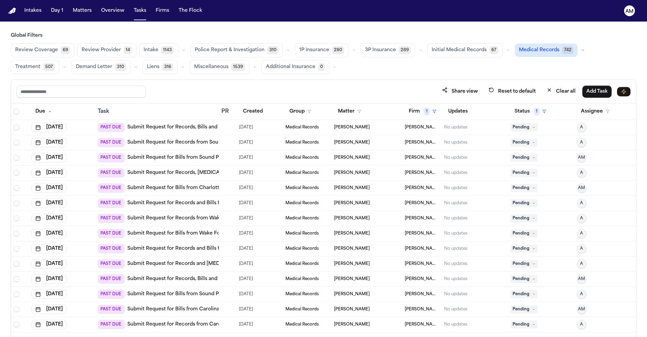
click at [211, 170] on link "Submit Request for Records, [MEDICAL_DATA] and Other from Charlotte [MEDICAL_DA…" at bounding box center [242, 172] width 230 height 7
click at [197, 173] on link "Submit Request for Records, [MEDICAL_DATA] and Other from Charlotte [MEDICAL_DA…" at bounding box center [242, 172] width 230 height 7
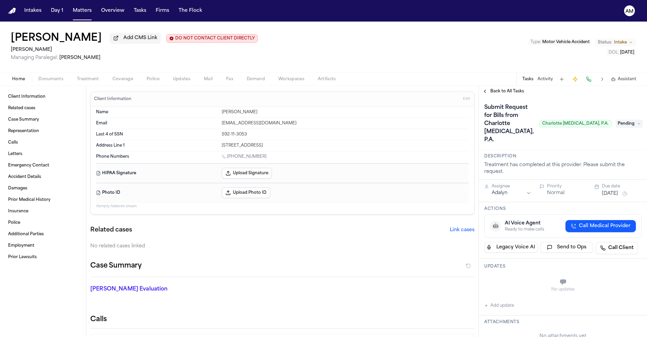
click at [502, 184] on div "Assignee" at bounding box center [511, 186] width 40 height 5
click at [503, 184] on div "Assignee [PERSON_NAME]" at bounding box center [507, 191] width 47 height 14
click at [500, 178] on html "Intakes Day 1 Matters Overview Tasks Firms The Flock AM [PERSON_NAME] Add CMS L…" at bounding box center [323, 168] width 647 height 337
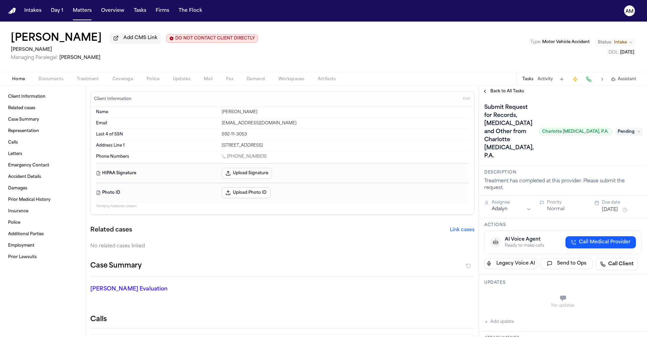
click at [504, 192] on html "Intakes Day 1 Matters Overview Tasks Firms The Flock AM [PERSON_NAME] Add CMS L…" at bounding box center [323, 168] width 647 height 337
click at [517, 94] on span "Back to All Tasks" at bounding box center [507, 91] width 34 height 5
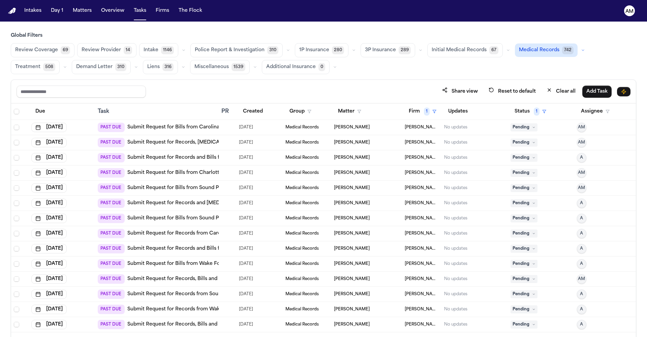
click at [214, 204] on link "Submit Request for Records and [MEDICAL_DATA] from [GEOGRAPHIC_DATA] - ER at [G…" at bounding box center [258, 203] width 263 height 7
click at [203, 204] on link "Submit Request for Records and [MEDICAL_DATA] from [GEOGRAPHIC_DATA] - ER at [G…" at bounding box center [258, 203] width 263 height 7
click at [183, 125] on link "Submit Request for Bills from Carolina [MEDICAL_DATA] Associates" at bounding box center [208, 127] width 163 height 7
click at [186, 189] on link "Submit Request for Bills from Sound Physicians Emergency Medicine" at bounding box center [210, 188] width 166 height 7
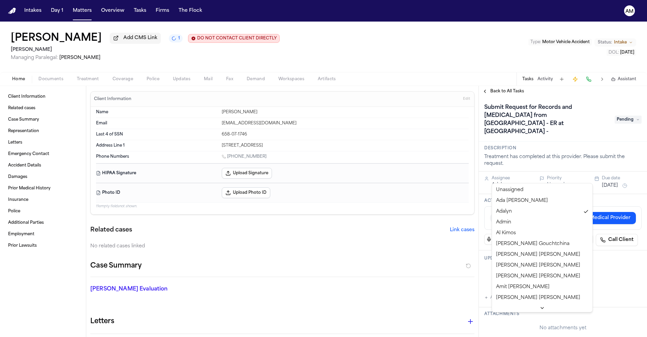
click at [500, 179] on html "Intakes Day 1 Matters Overview Tasks Firms The Flock AM [PERSON_NAME] Add CMS L…" at bounding box center [323, 168] width 647 height 337
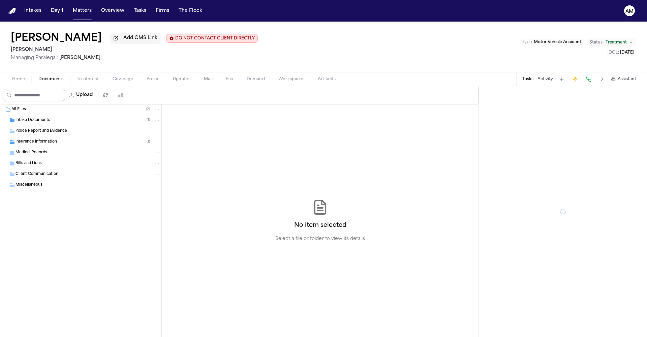
click at [50, 82] on span "Documents" at bounding box center [50, 78] width 25 height 5
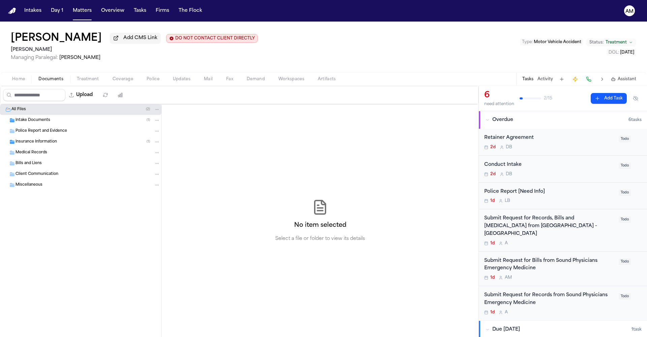
click at [46, 122] on span "Intake Documents" at bounding box center [32, 121] width 35 height 6
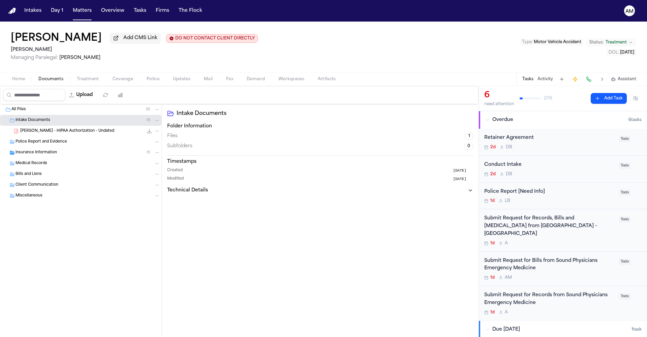
click at [47, 134] on div "[PERSON_NAME] - HIPAA Authorization - Undated 172.5 KB • PDF" at bounding box center [90, 131] width 140 height 7
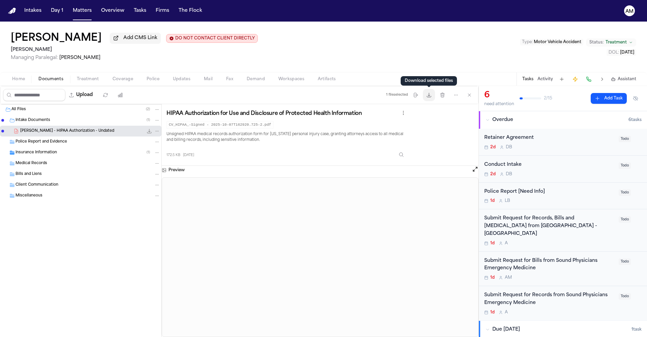
click at [429, 95] on icon "button" at bounding box center [428, 94] width 5 height 5
click at [454, 94] on icon "button" at bounding box center [455, 94] width 5 height 5
click at [204, 48] on div "Christie Simons Add CMS Link DO NOT CONTACT CLIENT DIRECTLY DO NOT CONTACT Chan…" at bounding box center [323, 179] width 647 height 315
click at [390, 71] on div "Christie Simons Add CMS Link DO NOT CONTACT CLIENT DIRECTLY DO NOT CONTACT Chan…" at bounding box center [323, 47] width 647 height 51
click at [409, 111] on html "Intakes Day 1 Matters Overview Tasks Firms The Flock AM Christie Simons Add CMS…" at bounding box center [323, 168] width 647 height 337
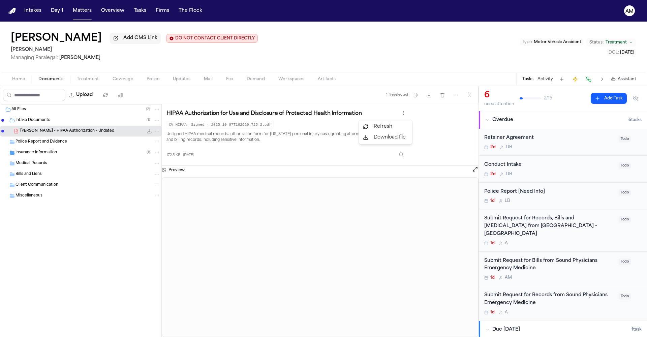
click at [428, 64] on html "Intakes Day 1 Matters Overview Tasks Firms The Flock AM Christie Simons Add CMS…" at bounding box center [323, 168] width 647 height 337
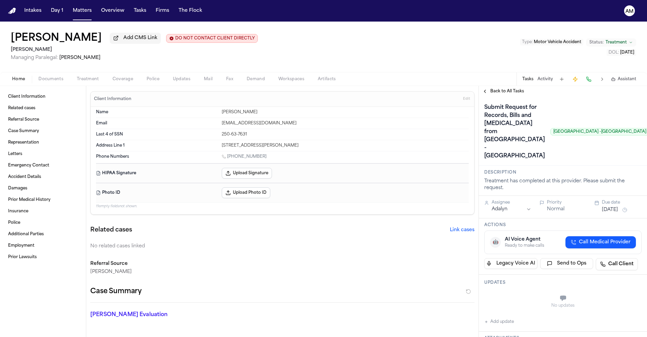
click at [61, 82] on span "Documents" at bounding box center [50, 78] width 25 height 5
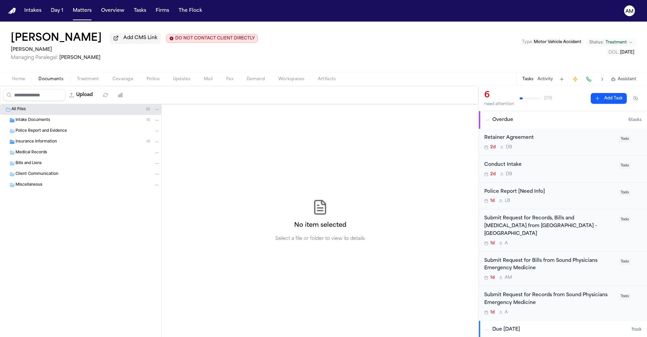
click at [54, 123] on div "Intake Documents ( 1 )" at bounding box center [87, 120] width 144 height 6
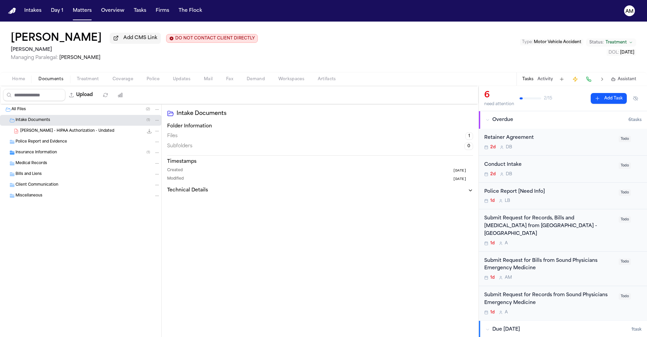
click at [61, 134] on span "[PERSON_NAME] - HIPAA Authorization - Undated" at bounding box center [67, 131] width 94 height 6
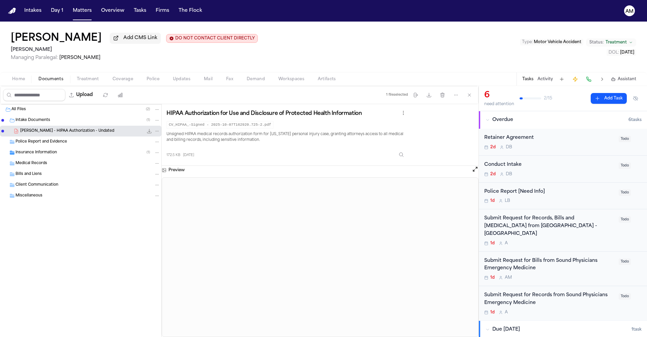
click at [17, 155] on span "Insurance Information" at bounding box center [35, 153] width 41 height 6
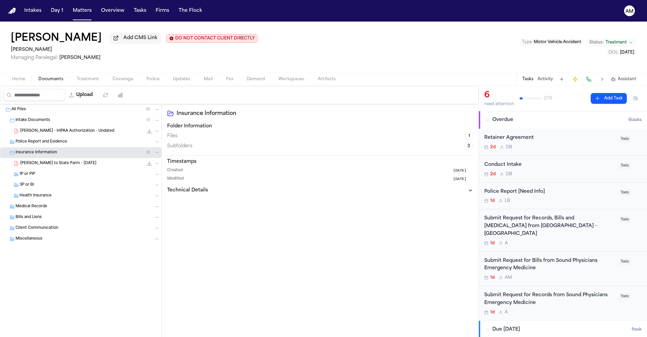
click at [70, 164] on span "[PERSON_NAME] to State Farm - [DATE]" at bounding box center [58, 164] width 76 height 6
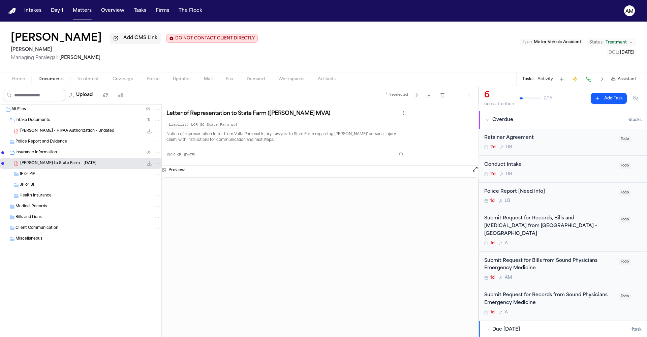
click at [32, 120] on span "Intake Documents" at bounding box center [32, 121] width 35 height 6
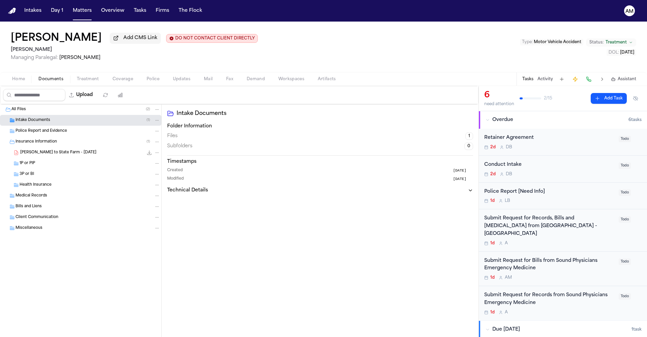
click at [33, 122] on span "Intake Documents" at bounding box center [32, 121] width 35 height 6
click at [43, 136] on div "[PERSON_NAME] - HIPAA Authorization - Undated 172.5 KB • PDF" at bounding box center [80, 131] width 161 height 11
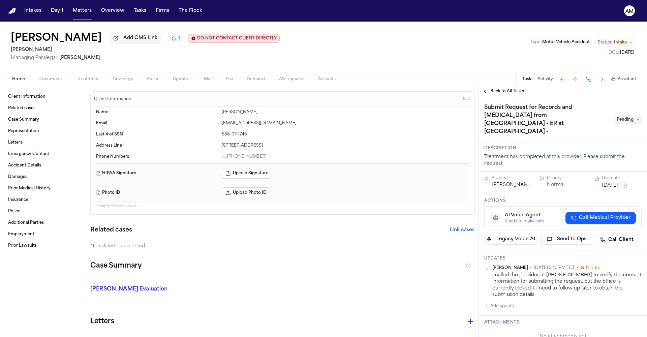
click at [492, 92] on span "Back to All Tasks" at bounding box center [507, 91] width 34 height 5
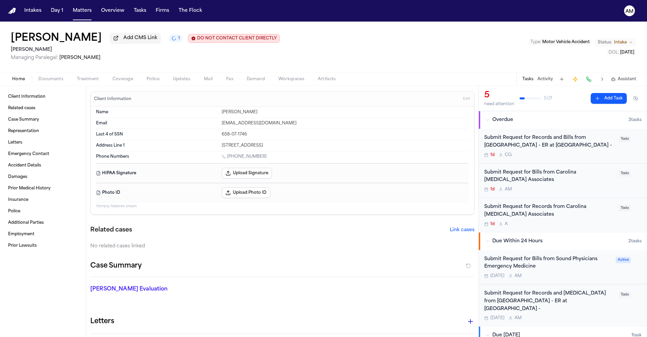
click at [560, 211] on div "Submit Request for Records from Carolina [MEDICAL_DATA] Associates" at bounding box center [549, 210] width 130 height 15
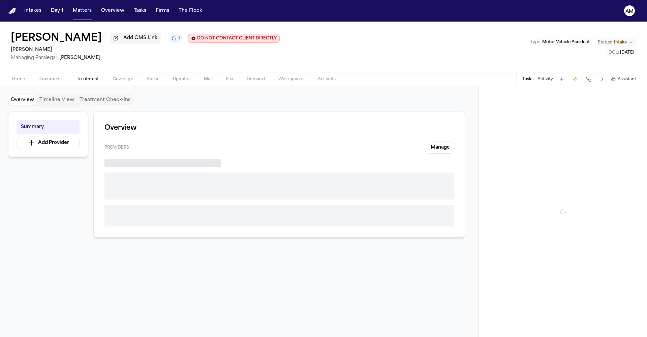
click at [90, 80] on span "Treatment" at bounding box center [88, 78] width 22 height 5
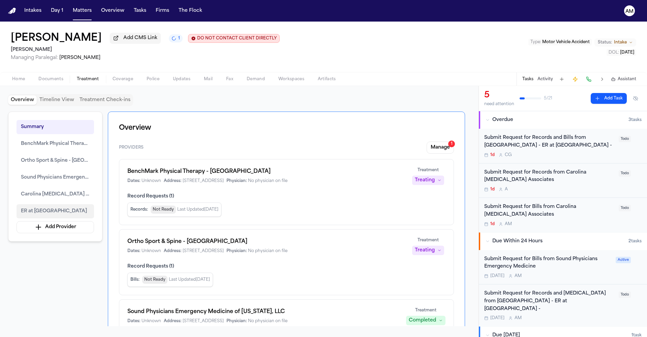
click at [77, 218] on button "ER at [GEOGRAPHIC_DATA]" at bounding box center [55, 211] width 77 height 14
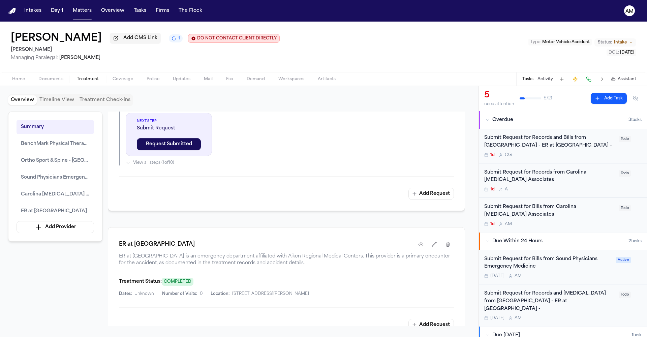
scroll to position [1381, 0]
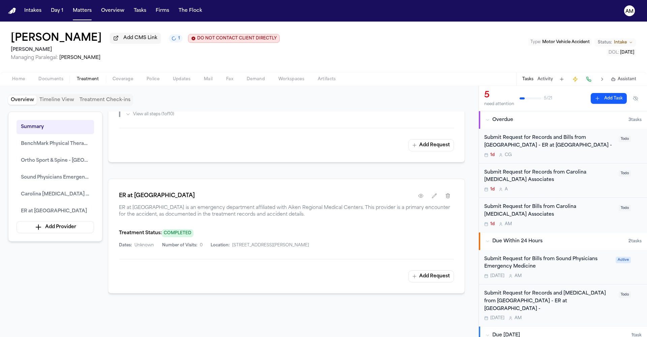
click at [413, 196] on div "ER at [GEOGRAPHIC_DATA]" at bounding box center [286, 196] width 335 height 12
click at [422, 198] on icon "button" at bounding box center [420, 195] width 5 height 5
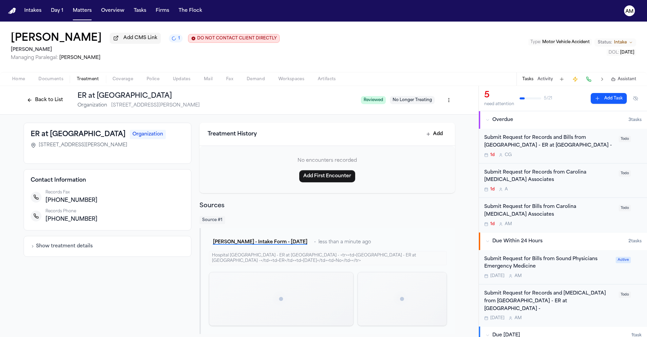
click at [76, 248] on button "Show treatment details" at bounding box center [62, 246] width 62 height 7
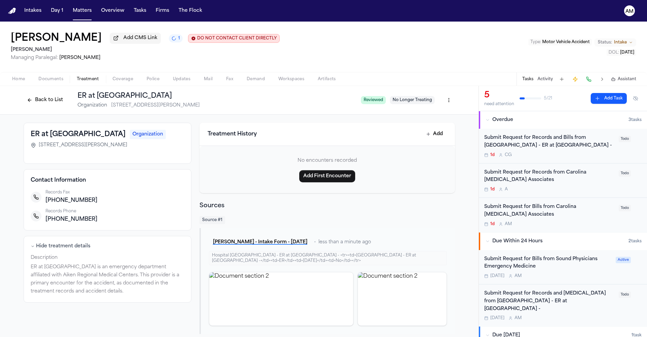
click at [73, 248] on button "Hide treatment details" at bounding box center [61, 246] width 60 height 7
click at [572, 179] on div "Submit Request for Records from Carolina [MEDICAL_DATA] Associates" at bounding box center [549, 176] width 130 height 15
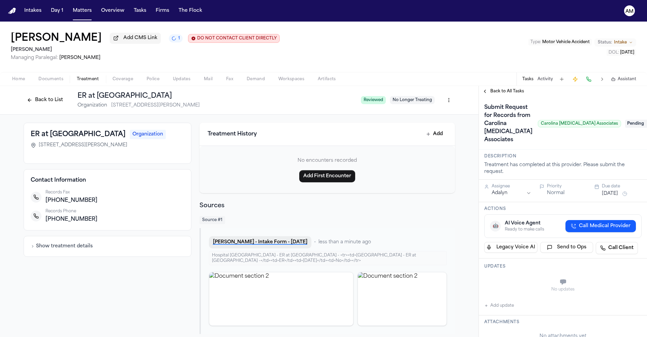
click at [279, 242] on button "[PERSON_NAME] - Intake Form - [DATE]" at bounding box center [260, 242] width 102 height 12
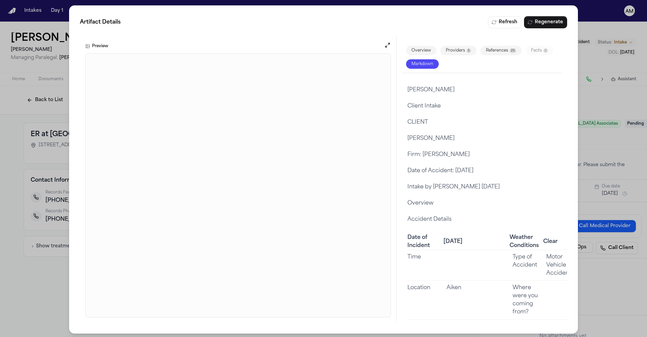
click at [611, 10] on div "Artifact Details Refresh Regenerate Preview Overview Providers 5 References 25 …" at bounding box center [323, 169] width 647 height 339
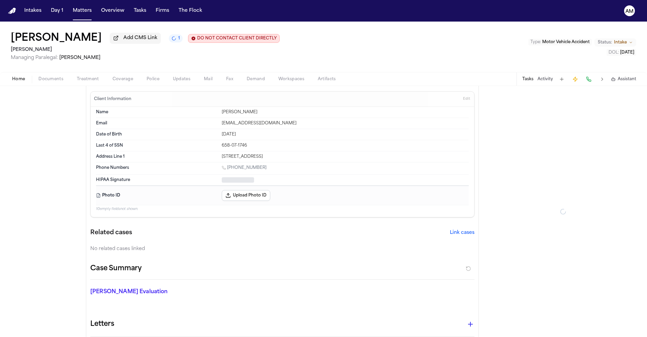
click at [19, 79] on span "Home" at bounding box center [18, 78] width 13 height 5
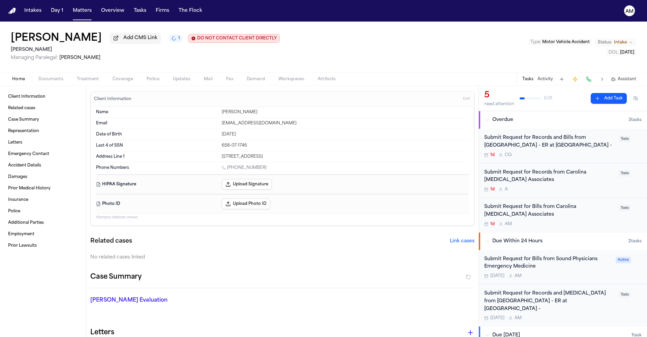
click at [556, 182] on div "Submit Request for Records from Carolina [MEDICAL_DATA] Associates" at bounding box center [549, 176] width 130 height 15
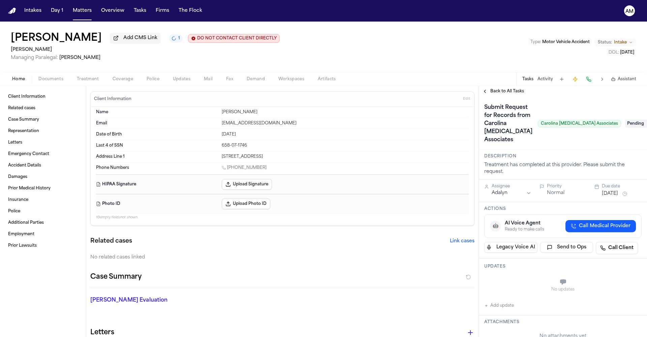
scroll to position [235, 0]
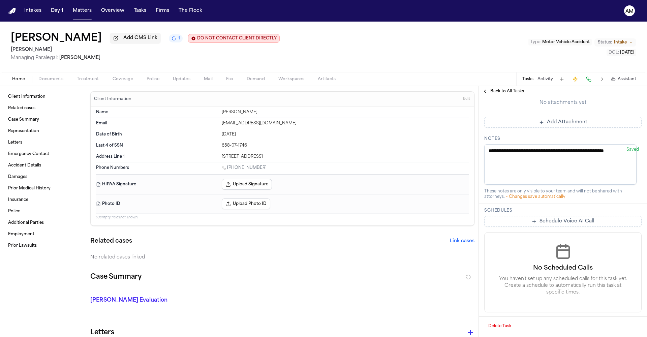
click at [508, 327] on button "Delete Task" at bounding box center [499, 326] width 31 height 11
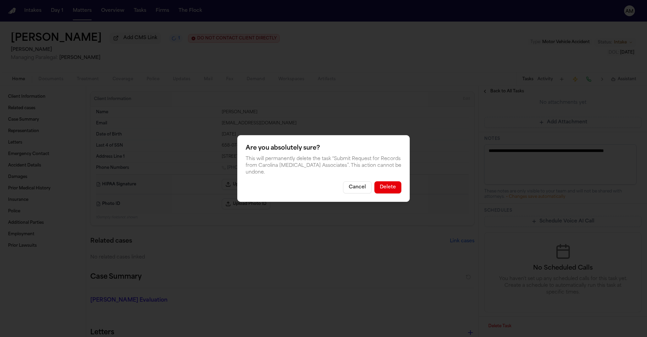
click at [384, 185] on button "Delete" at bounding box center [387, 187] width 27 height 12
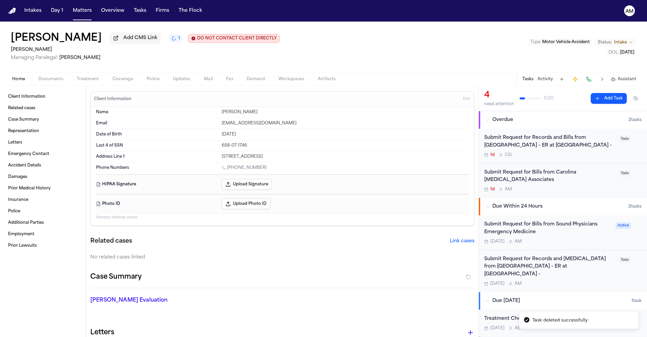
click at [574, 181] on div "Submit Request for Bills from Carolina [MEDICAL_DATA] Associates" at bounding box center [549, 176] width 130 height 15
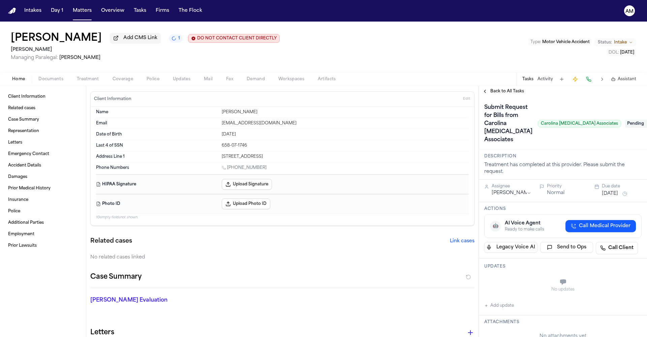
click at [500, 304] on button "Add update" at bounding box center [499, 305] width 30 height 8
click at [494, 299] on div "Private Cancel Add" at bounding box center [566, 289] width 149 height 32
drag, startPoint x: 497, startPoint y: 296, endPoint x: 501, endPoint y: 293, distance: 4.5
click at [497, 296] on button "Private" at bounding box center [497, 298] width 5 height 5
click at [511, 284] on textarea "Add your update" at bounding box center [567, 282] width 144 height 13
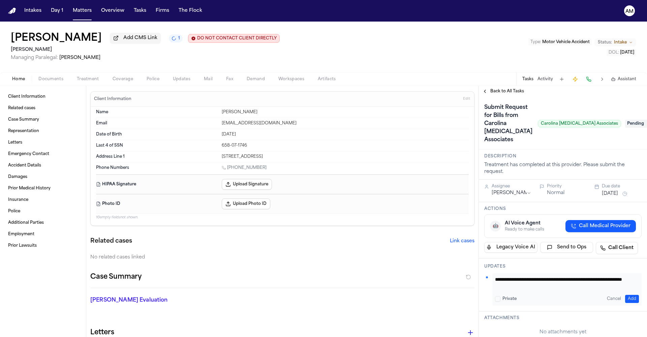
type textarea "**********"
click at [625, 297] on button "Add" at bounding box center [632, 299] width 14 height 8
click at [613, 121] on div "Submit Request for Bills from Carolina [MEDICAL_DATA] Associates Carolina [MEDI…" at bounding box center [562, 123] width 157 height 43
click at [625, 123] on span "Pending" at bounding box center [638, 124] width 27 height 8
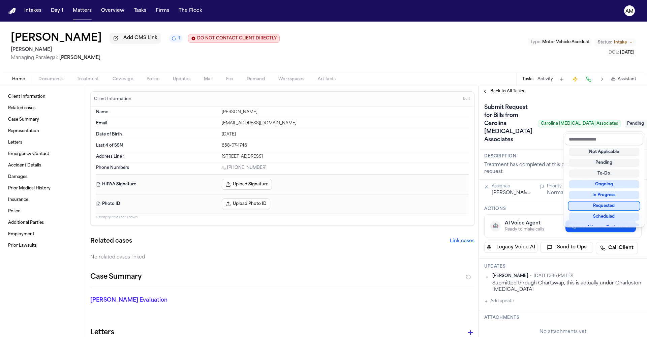
click at [607, 208] on div "Requested" at bounding box center [604, 206] width 70 height 8
click at [529, 171] on div "**********" at bounding box center [563, 331] width 168 height 469
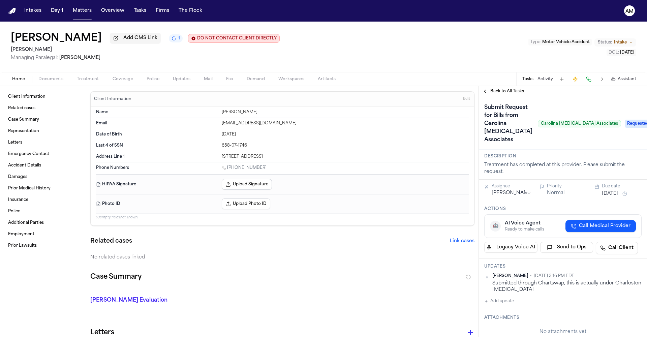
click at [613, 196] on button "[DATE]" at bounding box center [610, 193] width 16 height 7
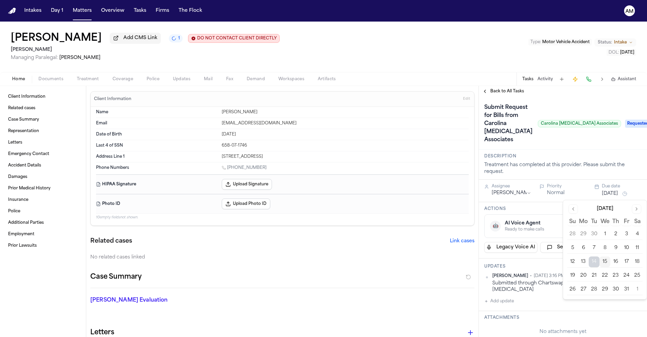
click at [620, 262] on button "16" at bounding box center [615, 261] width 11 height 11
click at [615, 265] on button "16" at bounding box center [615, 261] width 11 height 11
click at [590, 94] on div "Back to All Tasks" at bounding box center [563, 91] width 168 height 5
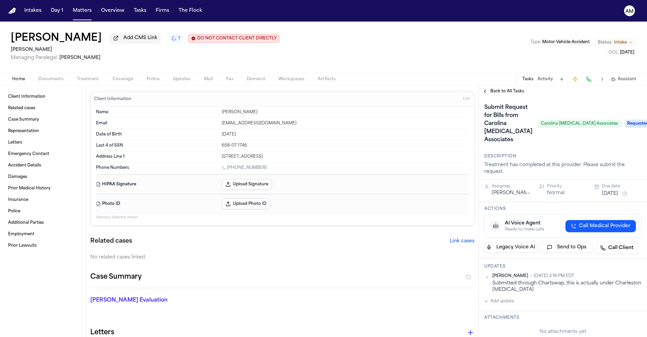
click at [484, 93] on button "Back to All Tasks" at bounding box center [503, 91] width 49 height 5
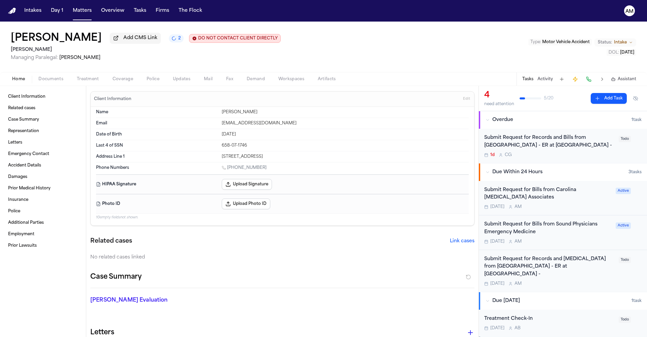
click at [575, 235] on div "Submit Request for Bills from Sound Physicians Emergency Medicine" at bounding box center [547, 228] width 127 height 15
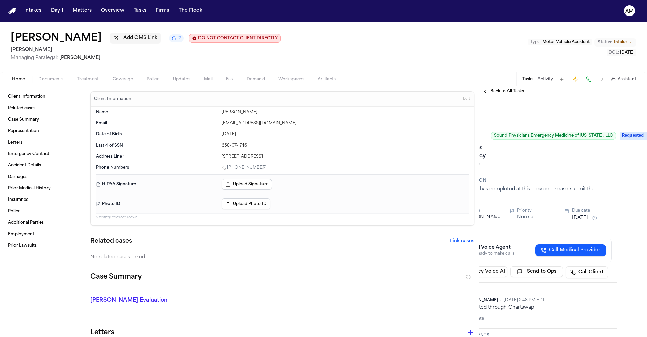
scroll to position [0, 41]
click at [506, 94] on span "Back to All Tasks" at bounding box center [507, 91] width 34 height 5
